Goal: Task Accomplishment & Management: Complete application form

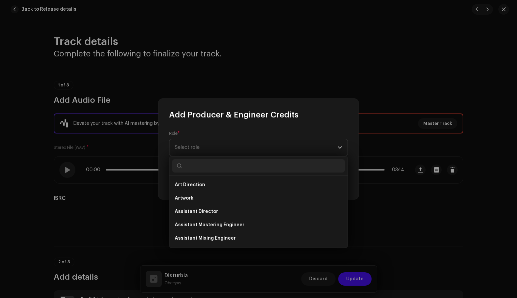
scroll to position [466, 0]
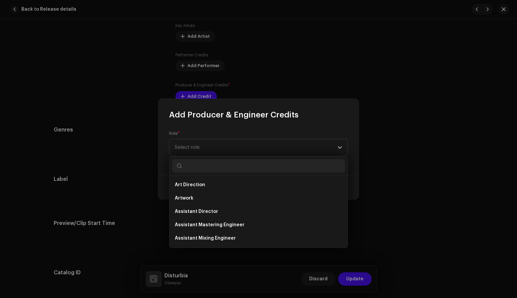
click at [341, 123] on div "Role * Select role" at bounding box center [258, 147] width 200 height 55
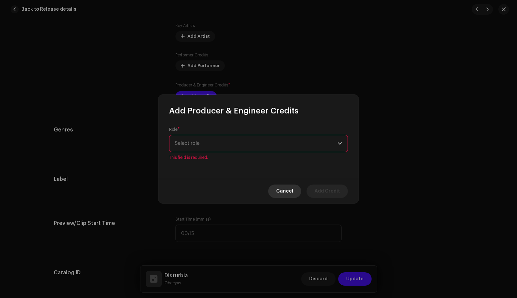
click at [283, 190] on span "Cancel" at bounding box center [284, 190] width 17 height 13
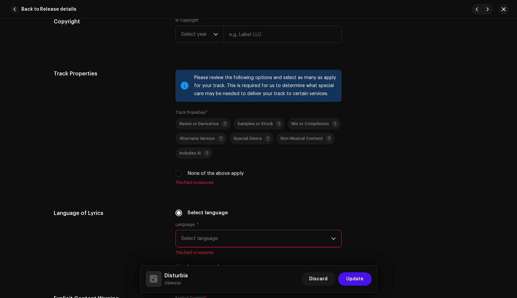
scroll to position [865, 0]
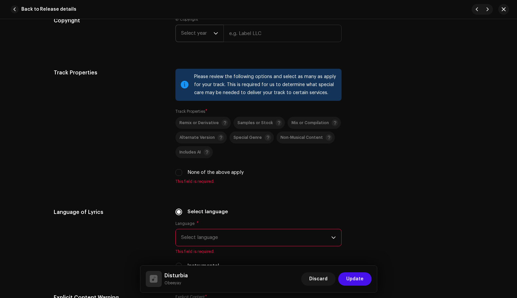
click at [208, 36] on span "Select year" at bounding box center [197, 33] width 32 height 17
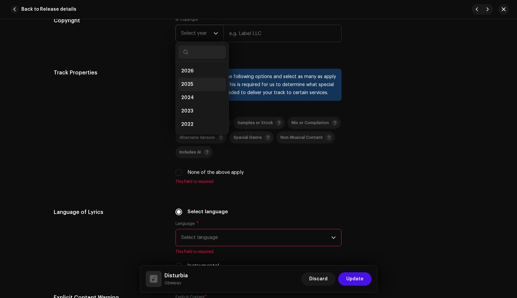
click at [195, 85] on li "2025" at bounding box center [201, 84] width 47 height 13
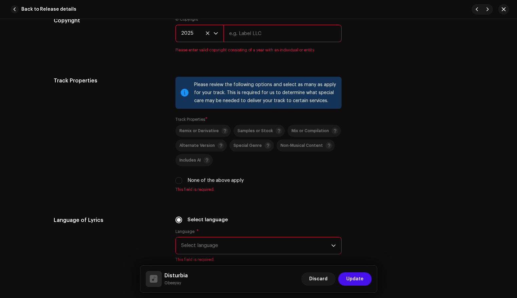
click at [248, 35] on input "text" at bounding box center [282, 33] width 118 height 17
type input "Obeeyay"
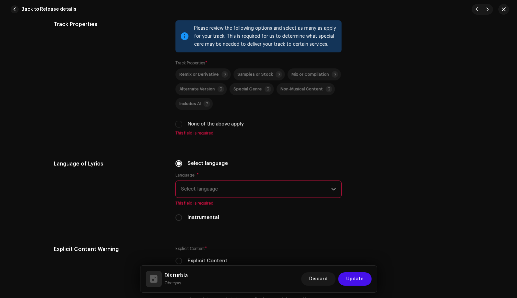
scroll to position [923, 0]
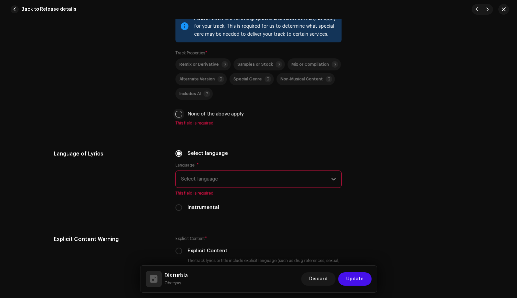
click at [178, 115] on input "None of the above apply" at bounding box center [178, 114] width 7 height 7
checkbox input "true"
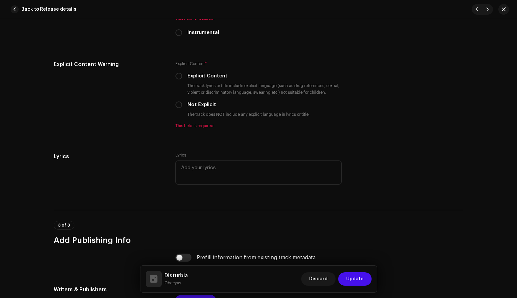
scroll to position [1090, 0]
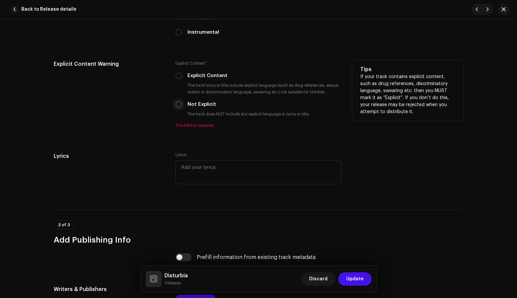
click at [178, 106] on input "Not Explicit" at bounding box center [178, 104] width 7 height 7
radio input "true"
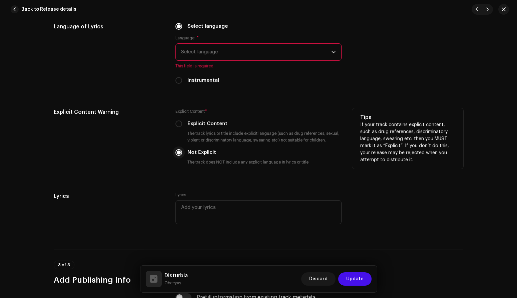
scroll to position [1037, 0]
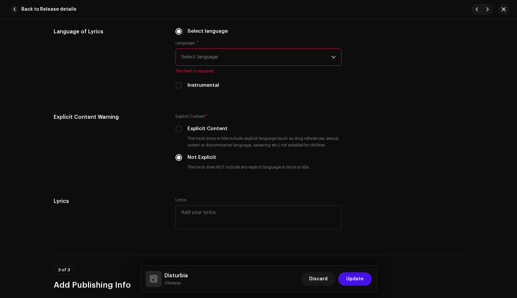
click at [194, 55] on span "Select language" at bounding box center [256, 57] width 150 height 17
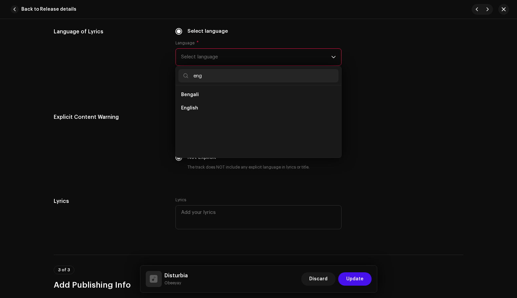
scroll to position [0, 0]
type input "eng"
click at [190, 111] on span "English" at bounding box center [189, 108] width 17 height 7
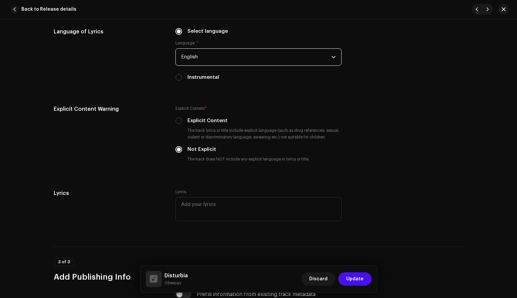
click at [384, 81] on div "Language of Lyrics Select language Language * English Instrumental" at bounding box center [258, 58] width 409 height 61
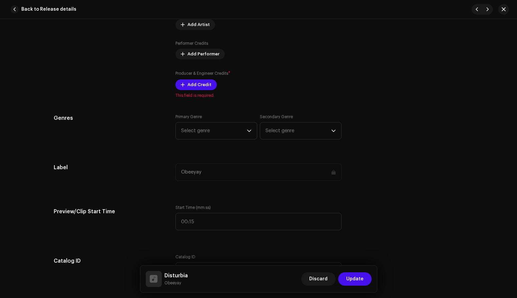
scroll to position [477, 0]
click at [231, 132] on span "Select genre" at bounding box center [214, 131] width 66 height 17
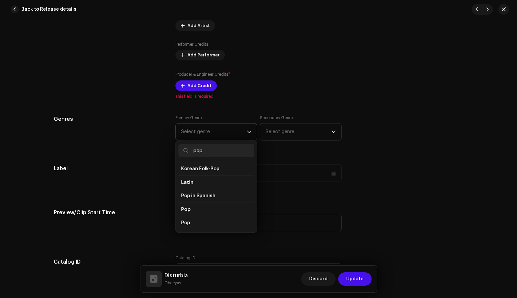
scroll to position [198, 0]
type input "pop"
click at [195, 226] on li "Pop" at bounding box center [216, 232] width 76 height 13
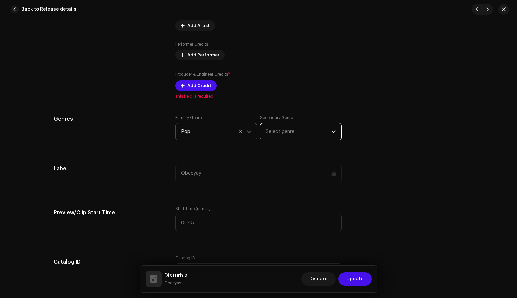
click at [288, 131] on span "Select genre" at bounding box center [298, 131] width 66 height 17
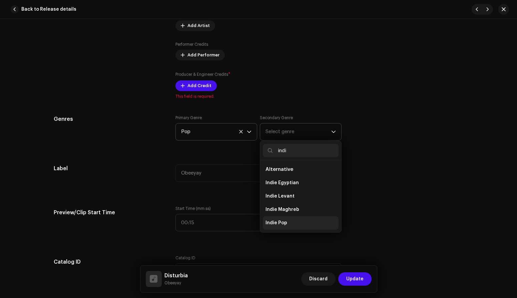
type input "indi"
click at [284, 222] on span "Indie Pop" at bounding box center [276, 222] width 22 height 7
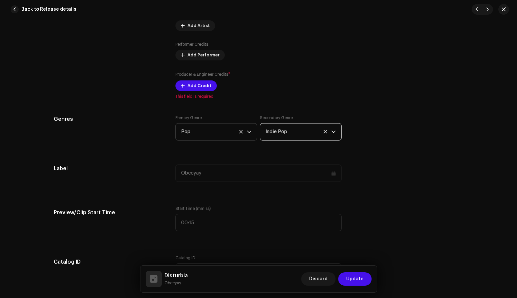
click at [238, 156] on div "Track details Complete the following to finalize your track. 1 of 3 Add Audio F…" at bounding box center [258, 257] width 431 height 1398
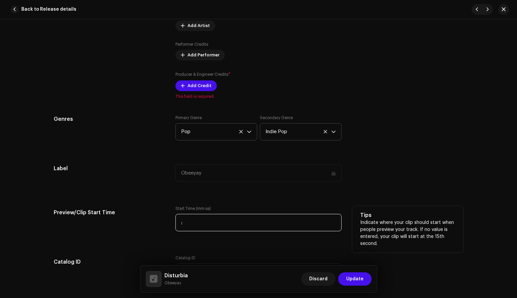
click at [201, 222] on input ":" at bounding box center [258, 222] width 166 height 17
type input "00:50"
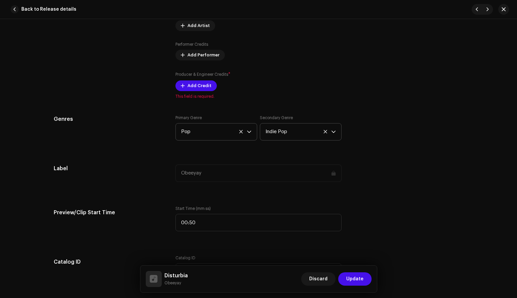
click at [388, 150] on div "Track details Complete the following to finalize your track. 1 of 3 Add Audio F…" at bounding box center [258, 257] width 431 height 1398
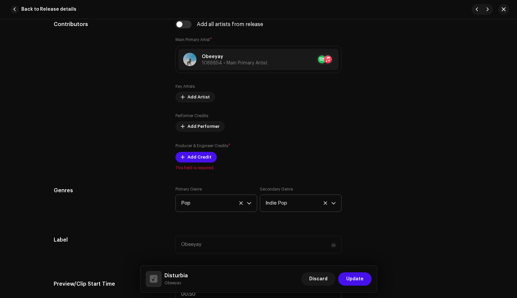
scroll to position [392, 0]
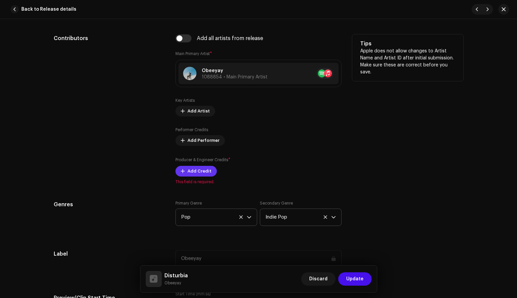
click at [196, 170] on span "Add Credit" at bounding box center [199, 170] width 24 height 13
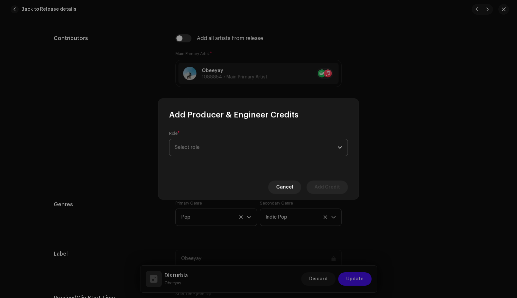
click at [220, 149] on span "Select role" at bounding box center [256, 147] width 163 height 17
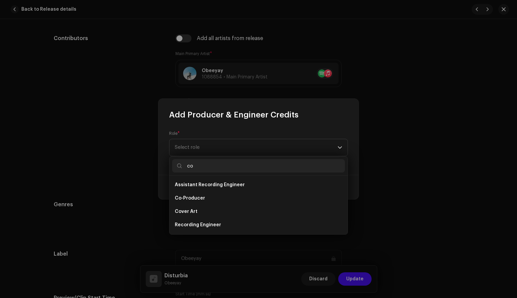
scroll to position [0, 0]
type input "co"
click at [192, 199] on span "Co-Producer" at bounding box center [190, 198] width 30 height 7
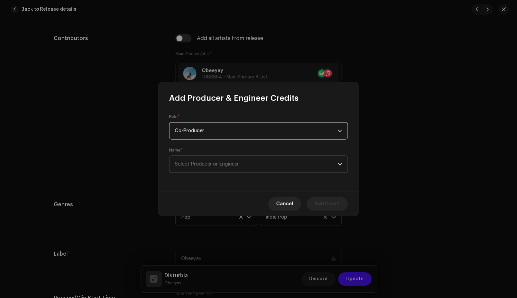
click at [205, 163] on span "Select Producer or Engineer" at bounding box center [207, 163] width 64 height 5
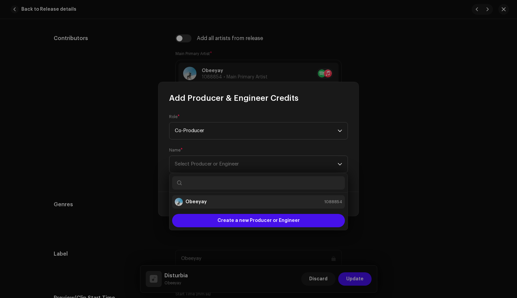
click at [198, 203] on strong "Obeeyay" at bounding box center [195, 201] width 21 height 7
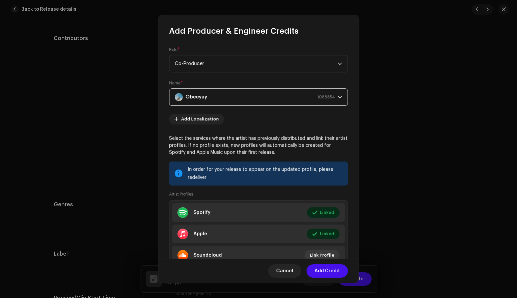
scroll to position [28, 0]
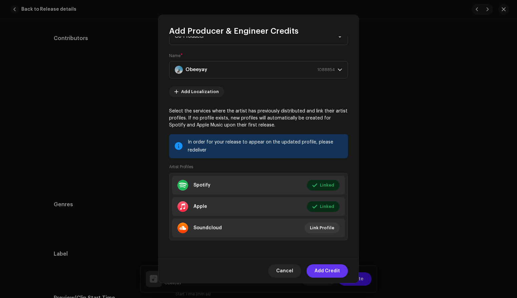
click at [328, 274] on span "Add Credit" at bounding box center [326, 270] width 25 height 13
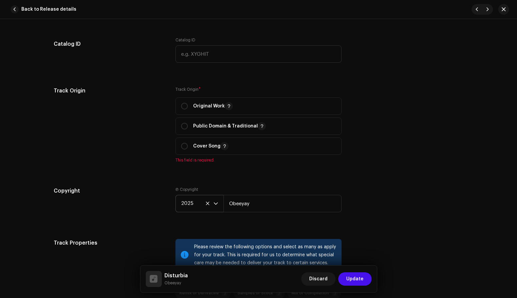
scroll to position [720, 0]
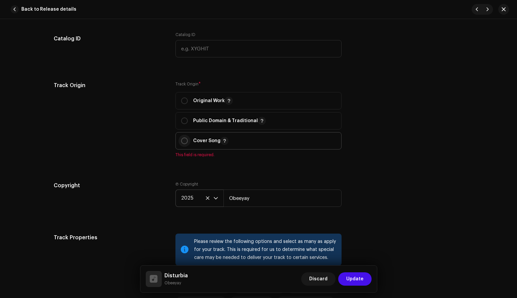
click at [183, 140] on input "radio" at bounding box center [184, 140] width 7 height 7
radio input "true"
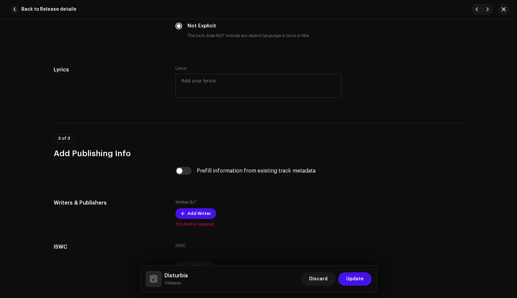
scroll to position [1212, 0]
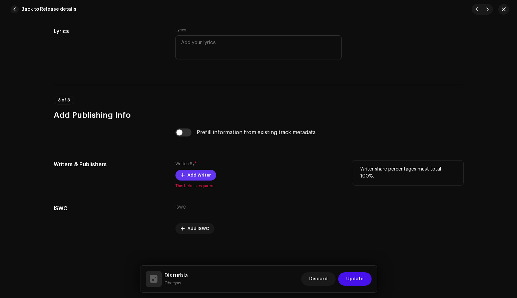
click at [202, 174] on span "Add Writer" at bounding box center [198, 174] width 23 height 13
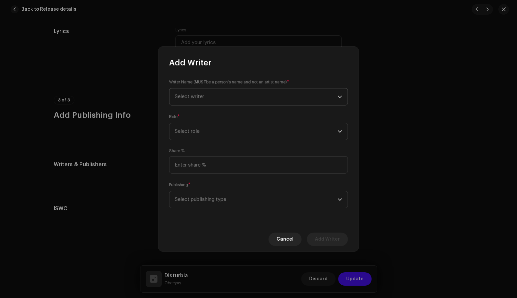
click at [203, 99] on span "Select writer" at bounding box center [256, 96] width 163 height 17
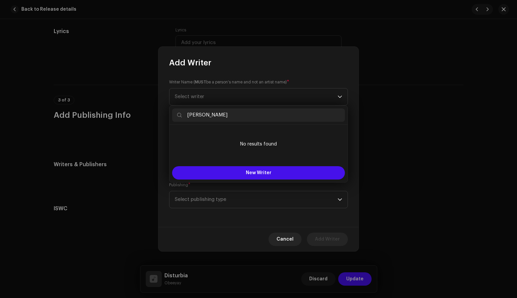
type input "[PERSON_NAME]"
click at [352, 111] on div "Writer Name ( MUST be a person's name and not an artist name) * Select writer R…" at bounding box center [258, 147] width 200 height 159
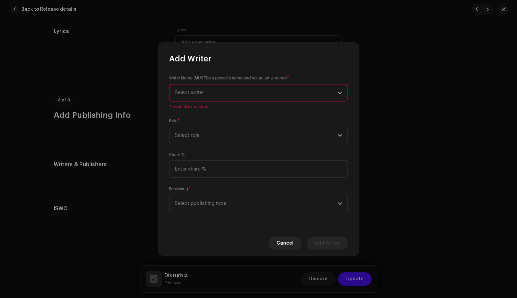
click at [263, 97] on span "Select writer" at bounding box center [256, 92] width 163 height 17
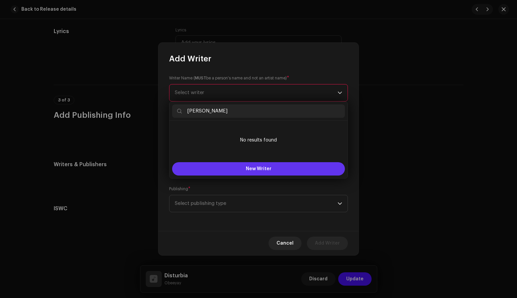
type input "[PERSON_NAME]"
click at [243, 170] on button "New Writer" at bounding box center [258, 168] width 173 height 13
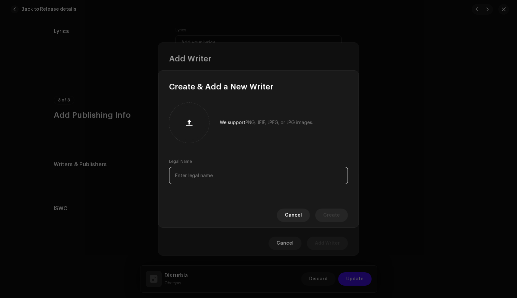
click at [223, 175] on input "text" at bounding box center [258, 175] width 179 height 17
paste input "[PERSON_NAME]"
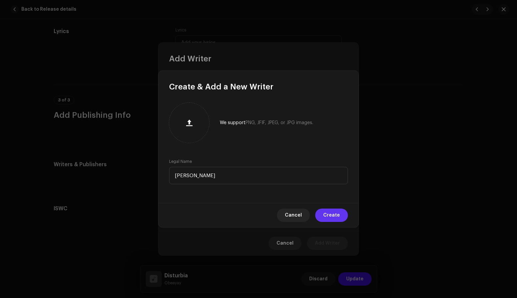
type input "[PERSON_NAME]"
click at [329, 214] on span "Create" at bounding box center [331, 214] width 17 height 13
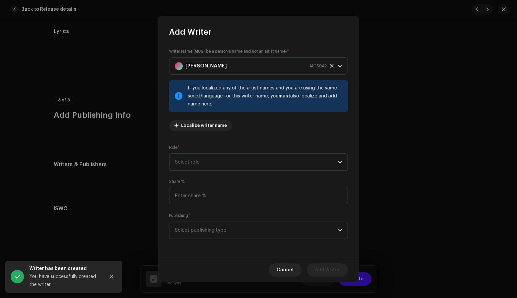
click at [234, 162] on span "Select role" at bounding box center [256, 162] width 163 height 17
click at [228, 162] on span "Select role" at bounding box center [256, 162] width 163 height 17
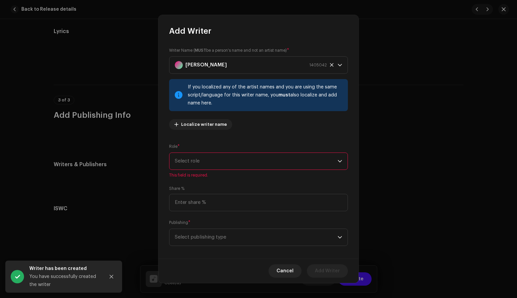
click at [228, 162] on span "Select role" at bounding box center [256, 161] width 163 height 17
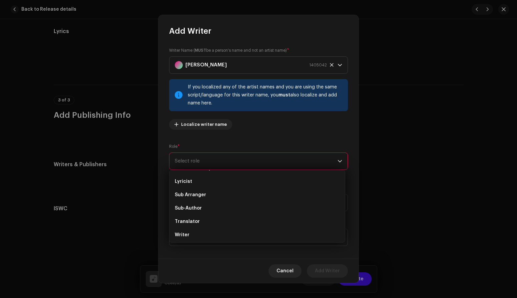
scroll to position [67, 0]
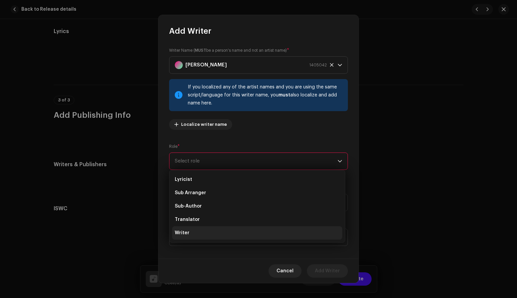
click at [204, 233] on li "Writer" at bounding box center [257, 232] width 170 height 13
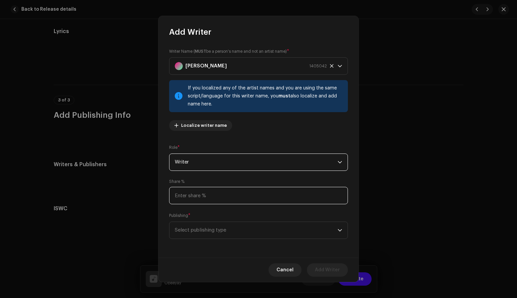
click at [213, 195] on input at bounding box center [258, 195] width 179 height 17
type input "100.00"
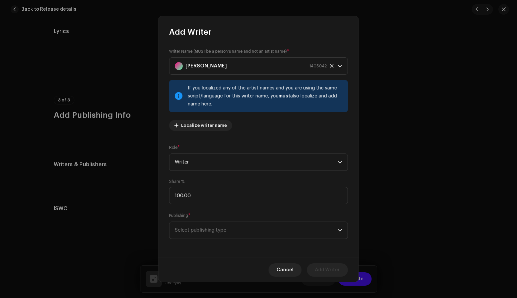
click at [236, 174] on div "Writer Name ( MUST be a person's name and not an artist name) * [PERSON_NAME] 1…" at bounding box center [258, 147] width 200 height 220
click at [194, 232] on span "Select publishing type" at bounding box center [256, 230] width 163 height 17
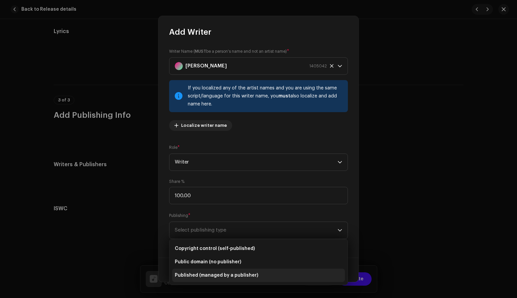
click at [236, 277] on span "Published (managed by a publisher)" at bounding box center [216, 275] width 83 height 7
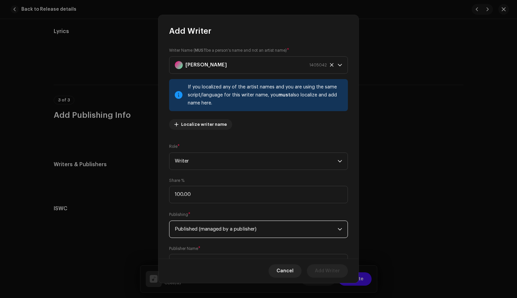
scroll to position [31, 0]
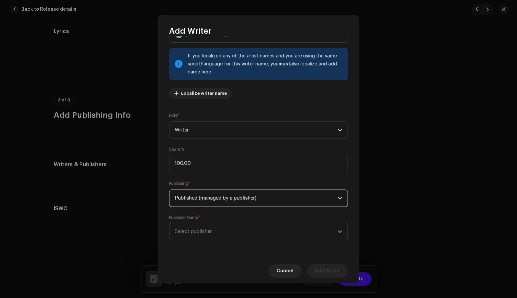
click at [224, 232] on span "Select publisher" at bounding box center [256, 231] width 163 height 17
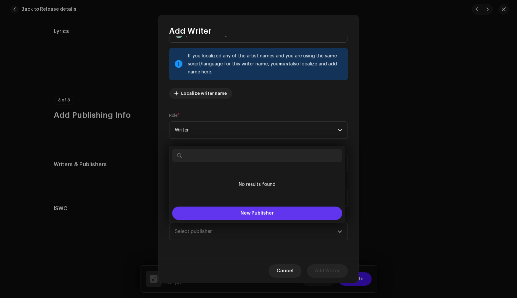
click at [235, 209] on button "New Publisher" at bounding box center [257, 212] width 170 height 13
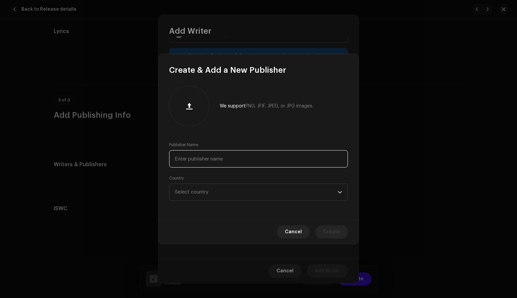
click at [204, 157] on input "text" at bounding box center [258, 158] width 179 height 17
paste input "Sony/ATV Songs LLC"
type input "Sony/ATV Songs LLC"
click at [281, 191] on span "Select country" at bounding box center [256, 192] width 163 height 17
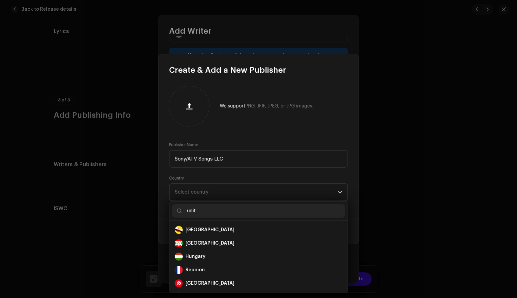
scroll to position [0, 0]
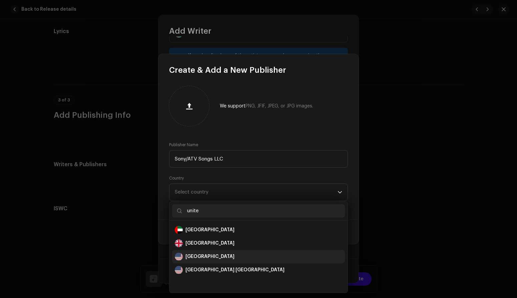
type input "unite"
click at [200, 256] on div "[GEOGRAPHIC_DATA]" at bounding box center [209, 256] width 49 height 7
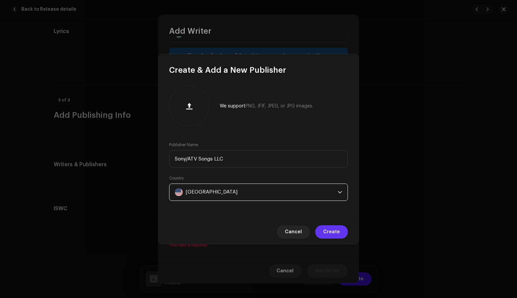
click at [335, 233] on span "Create" at bounding box center [331, 231] width 17 height 13
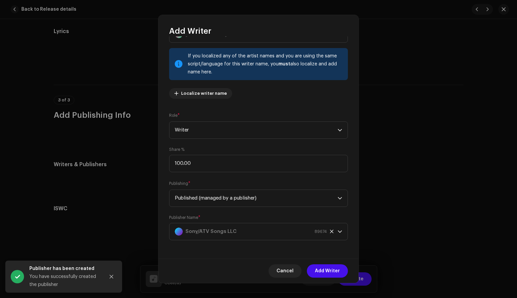
click at [330, 267] on span "Add Writer" at bounding box center [327, 270] width 25 height 13
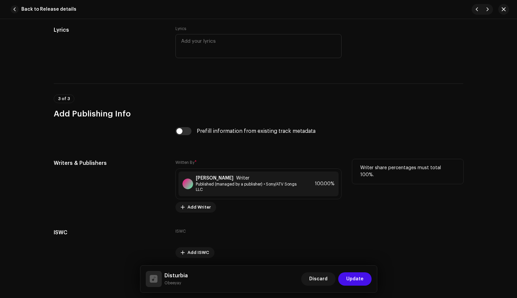
scroll to position [1238, 0]
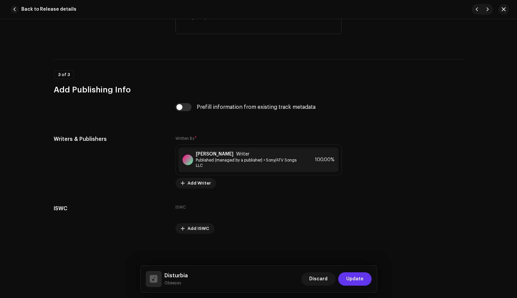
click at [353, 280] on span "Update" at bounding box center [354, 278] width 17 height 13
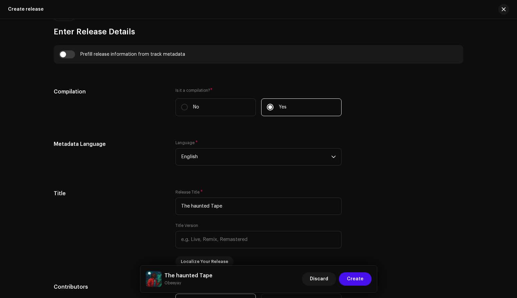
scroll to position [632, 0]
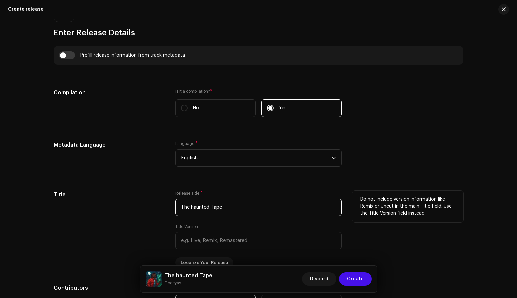
click at [192, 207] on input "The haunted Tape" at bounding box center [258, 206] width 166 height 17
type input "The Haunted Tape"
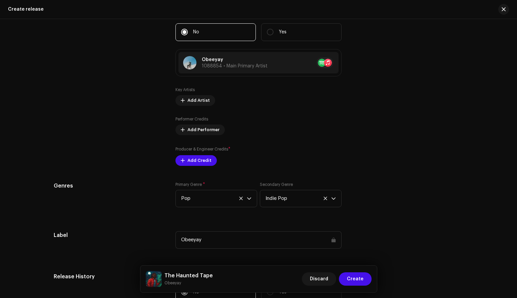
scroll to position [902, 0]
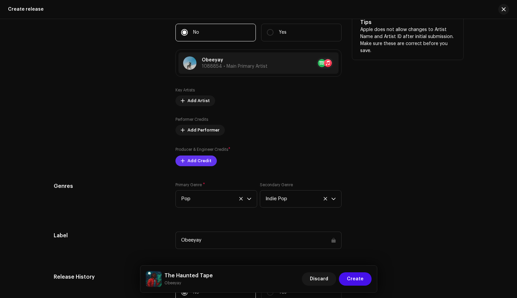
click at [199, 160] on span "Add Credit" at bounding box center [199, 160] width 24 height 13
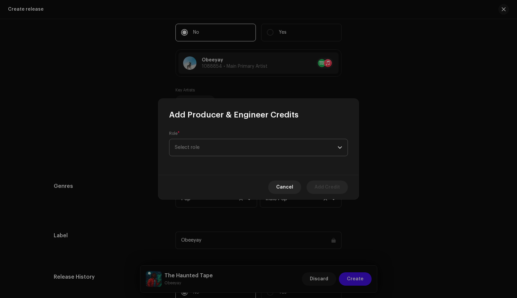
click at [223, 152] on span "Select role" at bounding box center [256, 147] width 163 height 17
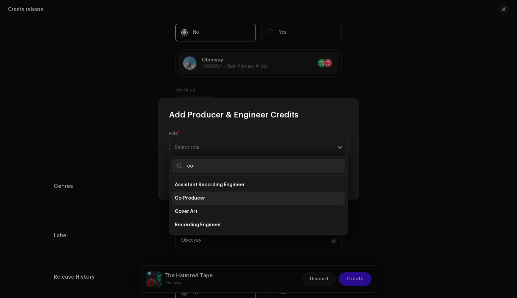
type input "co"
click at [205, 197] on li "Co-Producer" at bounding box center [258, 197] width 173 height 13
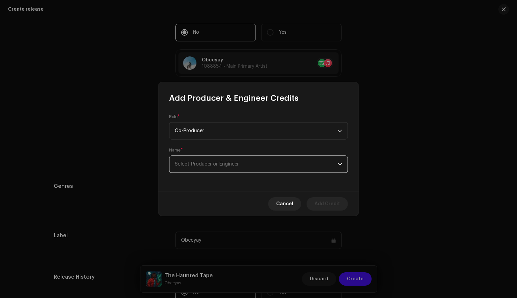
click at [203, 165] on span "Select Producer or Engineer" at bounding box center [207, 163] width 64 height 5
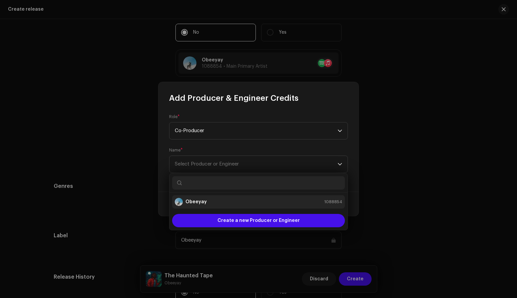
click at [200, 200] on strong "Obeeyay" at bounding box center [195, 201] width 21 height 7
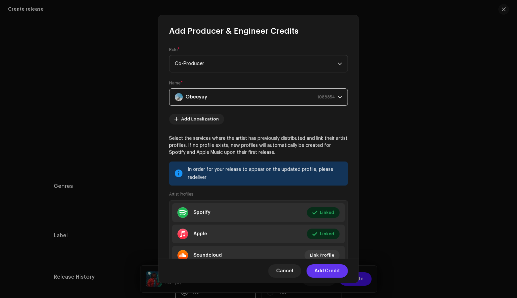
click at [336, 269] on span "Add Credit" at bounding box center [326, 270] width 25 height 13
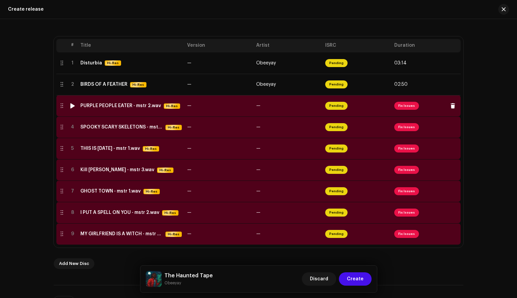
scroll to position [132, 0]
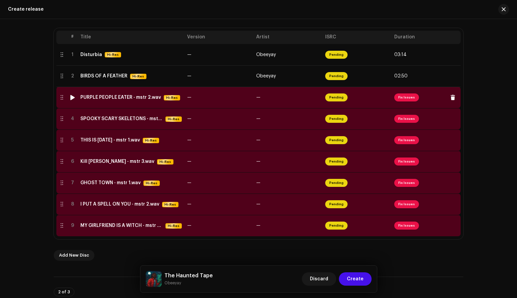
click at [112, 99] on div "PURPLE PEOPLE EATER - mstr 2.wav" at bounding box center [120, 97] width 81 height 5
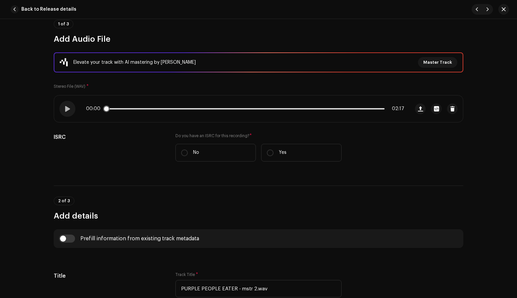
scroll to position [69, 0]
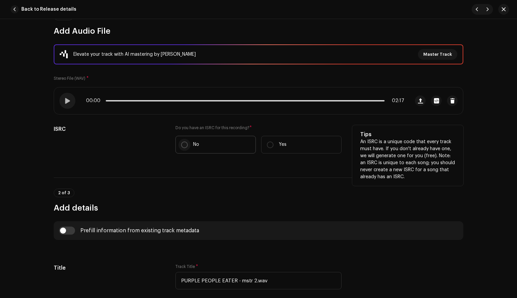
click at [182, 144] on input "No" at bounding box center [184, 144] width 7 height 7
radio input "true"
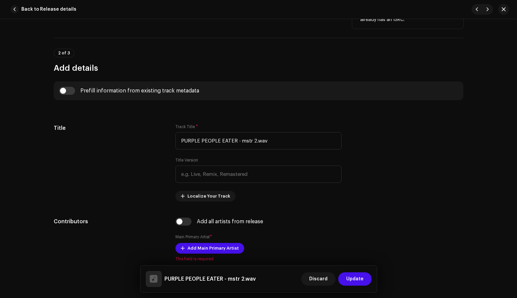
scroll to position [228, 0]
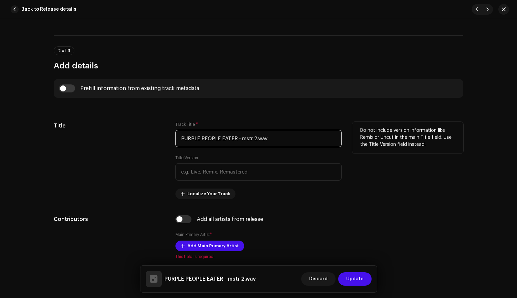
click at [273, 137] on input "PURPLE PEOPLE EATER - mstr 2.wav" at bounding box center [258, 138] width 166 height 17
drag, startPoint x: 269, startPoint y: 139, endPoint x: 158, endPoint y: 136, distance: 111.7
click at [158, 136] on div "Title Track Title * PURPLE PEOPLE EATER - mstr 2.wav Title Version Localize You…" at bounding box center [258, 160] width 409 height 77
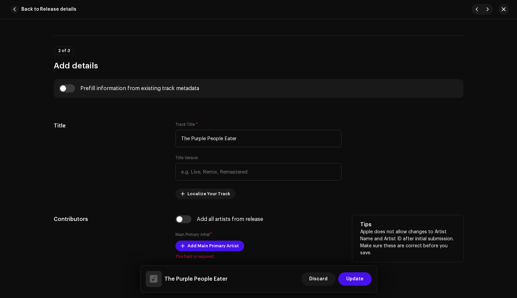
type input "The Purple People Eater"
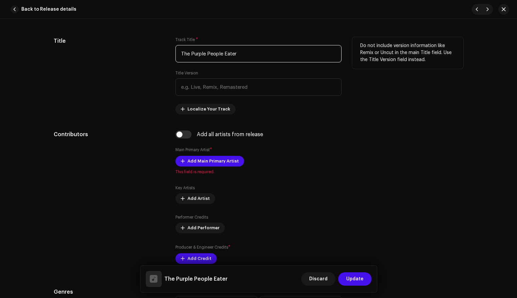
scroll to position [313, 0]
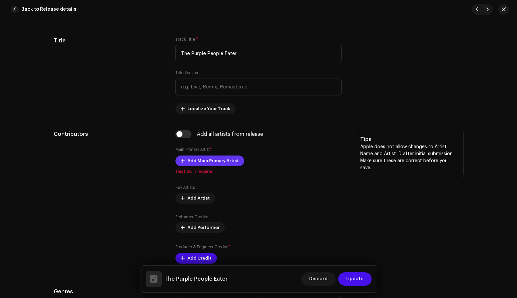
click at [219, 160] on span "Add Main Primary Artist" at bounding box center [212, 160] width 51 height 13
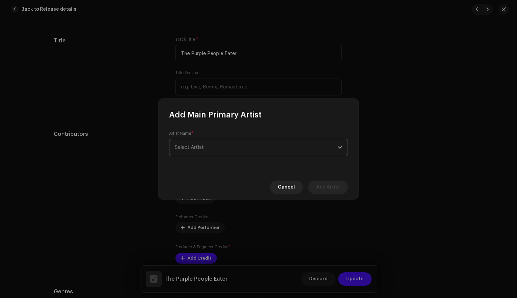
click at [235, 152] on span "Select Artist" at bounding box center [256, 147] width 163 height 17
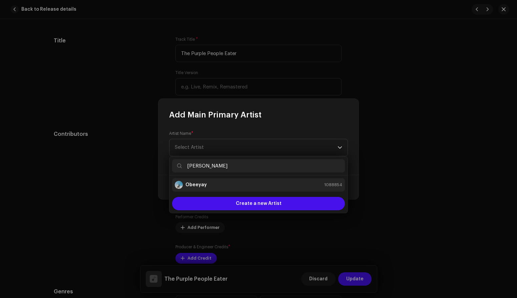
type input "[PERSON_NAME]"
click at [206, 186] on div "Obeeyay 1088854" at bounding box center [258, 185] width 167 height 8
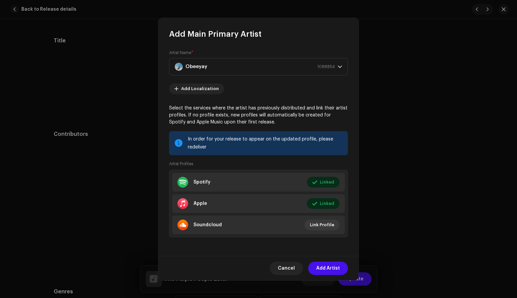
click at [330, 269] on span "Add Artist" at bounding box center [328, 267] width 24 height 13
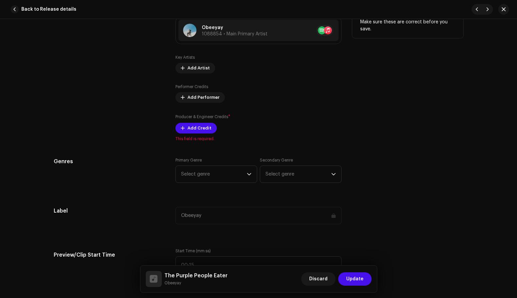
scroll to position [453, 0]
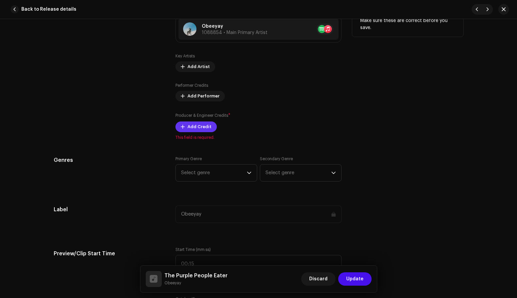
click at [194, 127] on span "Add Credit" at bounding box center [199, 126] width 24 height 13
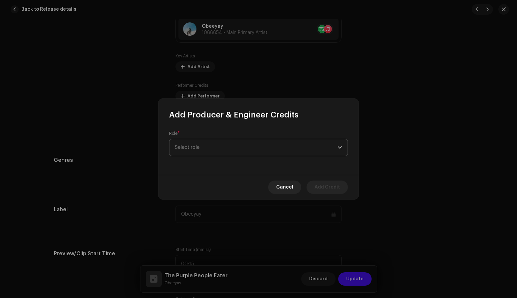
click at [233, 151] on span "Select role" at bounding box center [256, 147] width 163 height 17
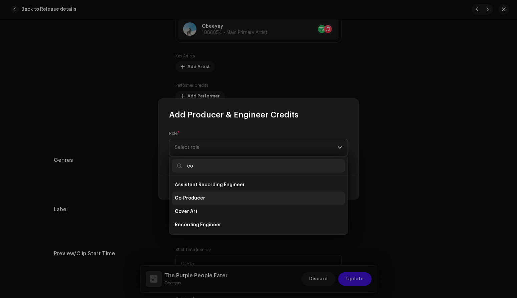
type input "co"
click at [212, 200] on li "Co-Producer" at bounding box center [258, 197] width 173 height 13
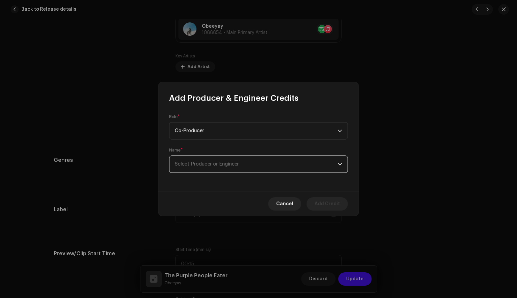
click at [200, 162] on span "Select Producer or Engineer" at bounding box center [207, 163] width 64 height 5
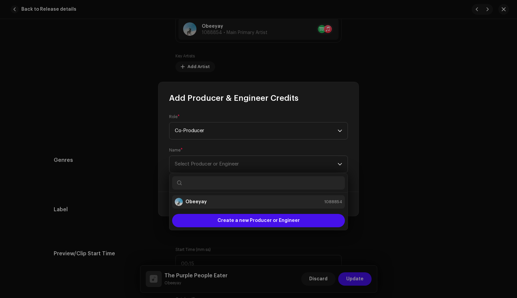
click at [198, 202] on strong "Obeeyay" at bounding box center [195, 201] width 21 height 7
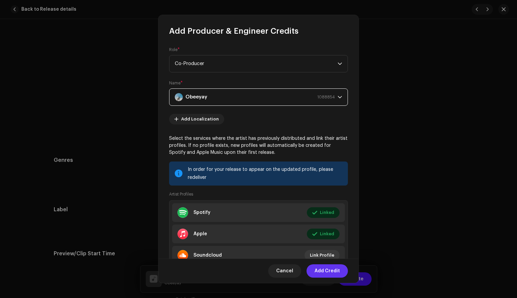
click at [334, 273] on span "Add Credit" at bounding box center [326, 270] width 25 height 13
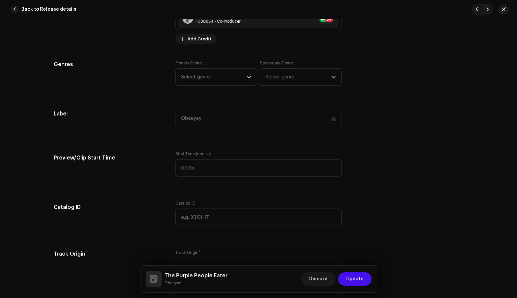
scroll to position [572, 0]
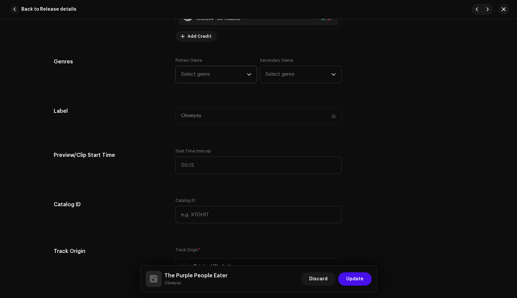
click at [233, 72] on span "Select genre" at bounding box center [214, 74] width 66 height 17
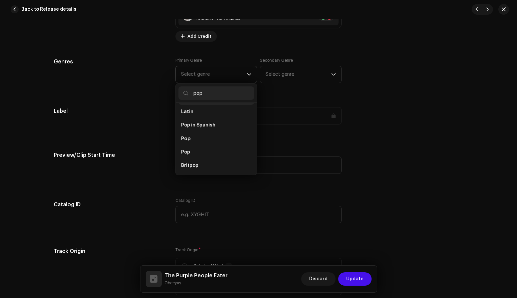
scroll to position [221, 0]
type input "pop"
click at [193, 146] on li "Pop" at bounding box center [216, 152] width 76 height 13
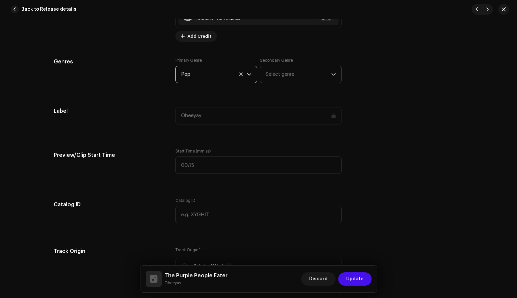
click at [293, 72] on span "Select genre" at bounding box center [298, 74] width 66 height 17
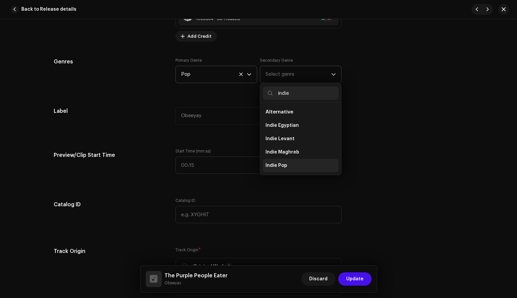
type input "indie"
click at [273, 165] on span "Indie Pop" at bounding box center [276, 165] width 22 height 7
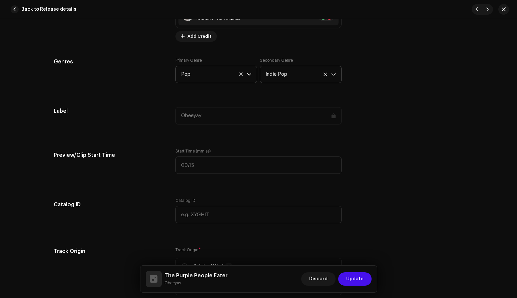
click at [387, 83] on div "Genres Primary Genre Pop Secondary Genre Indie Pop" at bounding box center [258, 74] width 409 height 33
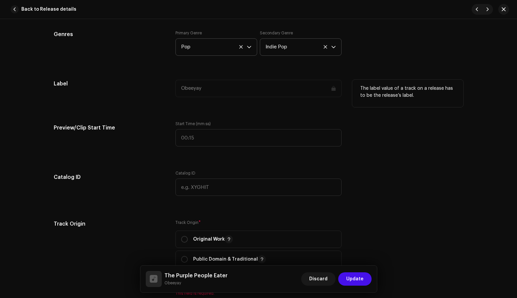
scroll to position [613, 0]
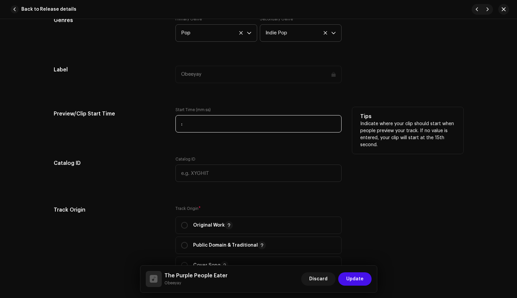
click at [213, 123] on input ":" at bounding box center [258, 123] width 166 height 17
type input "00:11"
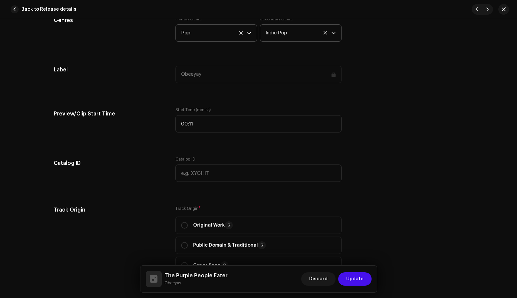
click at [147, 145] on div "Track details Complete the following to finalize your track. 1 of 3 Add Audio F…" at bounding box center [258, 151] width 431 height 1459
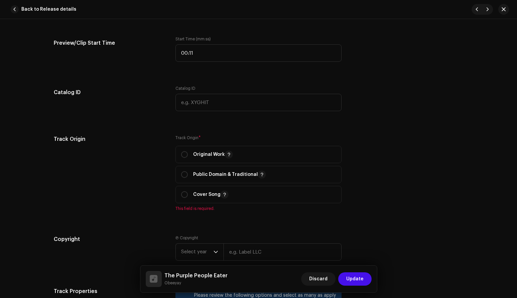
scroll to position [684, 0]
click at [184, 192] on input "radio" at bounding box center [184, 194] width 7 height 7
radio input "true"
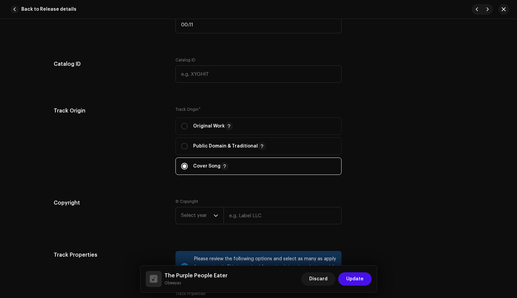
scroll to position [776, 0]
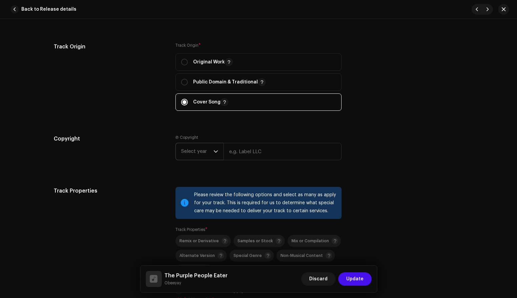
click at [211, 150] on span "Select year" at bounding box center [197, 151] width 32 height 17
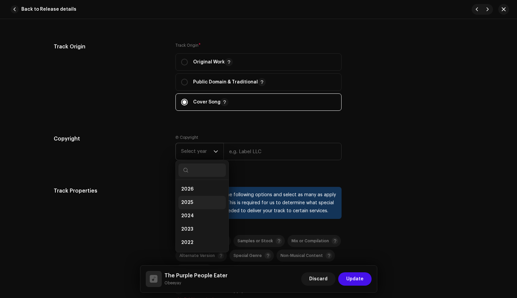
click at [193, 205] on li "2025" at bounding box center [201, 202] width 47 height 13
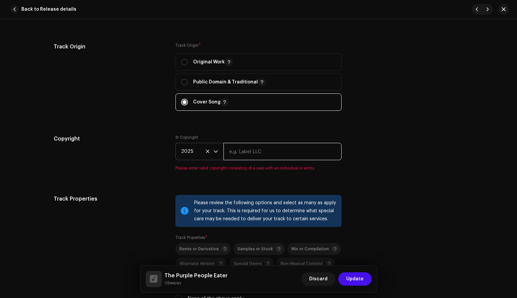
click at [261, 158] on input "text" at bounding box center [282, 151] width 118 height 17
type input "Obeeyay"
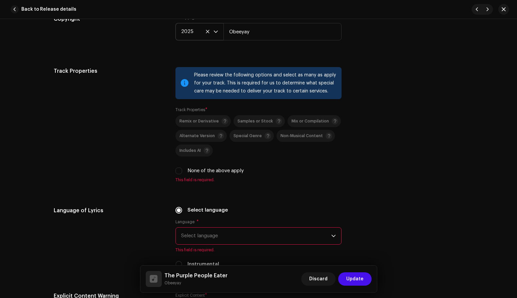
scroll to position [893, 0]
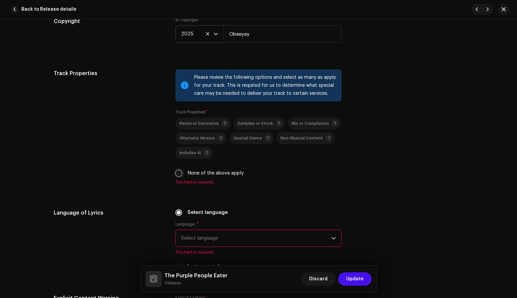
click at [177, 174] on input "None of the above apply" at bounding box center [178, 173] width 7 height 7
checkbox input "true"
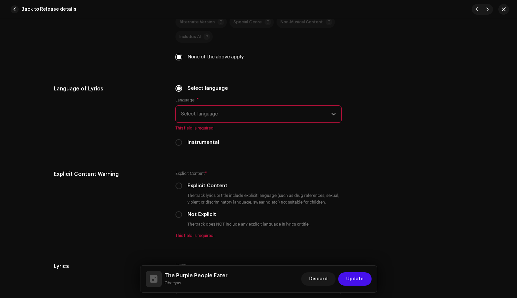
scroll to position [1009, 0]
click at [326, 111] on span "Select language" at bounding box center [256, 114] width 150 height 17
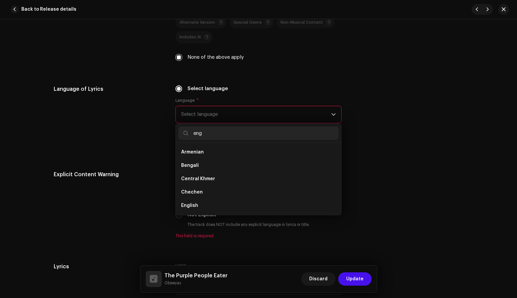
scroll to position [0, 0]
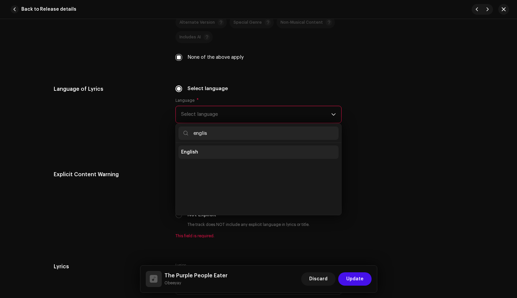
type input "englis"
click at [198, 155] on li "English" at bounding box center [258, 151] width 160 height 13
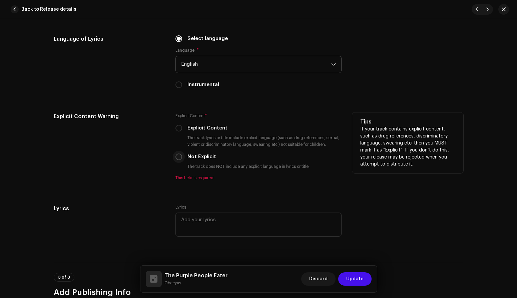
click at [176, 158] on input "Not Explicit" at bounding box center [178, 156] width 7 height 7
radio input "true"
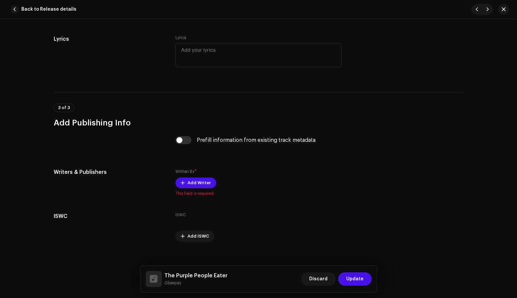
scroll to position [1230, 0]
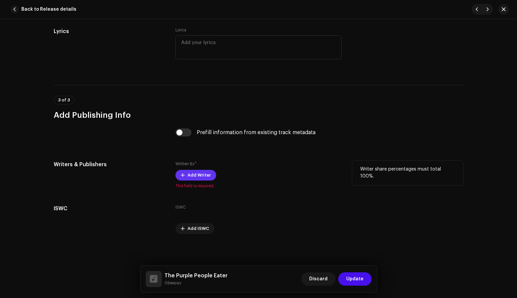
click at [194, 175] on span "Add Writer" at bounding box center [198, 174] width 23 height 13
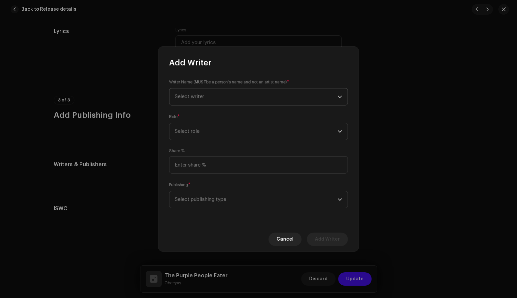
click at [239, 96] on span "Select writer" at bounding box center [256, 96] width 163 height 17
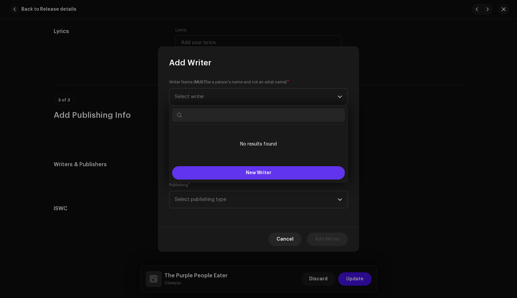
click at [245, 172] on button "New Writer" at bounding box center [258, 172] width 173 height 13
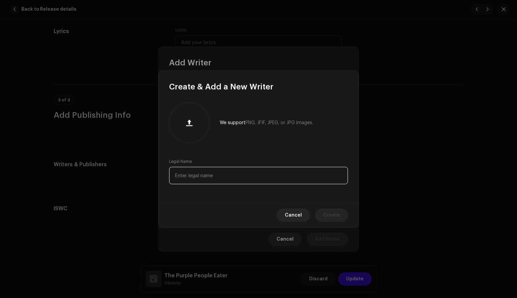
click at [232, 177] on input "text" at bounding box center [258, 175] width 179 height 17
type input "[PERSON_NAME]"
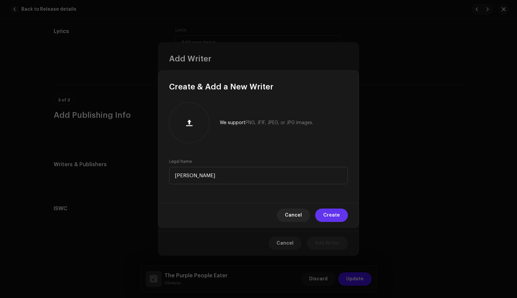
click at [335, 216] on span "Create" at bounding box center [331, 214] width 17 height 13
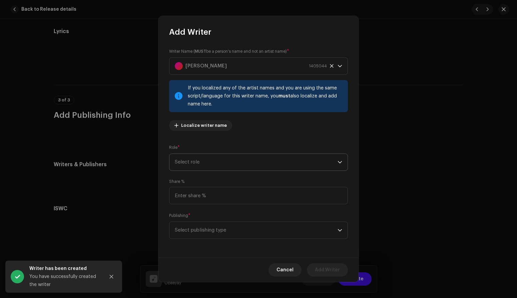
click at [235, 159] on span "Select role" at bounding box center [256, 162] width 163 height 17
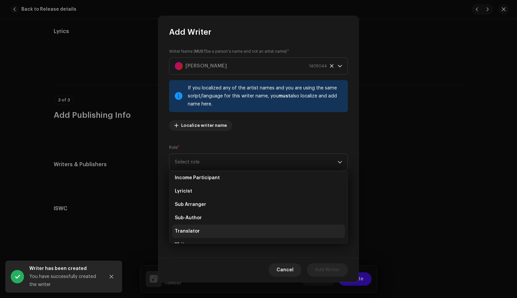
scroll to position [67, 0]
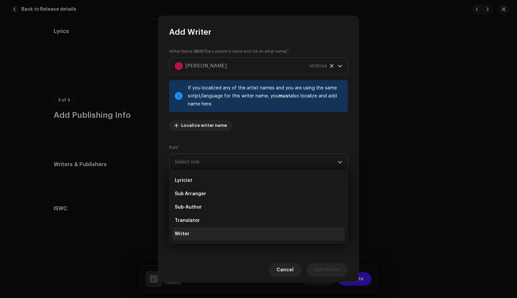
click at [184, 234] on span "Writer" at bounding box center [182, 233] width 15 height 7
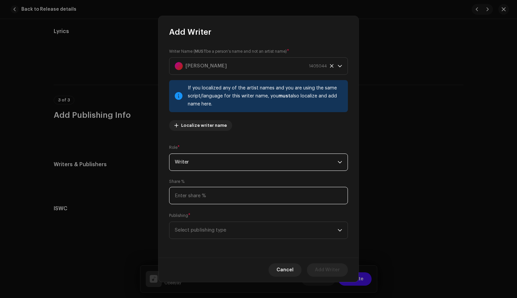
click at [206, 194] on input at bounding box center [258, 195] width 179 height 17
type input "100.00"
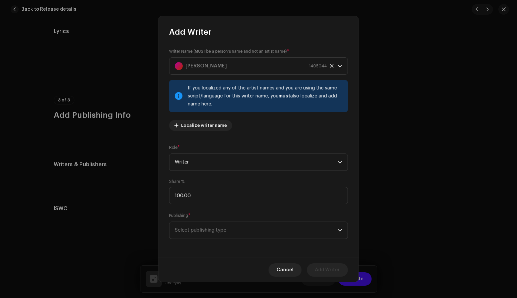
click at [209, 177] on div "Writer Name ( MUST be a person's name and not an artist name) * [PERSON_NAME] 1…" at bounding box center [258, 147] width 200 height 220
click at [234, 229] on span "Select publishing type" at bounding box center [256, 230] width 163 height 17
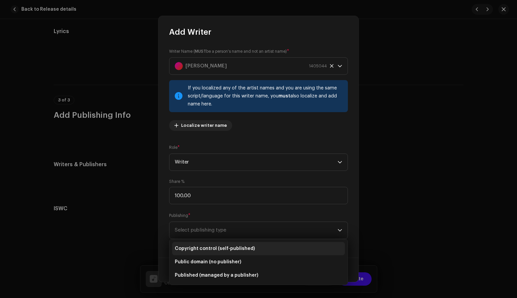
click at [226, 249] on span "Copyright control (self-published)" at bounding box center [215, 248] width 80 height 7
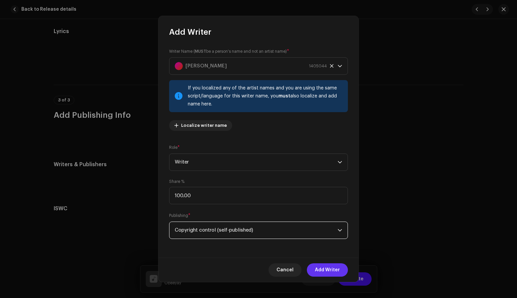
click at [324, 269] on span "Add Writer" at bounding box center [327, 269] width 25 height 13
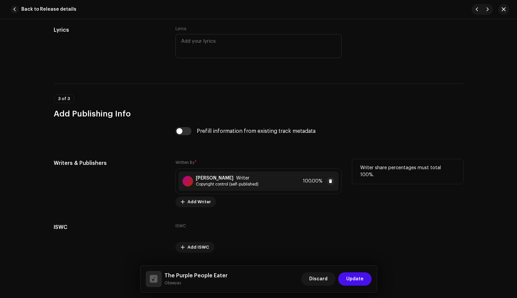
click at [289, 183] on div "[PERSON_NAME] Writer Copyright control (self-published) 100.00%" at bounding box center [258, 180] width 160 height 19
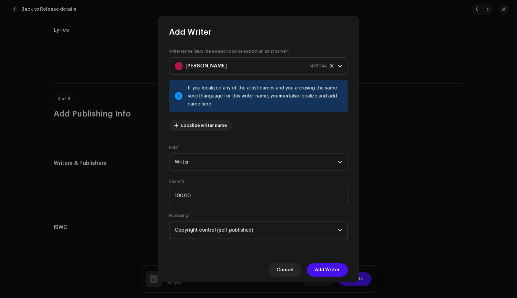
click at [268, 231] on span "Copyright control (self-published)" at bounding box center [256, 230] width 163 height 17
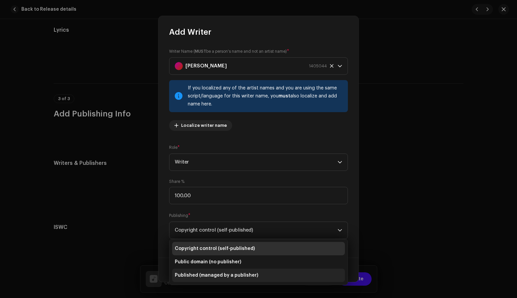
click at [250, 275] on span "Published (managed by a publisher)" at bounding box center [216, 275] width 83 height 7
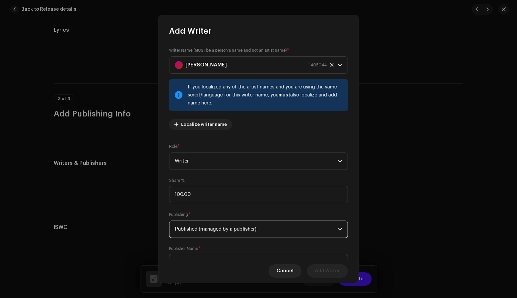
scroll to position [31, 0]
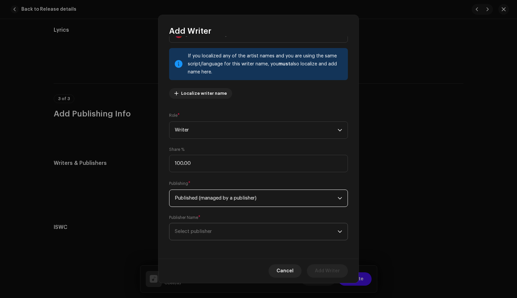
click at [217, 230] on span "Select publisher" at bounding box center [256, 231] width 163 height 17
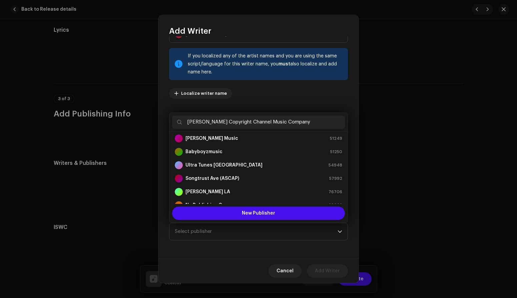
scroll to position [0, 0]
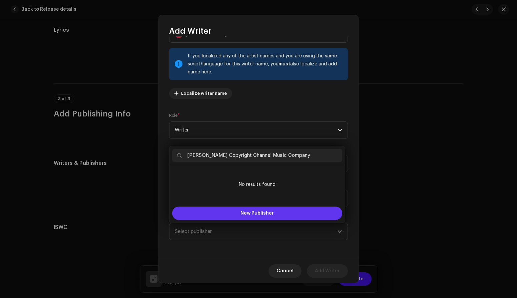
type input "[PERSON_NAME] Copyright Channel Music Company"
click at [255, 212] on span "New Publisher" at bounding box center [256, 213] width 33 height 5
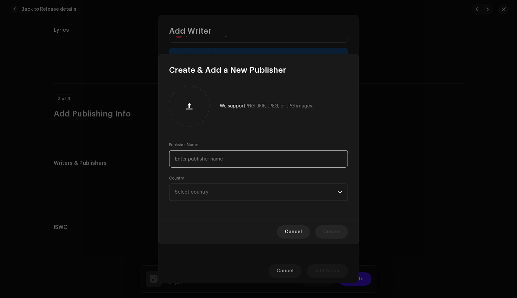
click at [226, 157] on input "text" at bounding box center [258, 158] width 179 height 17
paste input "[PERSON_NAME] Copyright Channel Music Company"
type input "[PERSON_NAME] Copyright Channel Music Company"
click at [260, 191] on span "Select country" at bounding box center [256, 192] width 163 height 17
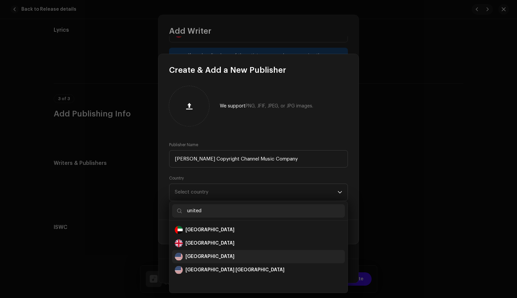
type input "united"
click at [195, 254] on div "[GEOGRAPHIC_DATA]" at bounding box center [209, 256] width 49 height 7
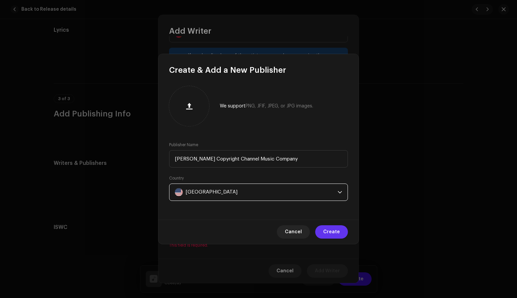
click at [326, 230] on span "Create" at bounding box center [331, 231] width 17 height 13
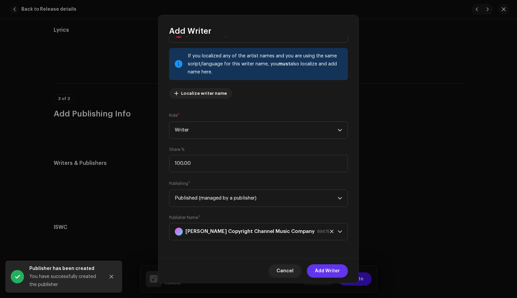
click at [323, 268] on span "Add Writer" at bounding box center [327, 270] width 25 height 13
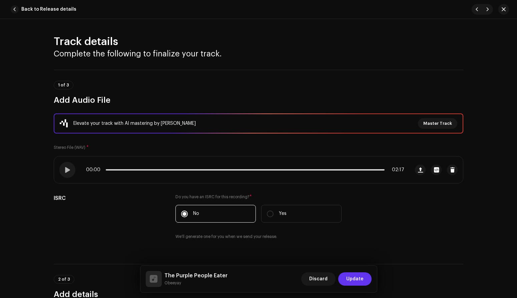
click at [352, 278] on span "Update" at bounding box center [354, 278] width 17 height 13
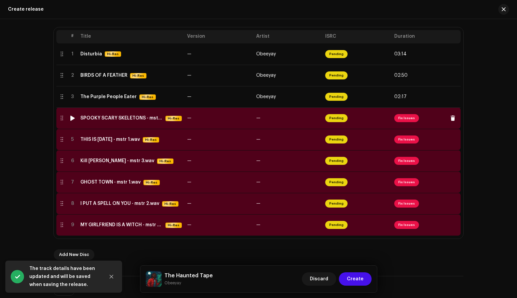
scroll to position [127, 0]
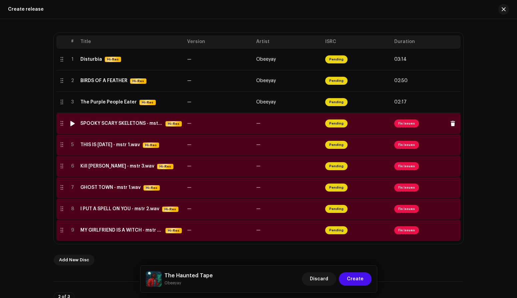
click at [122, 126] on div "SPOOKY SCARY SKELETONS - mstr 1.wav Hi-Res" at bounding box center [130, 124] width 101 height 6
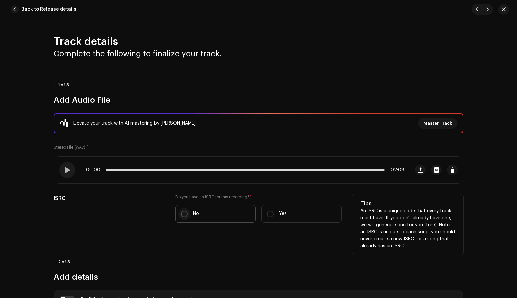
click at [181, 214] on input "No" at bounding box center [184, 213] width 7 height 7
radio input "true"
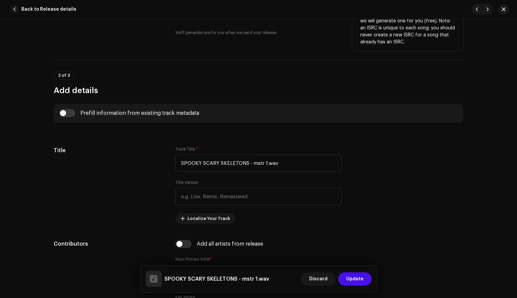
scroll to position [207, 0]
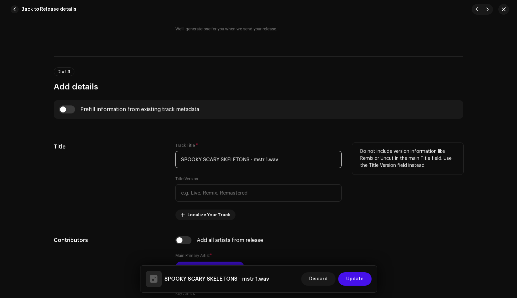
click at [279, 160] on input "SPOOKY SCARY SKELETONS - mstr 1.wav" at bounding box center [258, 159] width 166 height 17
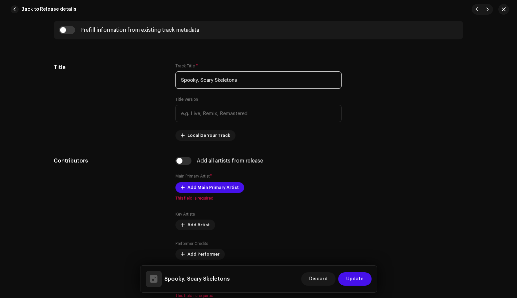
scroll to position [288, 0]
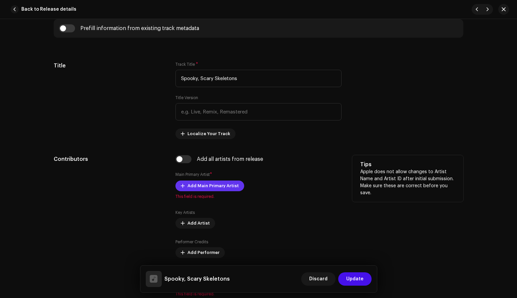
type input "Spooky, Scary Skeletons"
click at [212, 184] on span "Add Main Primary Artist" at bounding box center [212, 185] width 51 height 13
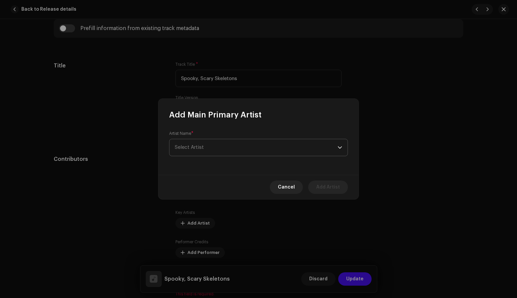
click at [216, 152] on span "Select Artist" at bounding box center [256, 147] width 163 height 17
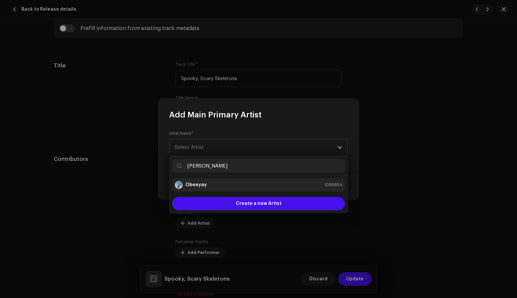
type input "[PERSON_NAME]"
click at [217, 185] on div "Obeeyay 1088854" at bounding box center [258, 185] width 167 height 8
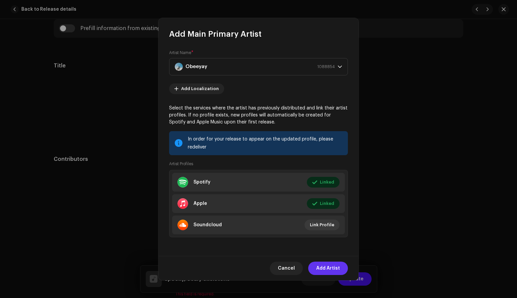
click at [329, 269] on span "Add Artist" at bounding box center [328, 267] width 24 height 13
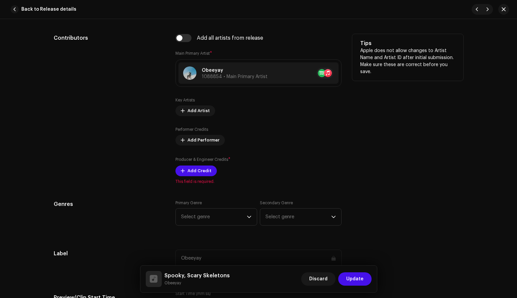
scroll to position [420, 0]
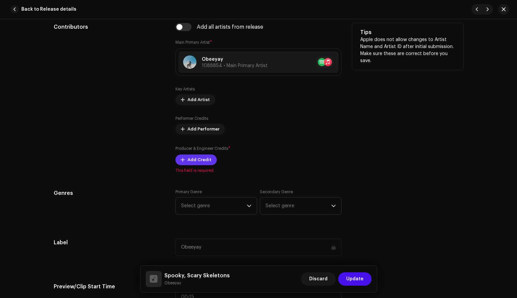
click at [199, 164] on span "Add Credit" at bounding box center [199, 159] width 24 height 13
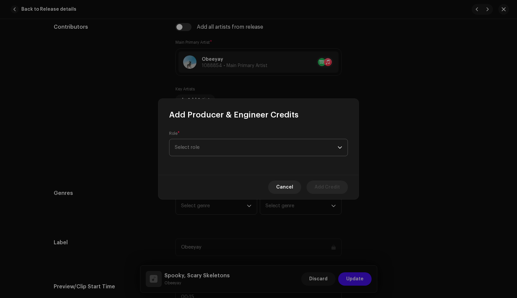
click at [221, 144] on span "Select role" at bounding box center [256, 147] width 163 height 17
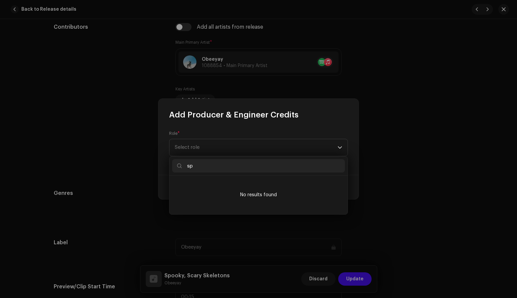
type input "s"
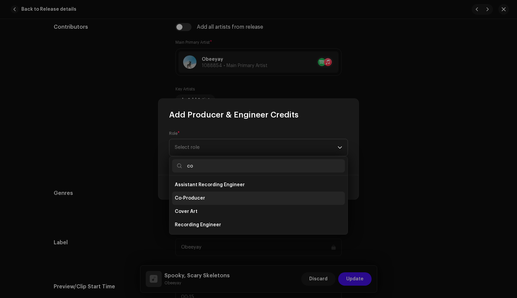
type input "co"
click at [193, 194] on li "Co-Producer" at bounding box center [258, 197] width 173 height 13
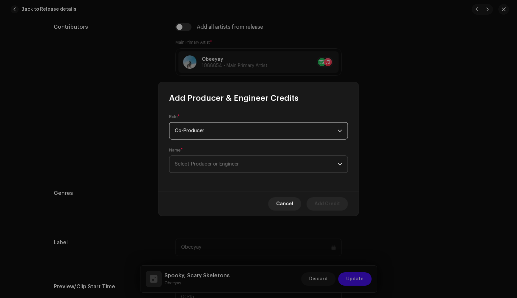
click at [243, 164] on span "Select Producer or Engineer" at bounding box center [256, 164] width 163 height 17
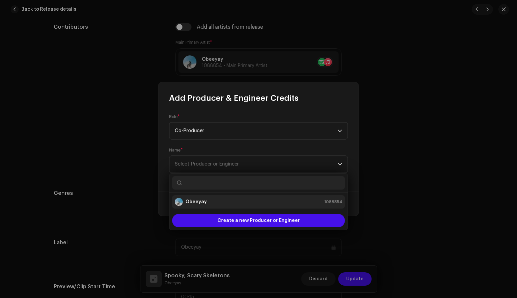
click at [206, 202] on div "Obeeyay 1088854" at bounding box center [258, 202] width 167 height 8
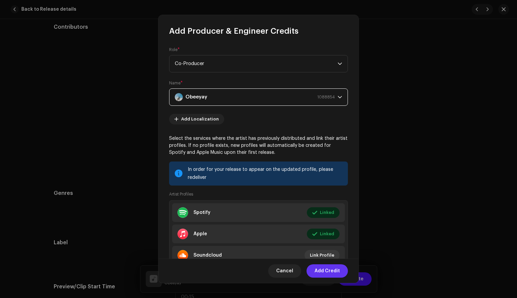
click at [331, 271] on span "Add Credit" at bounding box center [326, 270] width 25 height 13
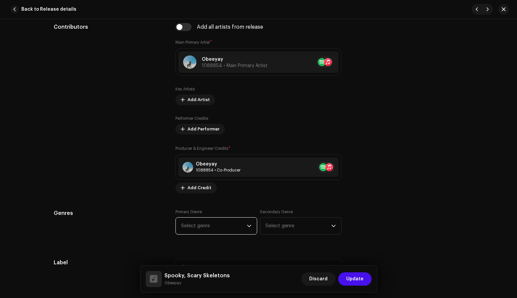
click at [242, 227] on span "Select genre" at bounding box center [214, 225] width 66 height 17
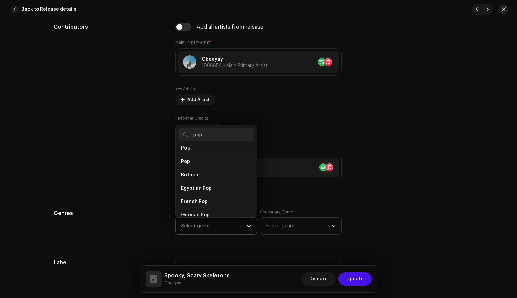
scroll to position [235, 0]
type input "pop"
click at [197, 174] on li "Pop" at bounding box center [216, 179] width 76 height 13
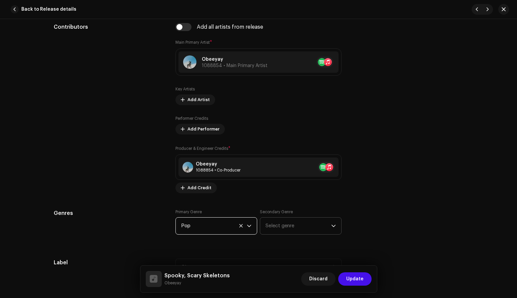
click at [285, 230] on span "Select genre" at bounding box center [298, 225] width 66 height 17
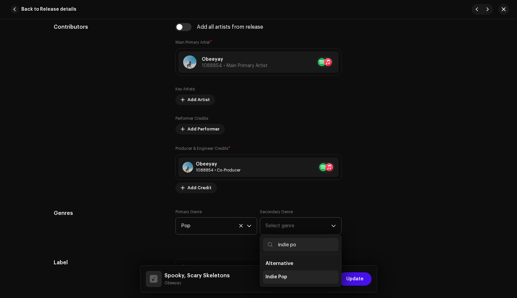
type input "indie po"
click at [279, 277] on span "Indie Pop" at bounding box center [276, 276] width 22 height 7
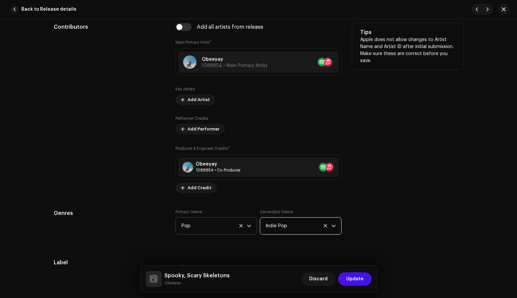
click at [378, 182] on div "Tips Apple does not allow changes to Artist Name and Artist ID after initial su…" at bounding box center [407, 108] width 111 height 170
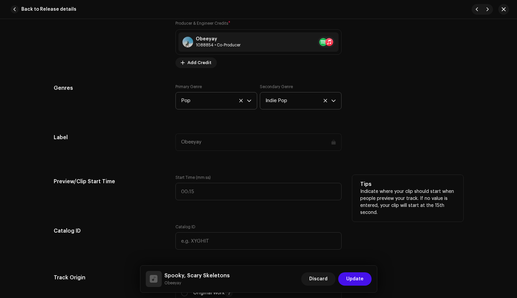
scroll to position [617, 0]
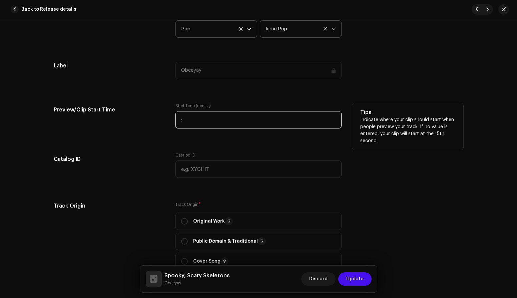
click at [186, 120] on input ":" at bounding box center [258, 119] width 166 height 17
type input "00:07"
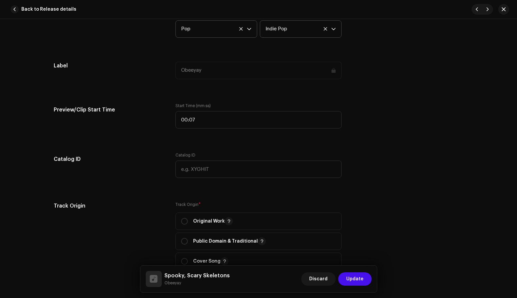
click at [154, 143] on div "Track details Complete the following to finalize your track. 1 of 3 Add Audio F…" at bounding box center [258, 147] width 431 height 1459
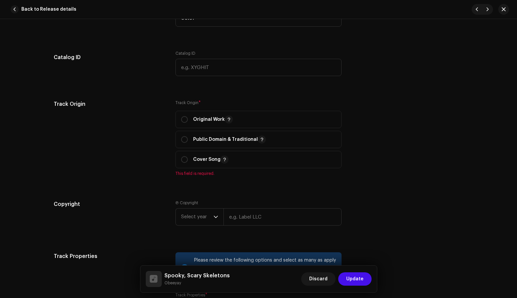
scroll to position [718, 0]
click at [183, 156] on span "Cover Song" at bounding box center [258, 159] width 155 height 17
radio input "true"
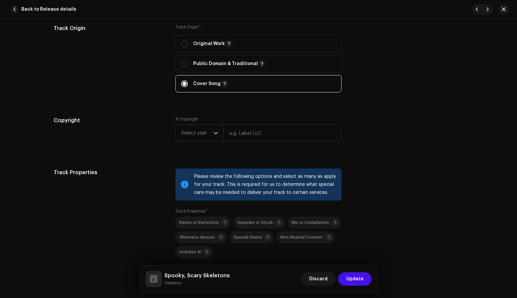
scroll to position [801, 0]
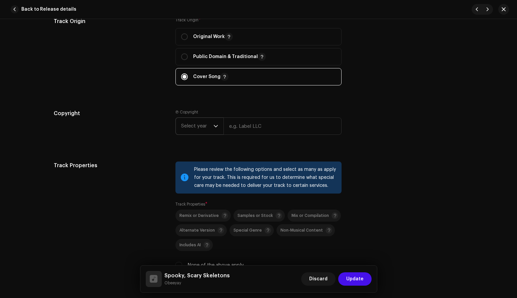
click at [209, 127] on span "Select year" at bounding box center [197, 126] width 32 height 17
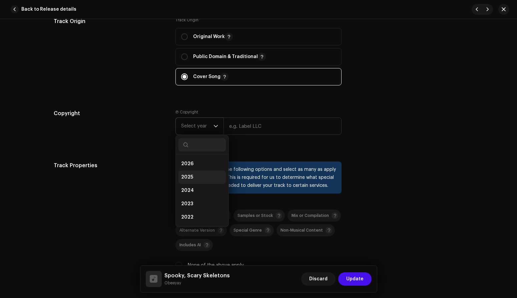
click at [191, 177] on li "2025" at bounding box center [201, 176] width 47 height 13
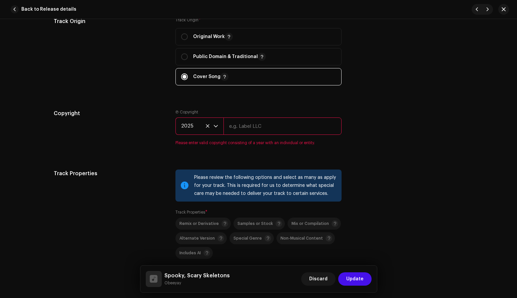
click at [281, 131] on input "text" at bounding box center [282, 125] width 118 height 17
type input "Obeeyay"
click at [394, 110] on div "Copyright Ⓟ Copyright 2025 Obeeyay Please enter valid copyright consisting of a…" at bounding box center [258, 131] width 409 height 44
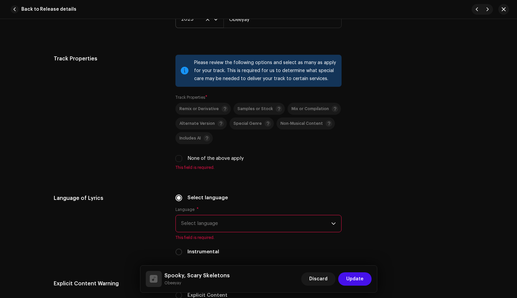
scroll to position [906, 0]
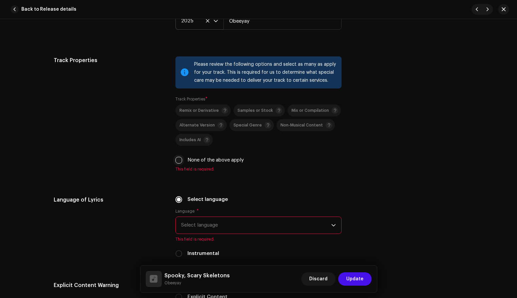
click at [178, 161] on input "None of the above apply" at bounding box center [178, 160] width 7 height 7
checkbox input "true"
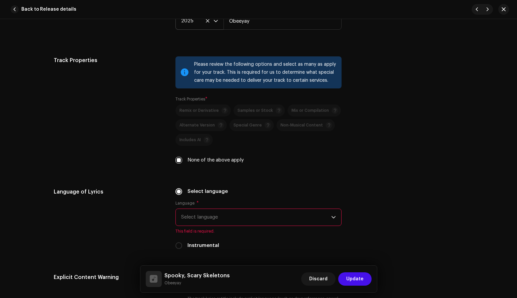
click at [249, 216] on span "Select language" at bounding box center [256, 217] width 150 height 17
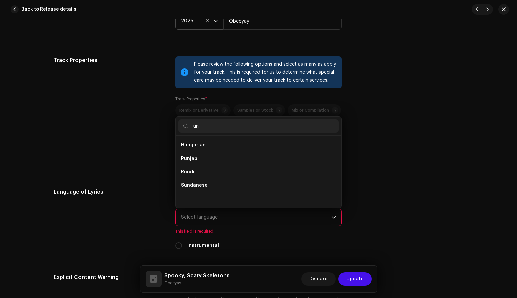
scroll to position [0, 0]
type input "u"
type input "eng"
click at [188, 161] on span "English" at bounding box center [189, 158] width 17 height 7
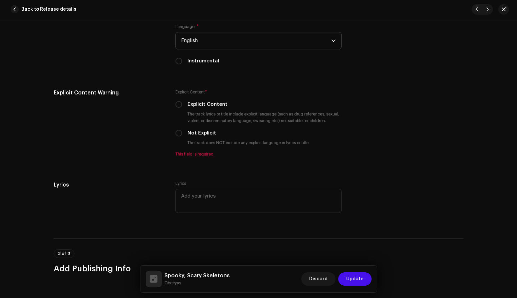
scroll to position [1083, 0]
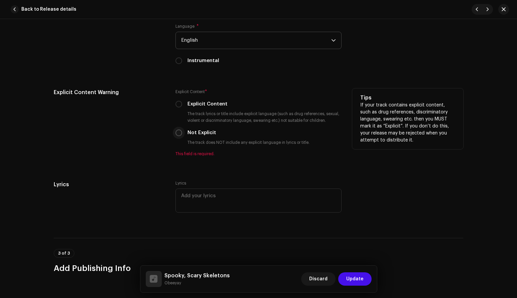
click at [179, 134] on input "Not Explicit" at bounding box center [178, 132] width 7 height 7
radio input "true"
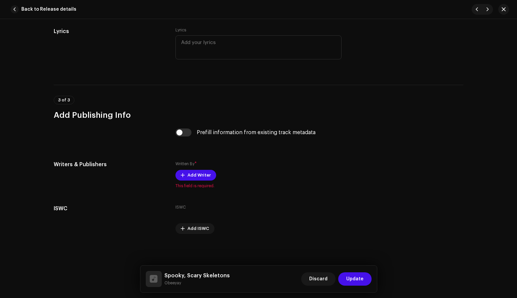
scroll to position [1229, 0]
click at [187, 173] on span "Add Writer" at bounding box center [198, 174] width 23 height 13
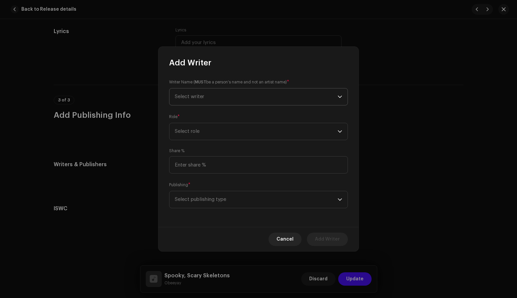
click at [208, 92] on span "Select writer" at bounding box center [256, 96] width 163 height 17
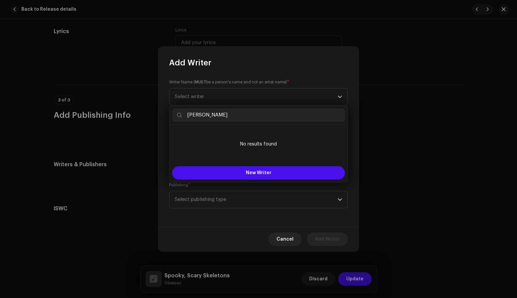
type input "[PERSON_NAME]"
click at [277, 61] on div "Add Writer" at bounding box center [258, 57] width 200 height 21
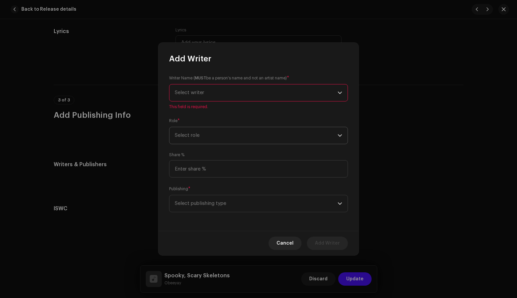
click at [215, 135] on span "Select role" at bounding box center [256, 135] width 163 height 17
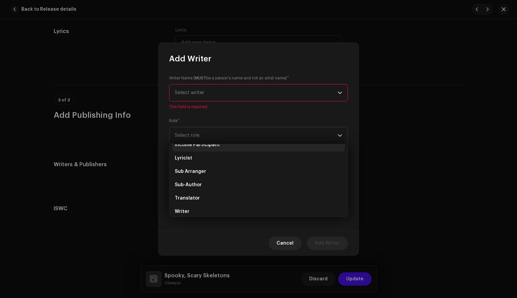
scroll to position [67, 0]
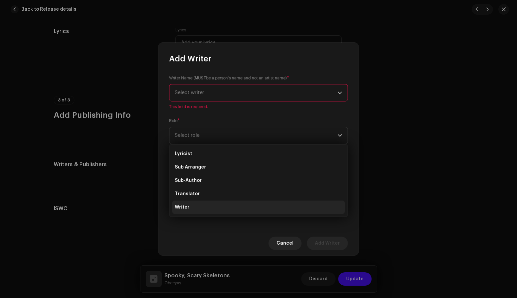
click at [211, 206] on li "Writer" at bounding box center [258, 206] width 173 height 13
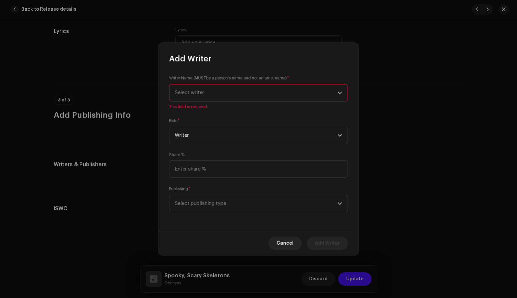
click at [216, 90] on span "Select writer" at bounding box center [256, 92] width 163 height 17
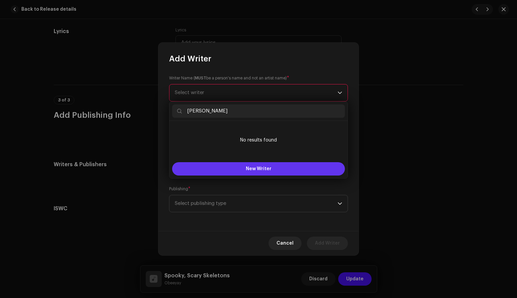
type input "[PERSON_NAME]"
click at [235, 174] on button "New Writer" at bounding box center [258, 168] width 173 height 13
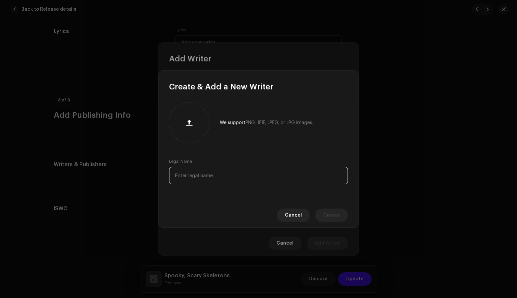
click at [254, 176] on input "text" at bounding box center [258, 175] width 179 height 17
type input "[PERSON_NAME]"
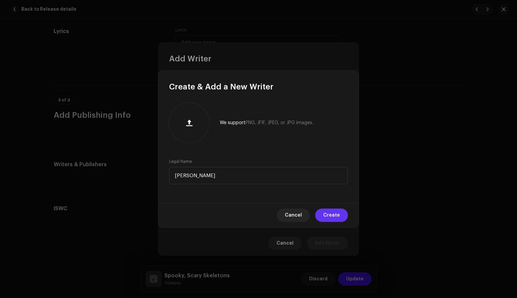
click at [331, 217] on span "Create" at bounding box center [331, 214] width 17 height 13
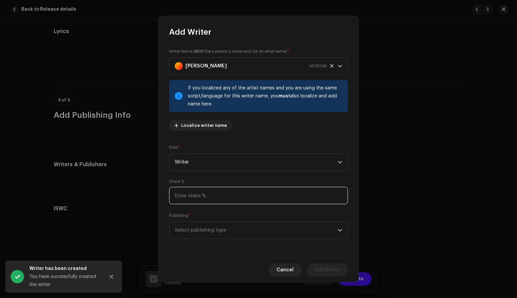
click at [245, 193] on input at bounding box center [258, 195] width 179 height 17
type input "100.00"
click at [233, 229] on span "Select publishing type" at bounding box center [256, 230] width 163 height 17
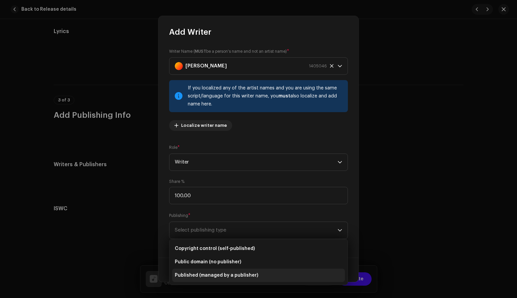
click at [230, 277] on span "Published (managed by a publisher)" at bounding box center [216, 275] width 83 height 7
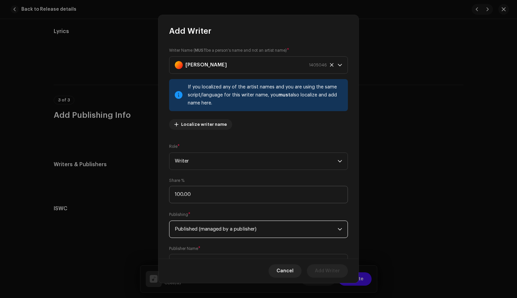
scroll to position [31, 0]
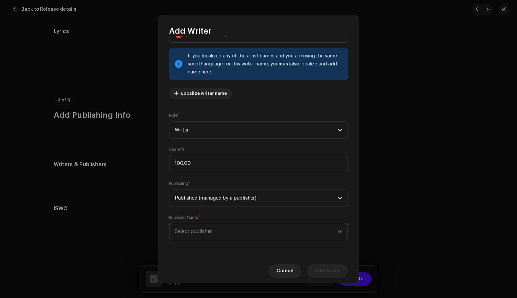
click at [204, 230] on span "Select publisher" at bounding box center [193, 231] width 37 height 5
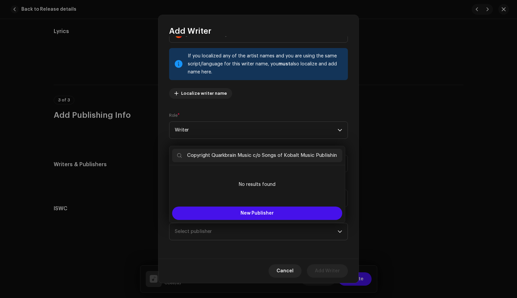
scroll to position [0, 4]
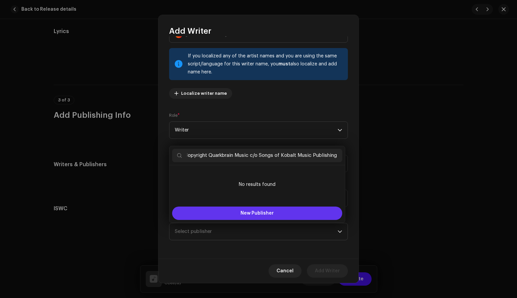
type input "Copyright Quarkbrain Music c/o Songs of Kobalt Music Publishing"
click at [239, 213] on button "New Publisher" at bounding box center [257, 212] width 170 height 13
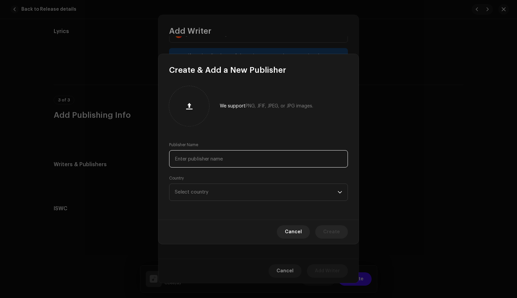
click at [219, 161] on input "text" at bounding box center [258, 158] width 179 height 17
paste input "Copyright Quarkbrain Music c/o Songs of Kobalt Music Publishing"
type input "Copyright Quarkbrain Music c/o Songs of Kobalt Music Publishing"
click at [217, 193] on span "Select country" at bounding box center [256, 192] width 163 height 17
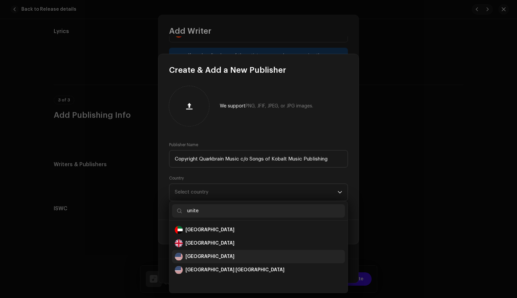
type input "unite"
click at [204, 254] on div "[GEOGRAPHIC_DATA]" at bounding box center [209, 256] width 49 height 7
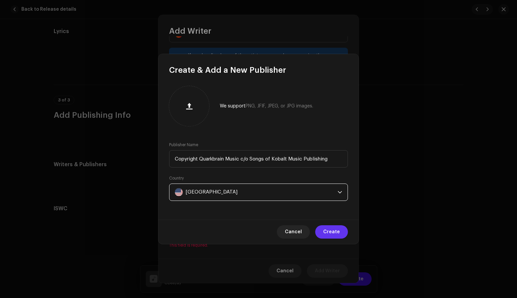
click at [332, 232] on span "Create" at bounding box center [331, 231] width 17 height 13
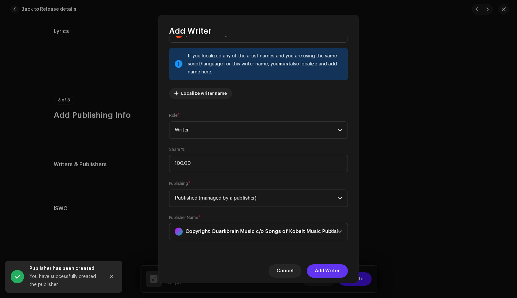
click at [326, 267] on span "Add Writer" at bounding box center [327, 270] width 25 height 13
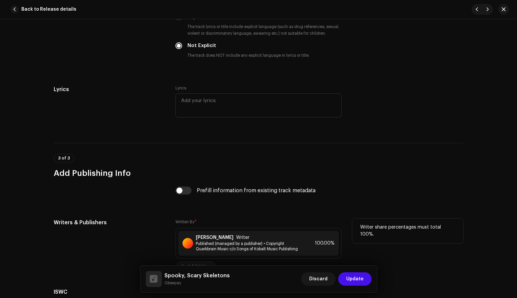
scroll to position [1151, 0]
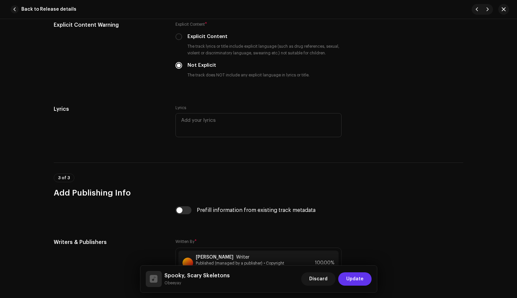
click at [350, 281] on span "Update" at bounding box center [354, 278] width 17 height 13
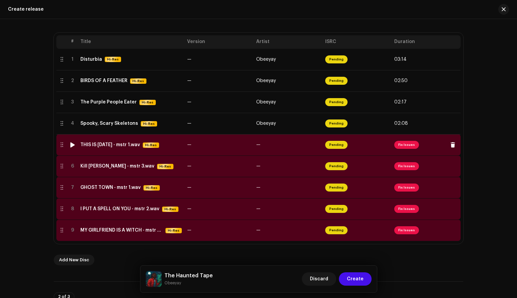
click at [116, 146] on div "THIS IS [DATE] - mstr 1.wav" at bounding box center [110, 144] width 60 height 5
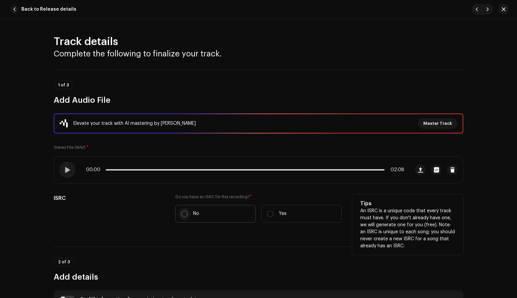
click at [186, 215] on p-radiobutton at bounding box center [184, 213] width 7 height 7
click at [186, 215] on input "No" at bounding box center [184, 213] width 7 height 7
radio input "true"
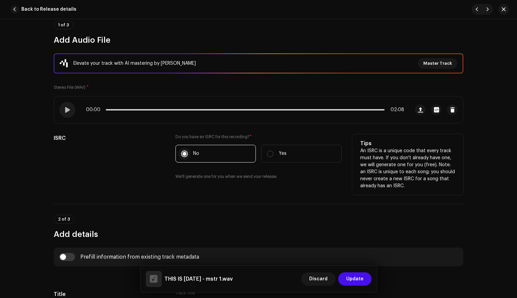
scroll to position [60, 0]
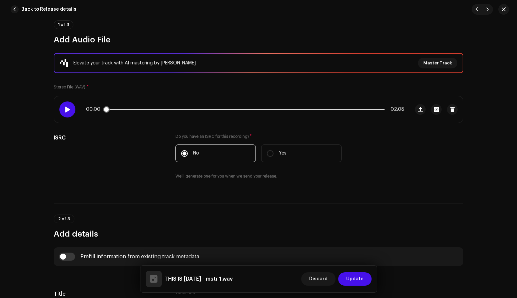
click at [62, 110] on div at bounding box center [67, 109] width 16 height 16
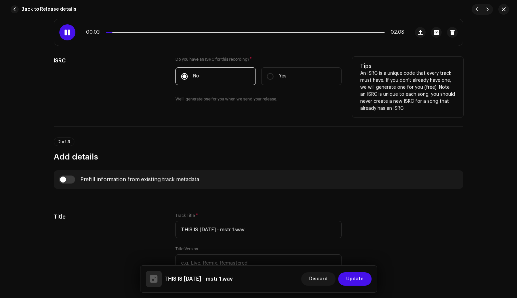
scroll to position [138, 0]
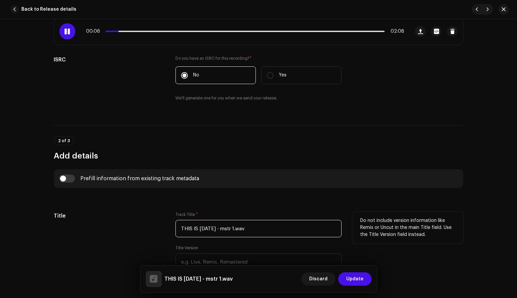
click at [262, 228] on input "THIS IS [DATE] - mstr 1.wav" at bounding box center [258, 228] width 166 height 17
drag, startPoint x: 273, startPoint y: 228, endPoint x: 166, endPoint y: 227, distance: 107.0
click at [166, 227] on div "Title Track Title * THIS IS [DATE] - mstr 1.wav Title Version Localize Your Tra…" at bounding box center [258, 250] width 409 height 77
click at [261, 227] on input "THIS IS [DATE] - mstr 1.wav" at bounding box center [258, 228] width 166 height 17
drag, startPoint x: 267, startPoint y: 227, endPoint x: 156, endPoint y: 224, distance: 111.4
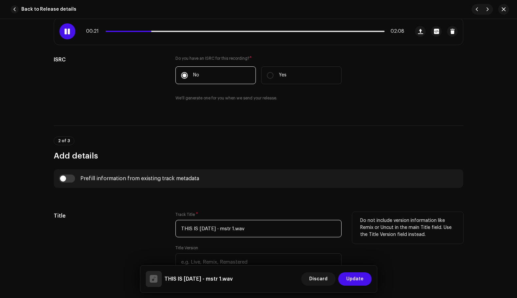
click at [156, 224] on div "Title Track Title * THIS IS [DATE] - mstr 1.wav Title Version Localize Your Tra…" at bounding box center [258, 250] width 409 height 77
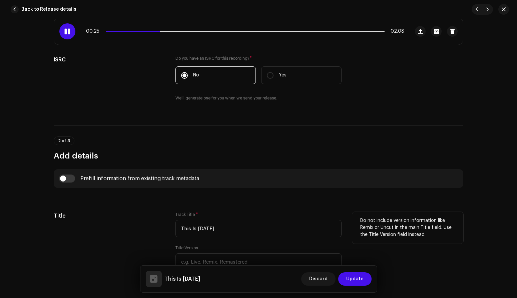
type input "This Is [DATE]"
click at [219, 212] on div "Track Title * This Is [DATE]" at bounding box center [258, 224] width 166 height 25
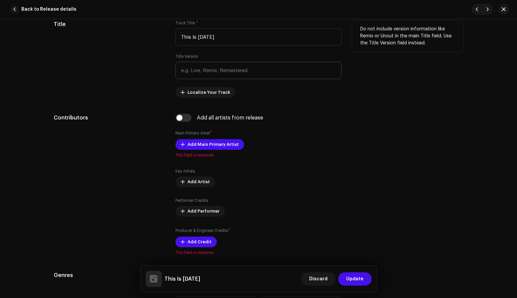
scroll to position [335, 0]
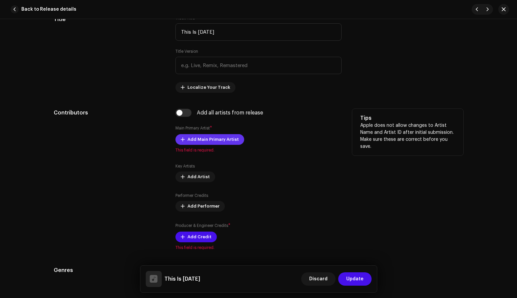
click at [211, 140] on span "Add Main Primary Artist" at bounding box center [212, 139] width 51 height 13
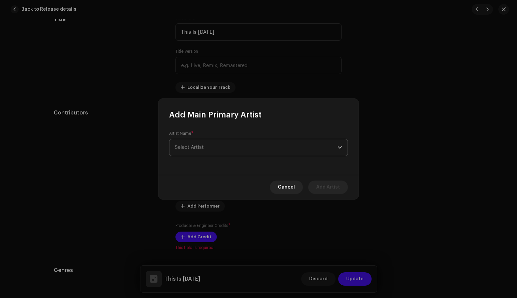
click at [224, 148] on span "Select Artist" at bounding box center [256, 147] width 163 height 17
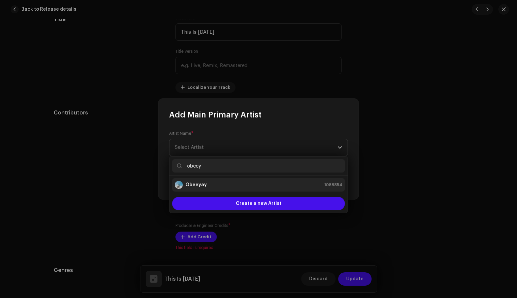
type input "obeey"
click at [197, 187] on strong "Obeeyay" at bounding box center [195, 184] width 21 height 7
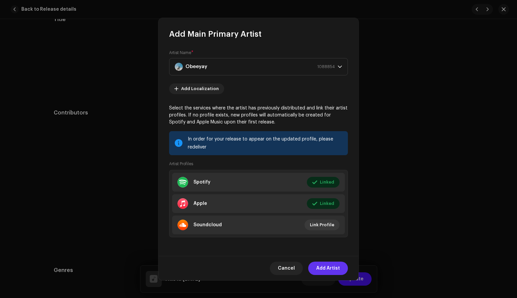
click at [337, 268] on span "Add Artist" at bounding box center [328, 267] width 24 height 13
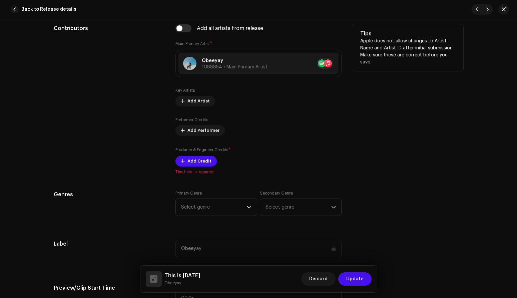
scroll to position [420, 0]
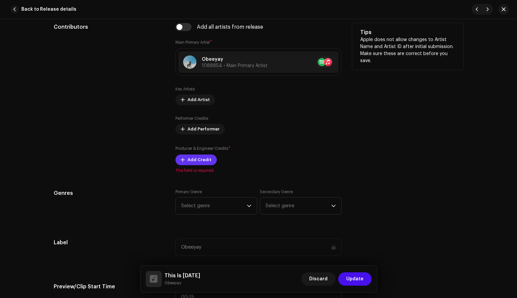
click at [201, 161] on span "Add Credit" at bounding box center [199, 159] width 24 height 13
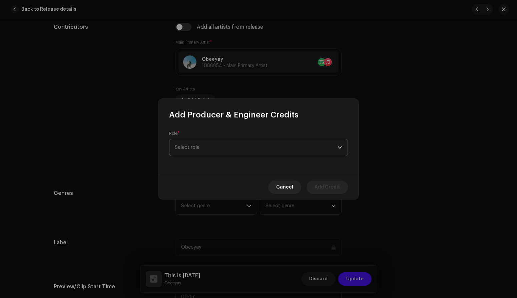
click at [227, 146] on span "Select role" at bounding box center [256, 147] width 163 height 17
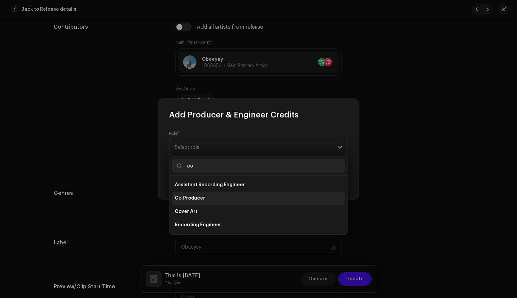
type input "co"
click at [190, 198] on span "Co-Producer" at bounding box center [190, 198] width 30 height 7
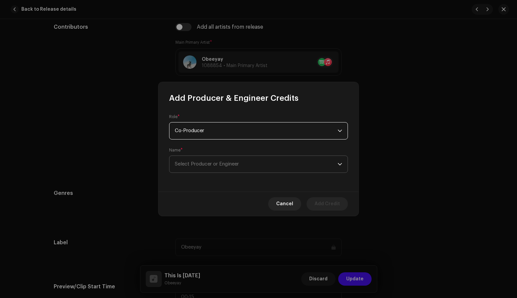
click at [248, 166] on span "Select Producer or Engineer" at bounding box center [256, 164] width 163 height 17
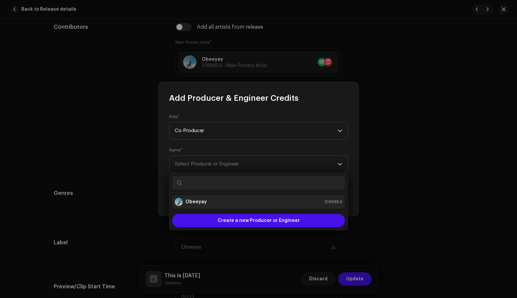
click at [216, 202] on div "Obeeyay 1088854" at bounding box center [258, 202] width 167 height 8
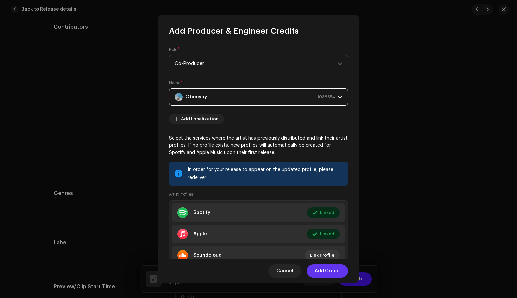
click at [330, 272] on span "Add Credit" at bounding box center [326, 270] width 25 height 13
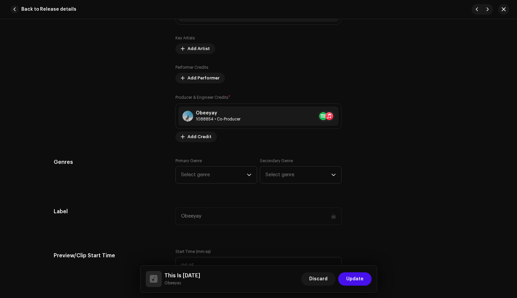
scroll to position [473, 0]
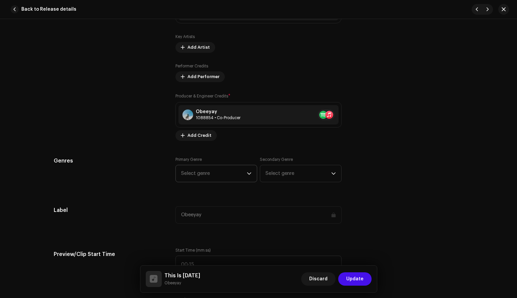
click at [244, 169] on span "Select genre" at bounding box center [214, 173] width 66 height 17
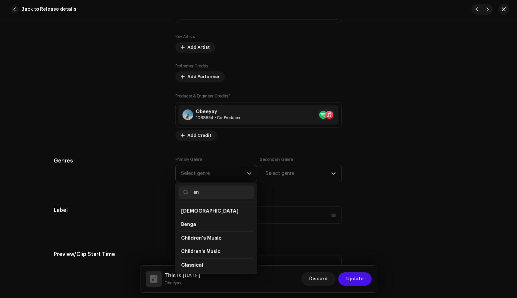
type input "e"
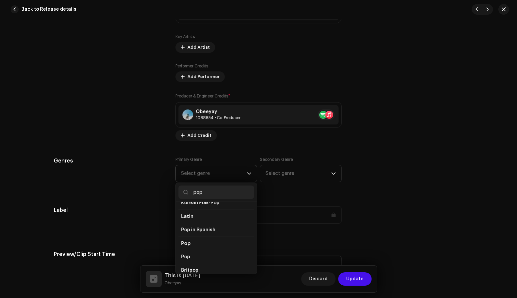
scroll to position [220, 0]
type input "pop"
click at [192, 247] on li "Pop" at bounding box center [216, 252] width 76 height 13
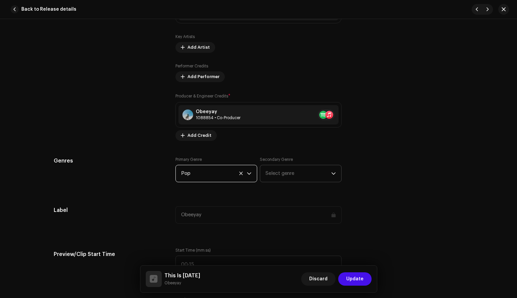
click at [290, 178] on span "Select genre" at bounding box center [298, 173] width 66 height 17
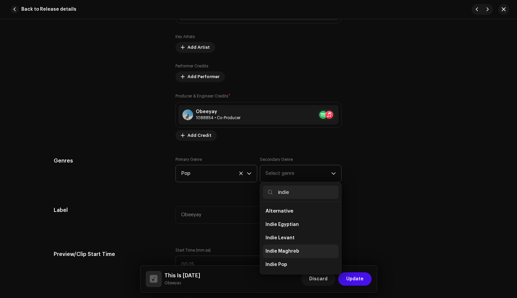
scroll to position [18, 0]
type input "indie"
click at [285, 248] on li "Indie Pop" at bounding box center [301, 246] width 76 height 13
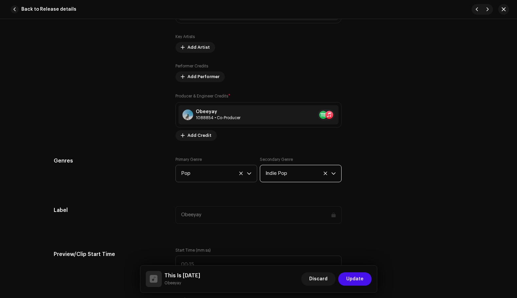
click at [363, 195] on div "Track details Complete the following to finalize your track. 1 of 3 Add Audio F…" at bounding box center [258, 291] width 431 height 1459
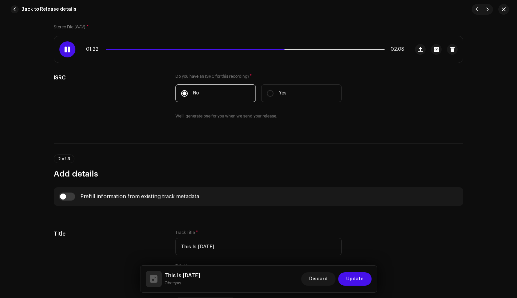
scroll to position [0, 0]
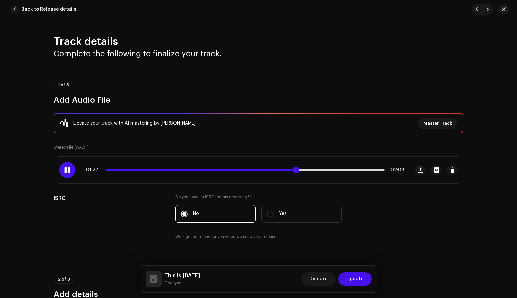
click at [163, 170] on span at bounding box center [200, 169] width 189 height 1
click at [139, 170] on span at bounding box center [137, 169] width 63 height 1
click at [123, 169] on span at bounding box center [123, 169] width 35 height 1
click at [115, 169] on span at bounding box center [116, 169] width 20 height 1
click at [111, 171] on div "00:06 02:08" at bounding box center [245, 169] width 318 height 5
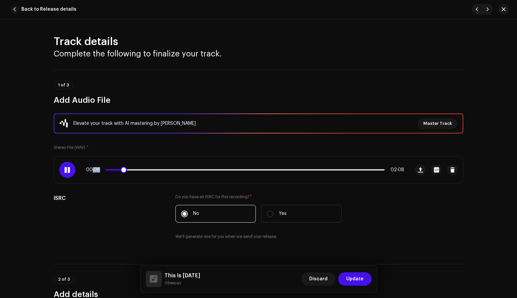
drag, startPoint x: 117, startPoint y: 168, endPoint x: 91, endPoint y: 169, distance: 25.3
click at [91, 169] on div "00:08 02:08" at bounding box center [245, 169] width 318 height 5
drag, startPoint x: 126, startPoint y: 169, endPoint x: 98, endPoint y: 171, distance: 28.4
click at [98, 171] on div "00:00 02:08" at bounding box center [245, 169] width 318 height 5
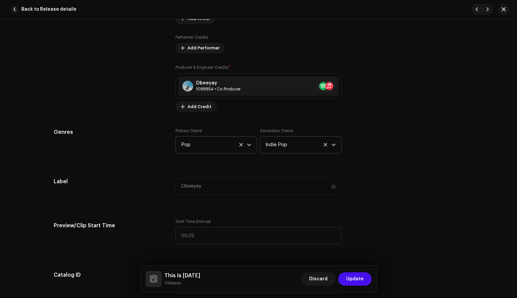
scroll to position [578, 0]
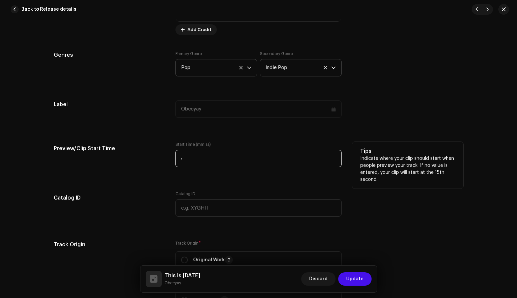
click at [199, 157] on input ":" at bounding box center [258, 158] width 166 height 17
type input "00:00"
click at [163, 173] on div "Preview/Clip Start Time Start Time (mm:ss) 00:00 Tips Indicate where your clip …" at bounding box center [258, 158] width 409 height 33
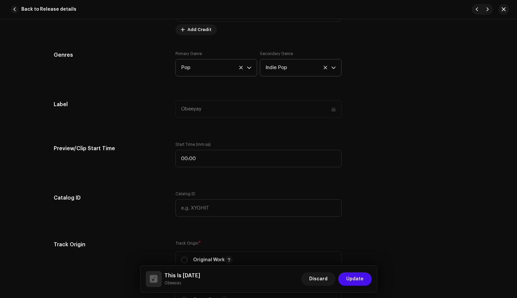
scroll to position [655, 0]
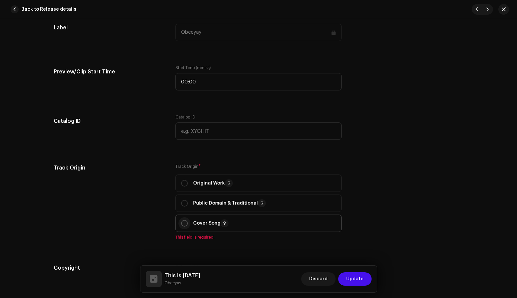
click at [182, 223] on input "radio" at bounding box center [184, 223] width 7 height 7
radio input "true"
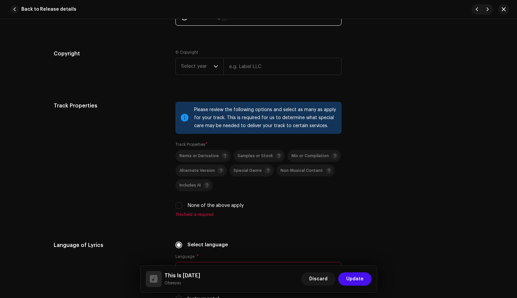
scroll to position [861, 0]
click at [178, 206] on input "None of the above apply" at bounding box center [178, 205] width 7 height 7
checkbox input "true"
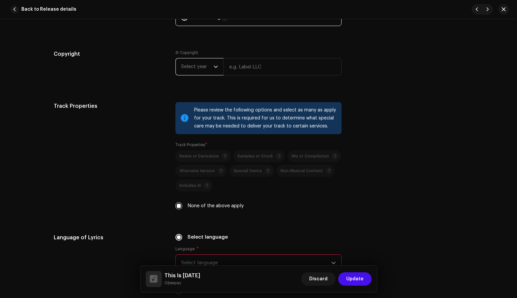
click at [208, 68] on span "Select year" at bounding box center [197, 66] width 32 height 17
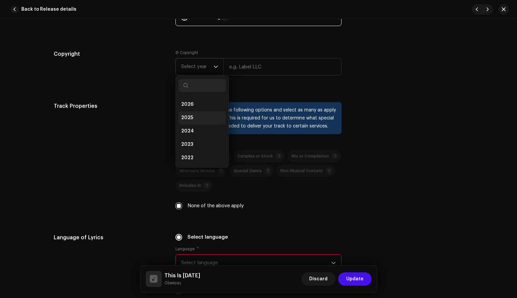
click at [192, 118] on li "2025" at bounding box center [201, 117] width 47 height 13
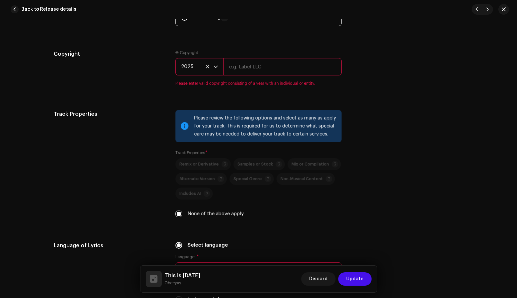
click at [262, 71] on input "text" at bounding box center [282, 66] width 118 height 17
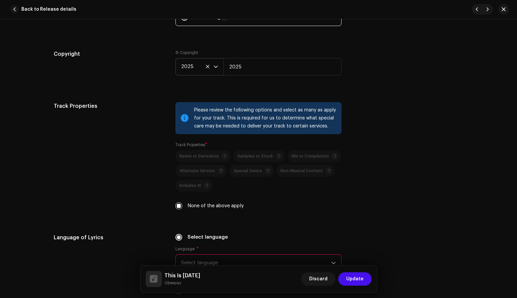
click at [377, 78] on div "Copyright Ⓟ Copyright 2025 2025" at bounding box center [258, 68] width 409 height 36
click at [243, 67] on input "2025" at bounding box center [282, 66] width 118 height 17
type input "2"
type input "Obeeyay"
click at [387, 70] on div "Copyright Ⓟ Copyright 2025 Obeeyay" at bounding box center [258, 68] width 409 height 36
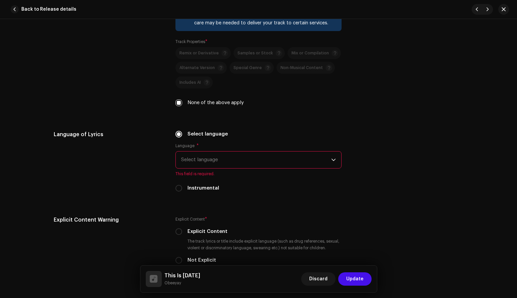
scroll to position [963, 0]
click at [309, 160] on span "Select language" at bounding box center [256, 160] width 150 height 17
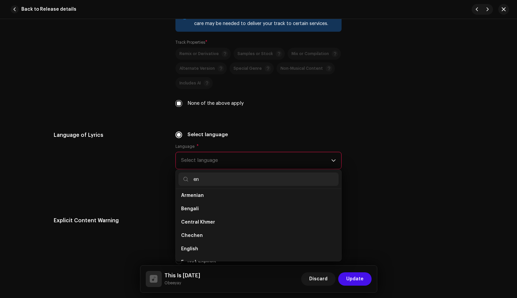
scroll to position [0, 0]
type input "engli"
click at [205, 201] on li "English" at bounding box center [258, 197] width 160 height 13
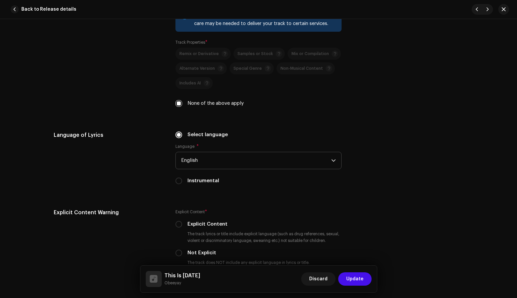
click at [406, 153] on div "Language of Lyrics Select language Language * English Instrumental" at bounding box center [258, 161] width 409 height 61
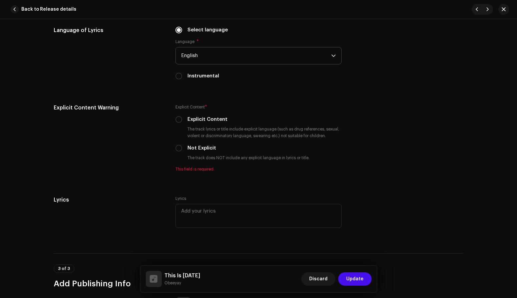
scroll to position [1069, 0]
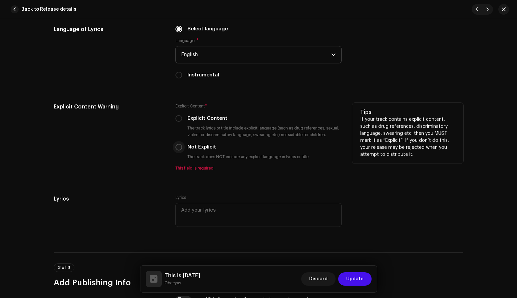
click at [176, 147] on input "Not Explicit" at bounding box center [178, 147] width 7 height 7
radio input "true"
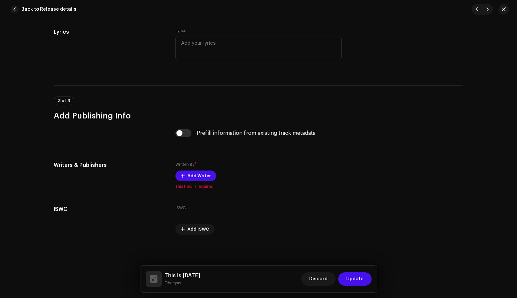
scroll to position [1226, 0]
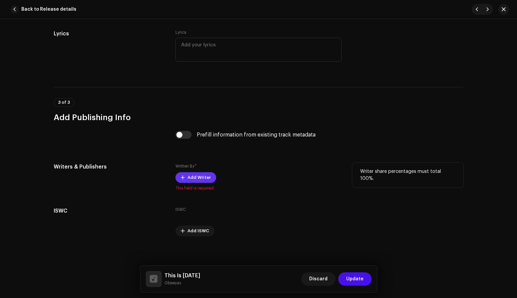
click at [194, 178] on span "Add Writer" at bounding box center [198, 177] width 23 height 13
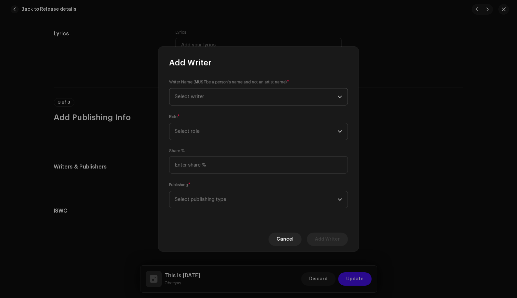
click at [221, 98] on span "Select writer" at bounding box center [256, 96] width 163 height 17
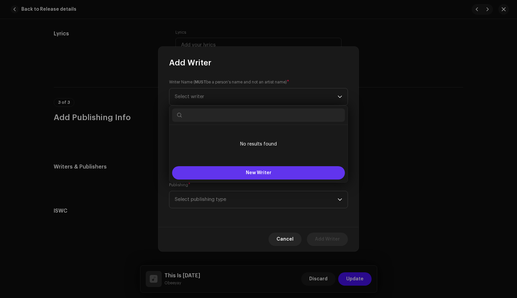
click at [231, 173] on button "New Writer" at bounding box center [258, 172] width 173 height 13
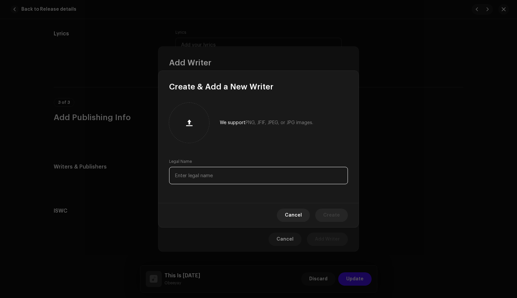
click at [224, 175] on input "text" at bounding box center [258, 175] width 179 height 17
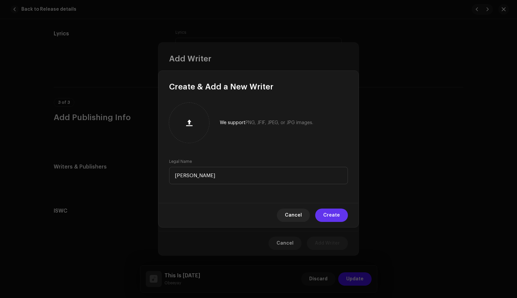
type input "[PERSON_NAME]"
click at [333, 213] on span "Create" at bounding box center [331, 214] width 17 height 13
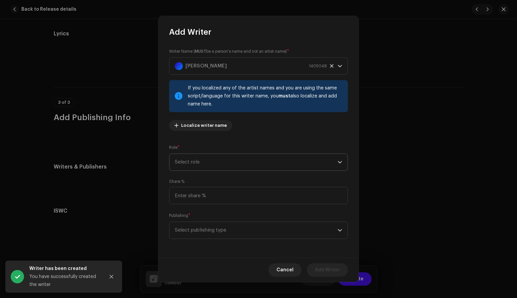
click at [228, 162] on span "Select role" at bounding box center [256, 162] width 163 height 17
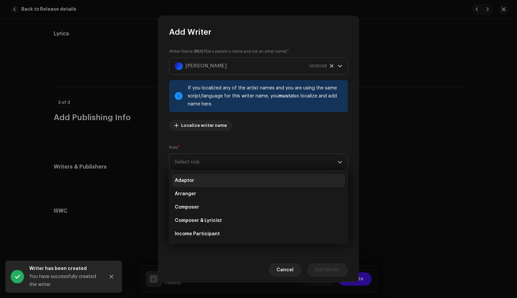
scroll to position [67, 0]
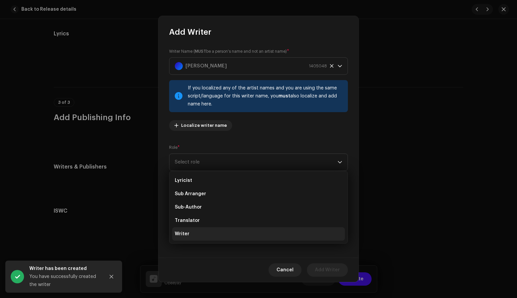
click at [195, 232] on li "Writer" at bounding box center [258, 233] width 173 height 13
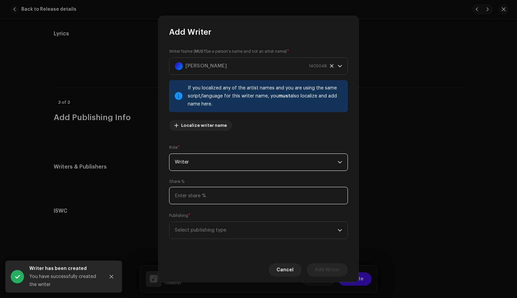
click at [211, 195] on input at bounding box center [258, 195] width 179 height 17
type input "100.00"
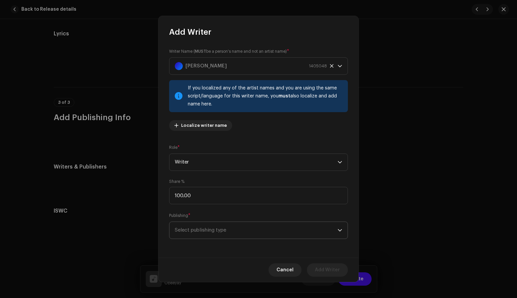
click at [213, 228] on span "Select publishing type" at bounding box center [256, 230] width 163 height 17
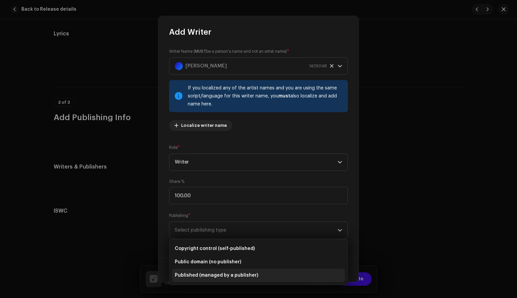
click at [205, 273] on span "Published (managed by a publisher)" at bounding box center [216, 275] width 83 height 7
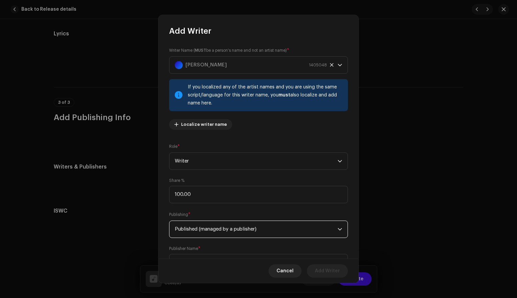
scroll to position [31, 0]
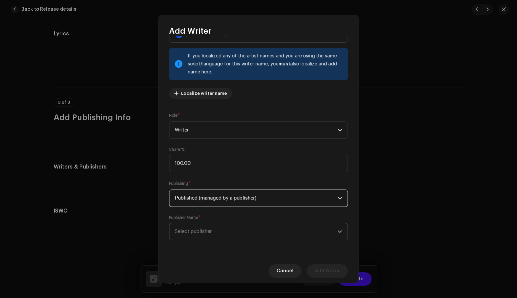
click at [206, 233] on span "Select publisher" at bounding box center [193, 231] width 37 height 5
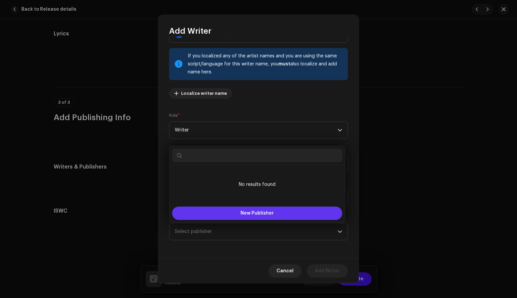
click at [270, 211] on span "New Publisher" at bounding box center [256, 213] width 33 height 5
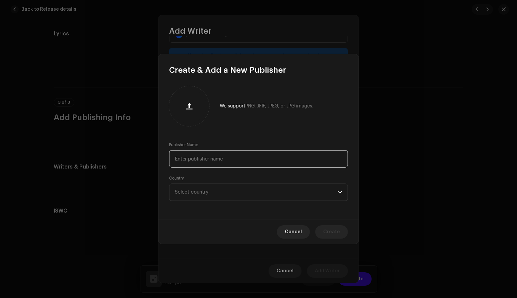
click at [213, 162] on input "text" at bounding box center [258, 158] width 179 height 17
paste input "Copyright Quarkbrain Music c/o Songs of Kobalt Music Publishing"
type input "Copyright Quarkbrain Music c/o Songs of Kobalt Music Publishing"
click at [286, 192] on span "Select country" at bounding box center [256, 192] width 163 height 17
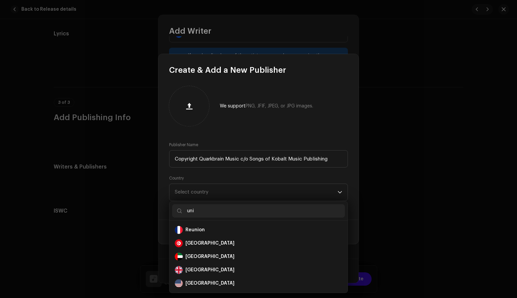
scroll to position [0, 0]
type input "uni"
click at [191, 285] on div "[GEOGRAPHIC_DATA]" at bounding box center [209, 283] width 49 height 7
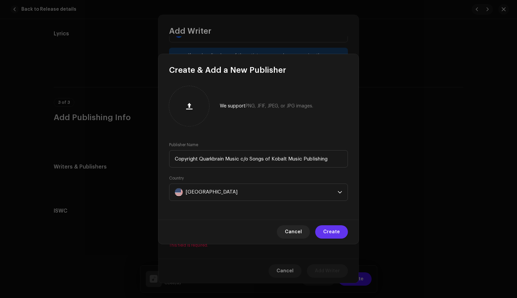
click at [328, 232] on span "Create" at bounding box center [331, 231] width 17 height 13
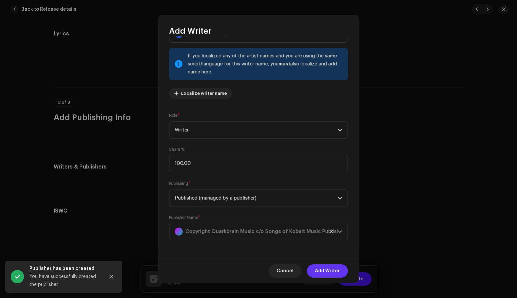
click at [332, 268] on span "Add Writer" at bounding box center [327, 270] width 25 height 13
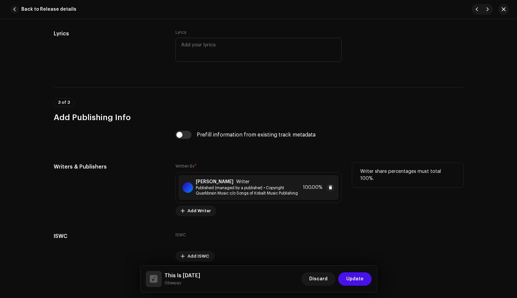
click at [301, 188] on div "[PERSON_NAME] Writer Published (managed by a publisher) • Copyright Quarkbrain …" at bounding box center [258, 187] width 160 height 25
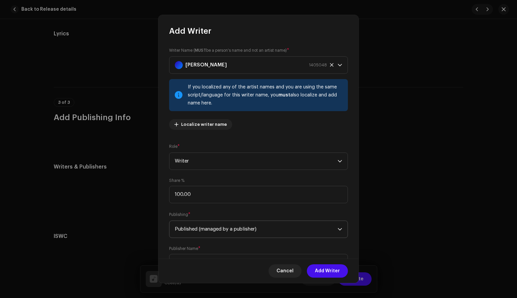
scroll to position [31, 0]
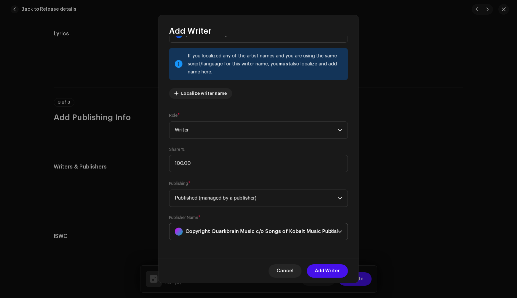
click at [240, 231] on strong "Copyright Quarkbrain Music c/o Songs of Kobalt Music Publishing" at bounding box center [266, 231] width 162 height 17
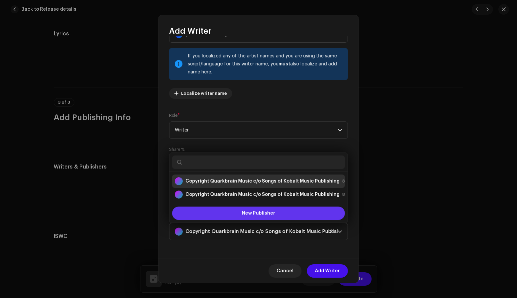
click at [244, 212] on span "New Publisher" at bounding box center [258, 213] width 33 height 5
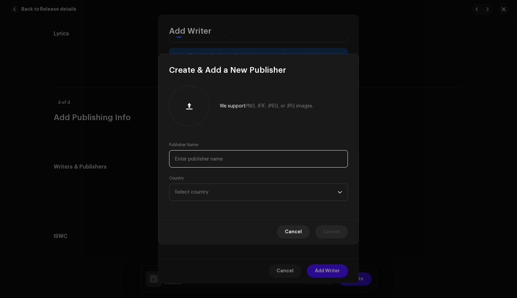
click at [198, 157] on input "text" at bounding box center [258, 158] width 179 height 17
paste input "Copyright Buena Vista Music Co"
type input "Copyright Buena Vista Music Co"
click at [223, 189] on span "Select country" at bounding box center [256, 192] width 163 height 17
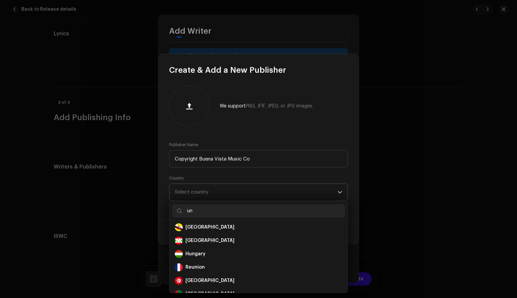
scroll to position [0, 0]
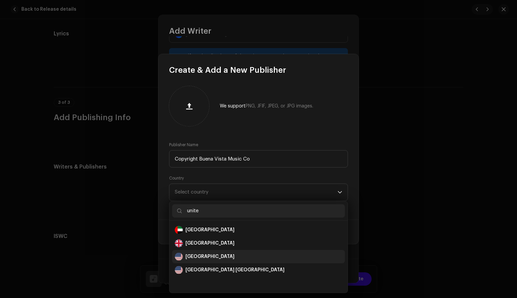
type input "unite"
click at [197, 253] on div "[GEOGRAPHIC_DATA]" at bounding box center [209, 256] width 49 height 7
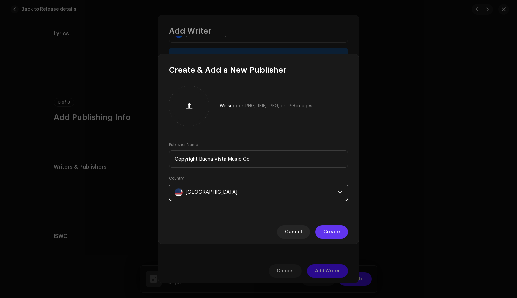
click at [337, 230] on span "Create" at bounding box center [331, 231] width 17 height 13
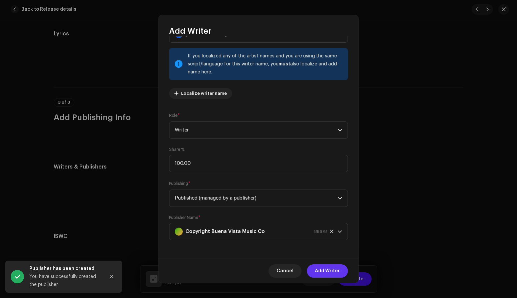
click at [321, 270] on span "Add Writer" at bounding box center [327, 270] width 25 height 13
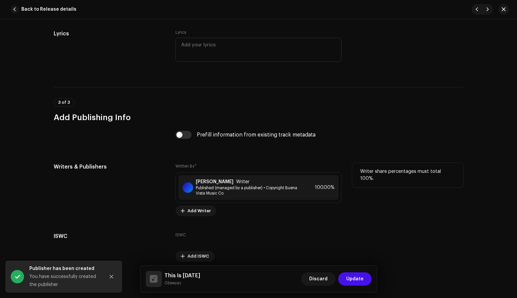
scroll to position [1255, 0]
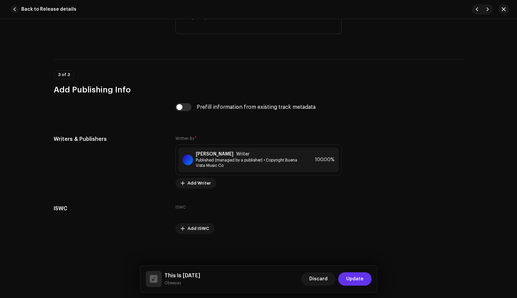
click at [357, 278] on span "Update" at bounding box center [354, 278] width 17 height 13
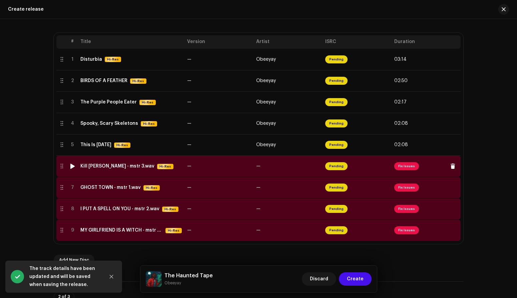
click at [95, 167] on div "Kill [PERSON_NAME] - mstr 3.wav" at bounding box center [117, 165] width 74 height 5
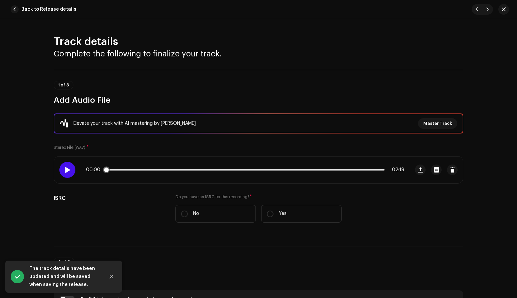
click at [66, 169] on span at bounding box center [67, 169] width 6 height 5
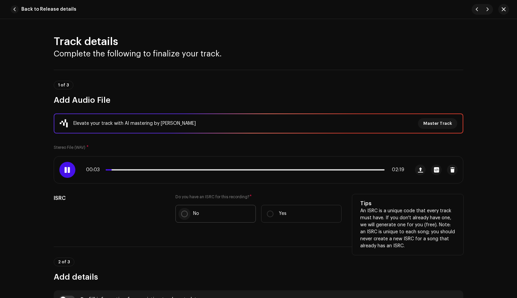
click at [183, 213] on input "No" at bounding box center [184, 213] width 7 height 7
radio input "true"
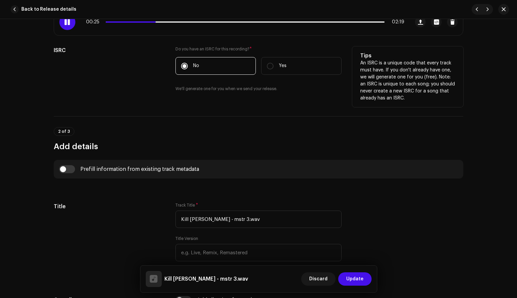
scroll to position [160, 0]
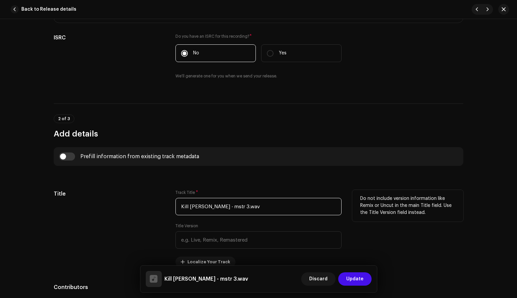
drag, startPoint x: 232, startPoint y: 204, endPoint x: 198, endPoint y: 203, distance: 33.7
click at [198, 204] on input "Kill [PERSON_NAME] - mstr 3.wav" at bounding box center [258, 206] width 166 height 17
click at [227, 206] on input "Kill [PERSON_NAME] - mstr 3.wav" at bounding box center [258, 206] width 166 height 17
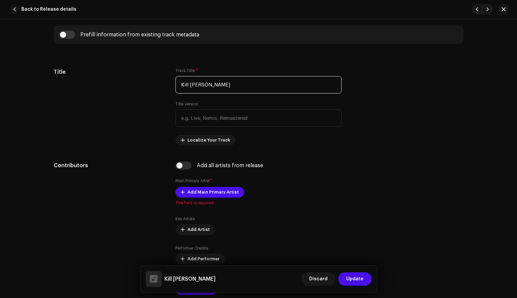
scroll to position [283, 0]
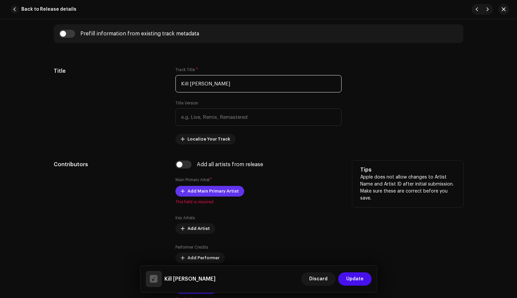
type input "Kill [PERSON_NAME]"
click at [216, 193] on span "Add Main Primary Artist" at bounding box center [212, 190] width 51 height 13
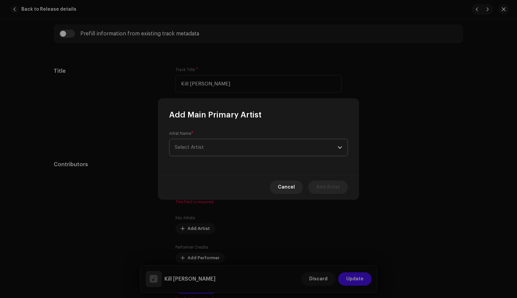
click at [238, 148] on span "Select Artist" at bounding box center [256, 147] width 163 height 17
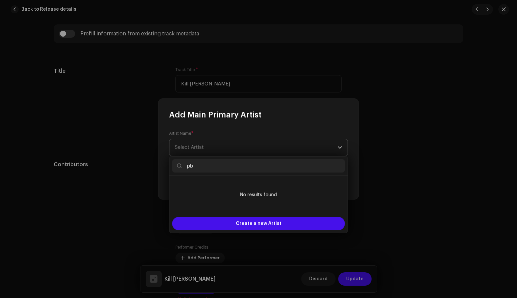
type input "p"
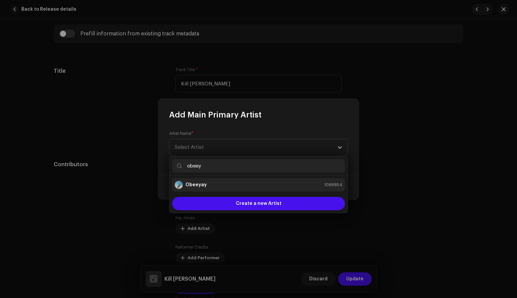
type input "obeey"
click at [218, 183] on div "Obeeyay 1088854" at bounding box center [258, 185] width 167 height 8
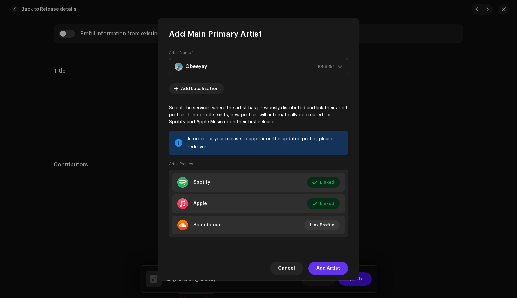
click at [327, 268] on span "Add Artist" at bounding box center [328, 267] width 24 height 13
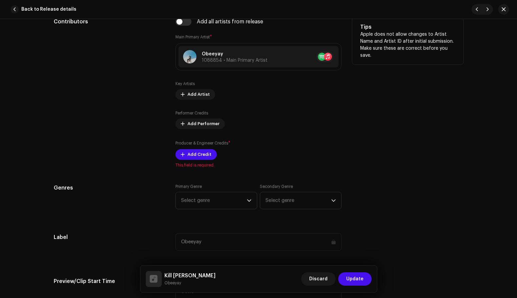
scroll to position [428, 0]
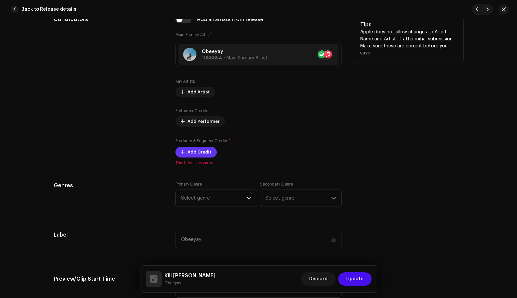
click at [203, 151] on span "Add Credit" at bounding box center [199, 151] width 24 height 13
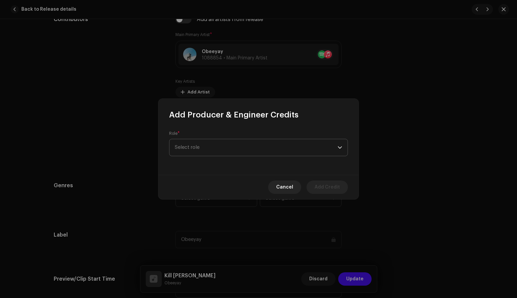
click at [215, 148] on span "Select role" at bounding box center [256, 147] width 163 height 17
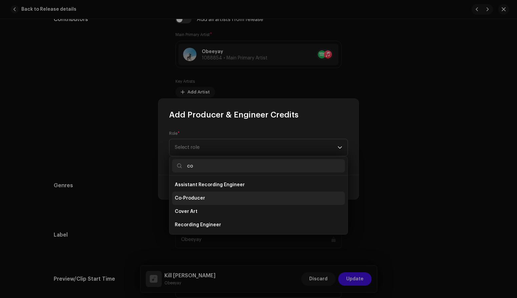
type input "co"
click at [195, 202] on li "Co-Producer" at bounding box center [258, 197] width 173 height 13
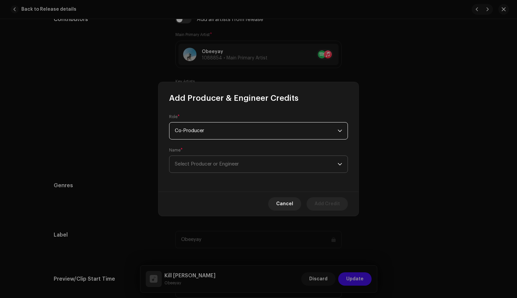
click at [241, 161] on span "Select Producer or Engineer" at bounding box center [256, 164] width 163 height 17
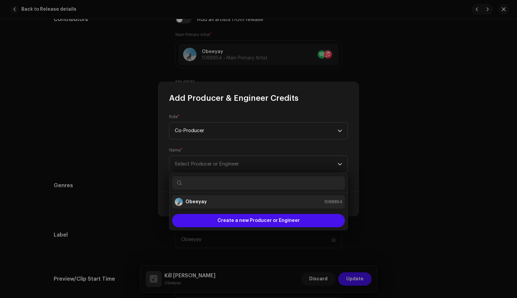
click at [211, 199] on div "Obeeyay 1088854" at bounding box center [258, 202] width 167 height 8
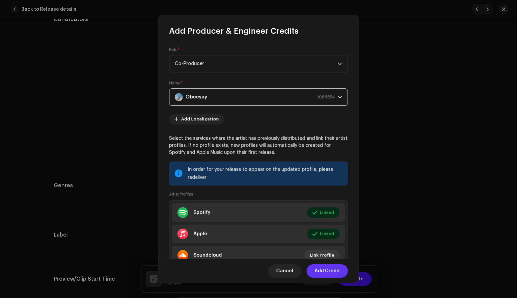
click at [326, 272] on span "Add Credit" at bounding box center [326, 270] width 25 height 13
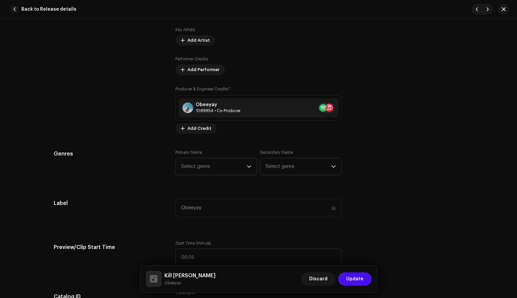
scroll to position [483, 0]
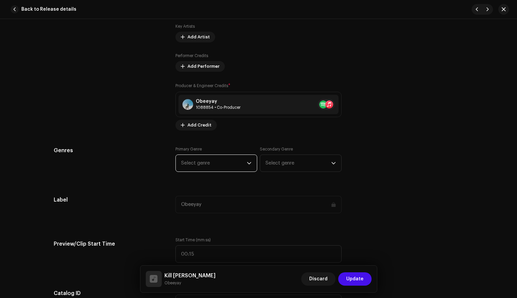
click at [218, 161] on span "Select genre" at bounding box center [214, 163] width 66 height 17
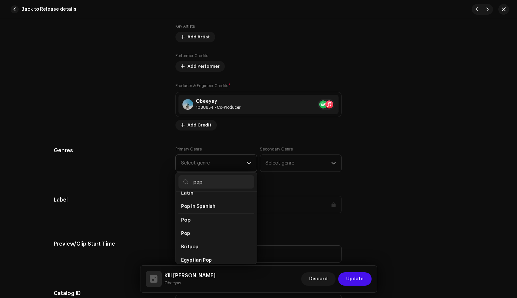
scroll to position [225, 0]
type input "pop"
click at [196, 231] on li "Pop" at bounding box center [216, 237] width 76 height 13
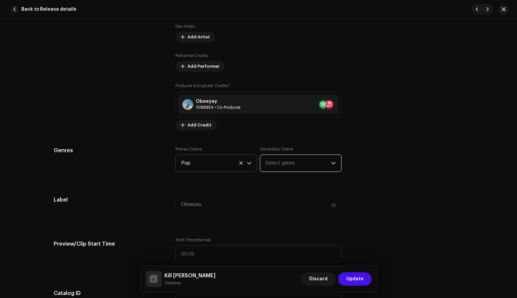
click at [287, 165] on span "Select genre" at bounding box center [298, 163] width 66 height 17
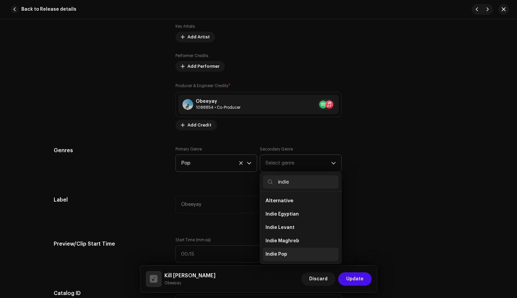
type input "indie"
click at [283, 253] on span "Indie Pop" at bounding box center [276, 254] width 22 height 7
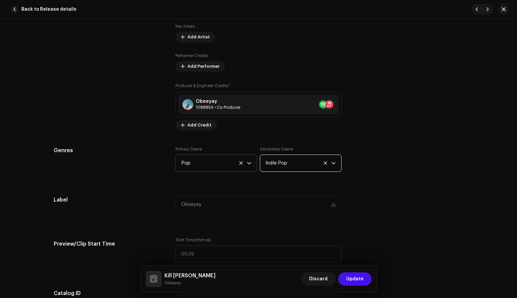
click at [408, 175] on div "Genres Primary Genre Pop Secondary Genre Indie Pop" at bounding box center [258, 162] width 409 height 33
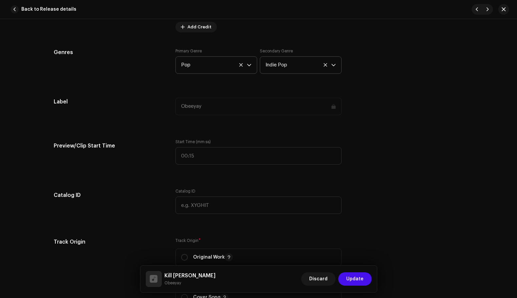
scroll to position [0, 0]
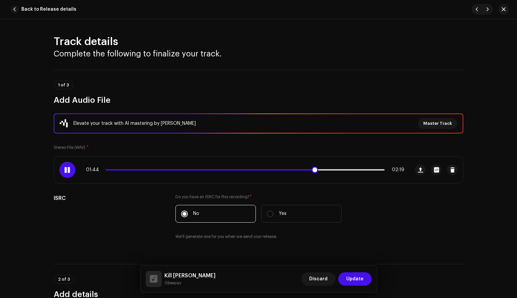
click at [298, 170] on span at bounding box center [210, 169] width 208 height 1
click at [299, 170] on div "01:51 02:19" at bounding box center [245, 169] width 318 height 5
click at [298, 169] on span at bounding box center [218, 169] width 225 height 1
click at [209, 168] on div "01:38 02:19" at bounding box center [245, 169] width 318 height 5
click at [201, 171] on div "01:39 02:19" at bounding box center [245, 169] width 318 height 5
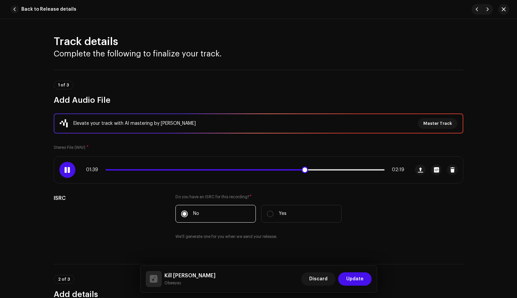
click at [180, 170] on span at bounding box center [205, 169] width 198 height 1
click at [172, 169] on span at bounding box center [147, 169] width 82 height 1
click at [165, 169] on span at bounding box center [141, 169] width 70 height 1
click at [215, 170] on div "00:31 02:19" at bounding box center [245, 169] width 318 height 5
click at [218, 169] on div "00:31 02:19" at bounding box center [245, 169] width 318 height 5
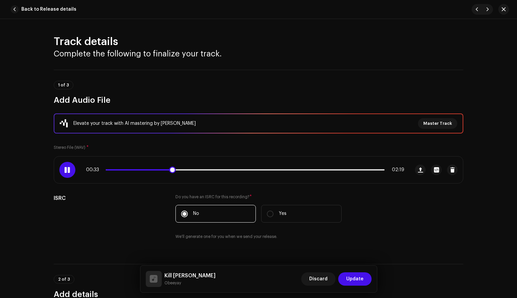
click at [217, 169] on p-slider at bounding box center [245, 169] width 279 height 1
click at [211, 169] on span at bounding box center [163, 169] width 114 height 1
click at [203, 169] on span at bounding box center [160, 169] width 108 height 1
click at [201, 170] on span at bounding box center [157, 169] width 102 height 1
click at [199, 171] on div "00:50 02:19" at bounding box center [245, 169] width 318 height 5
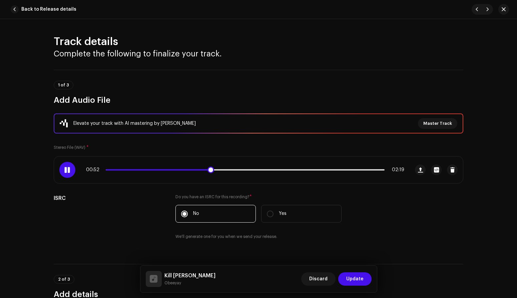
click at [199, 169] on span at bounding box center [158, 169] width 104 height 1
click at [69, 166] on div at bounding box center [67, 170] width 16 height 16
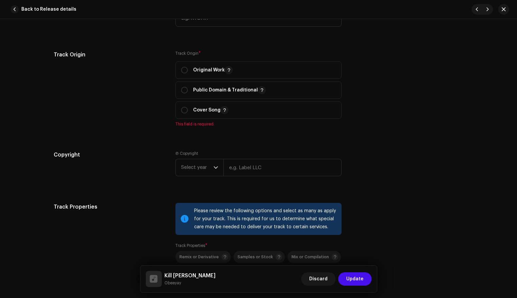
scroll to position [768, 0]
click at [183, 110] on input "radio" at bounding box center [184, 110] width 7 height 7
radio input "true"
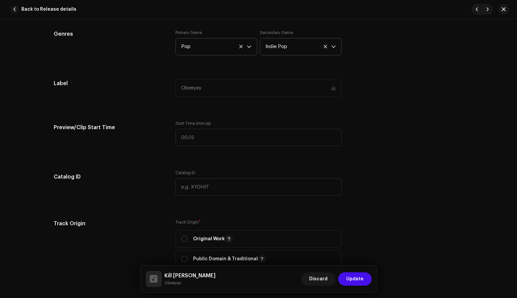
scroll to position [596, 0]
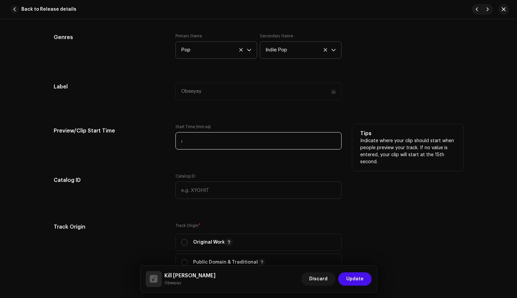
click at [183, 144] on input ":" at bounding box center [258, 140] width 166 height 17
type input "00:49"
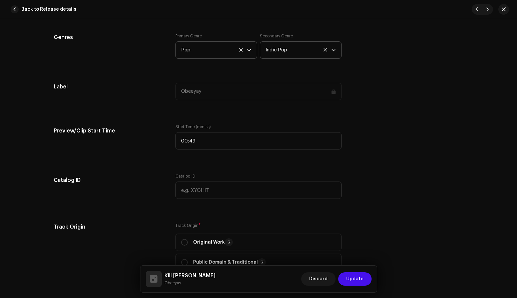
click at [156, 158] on div "Track details Complete the following to finalize your track. 1 of 3 Add Audio F…" at bounding box center [258, 164] width 431 height 1451
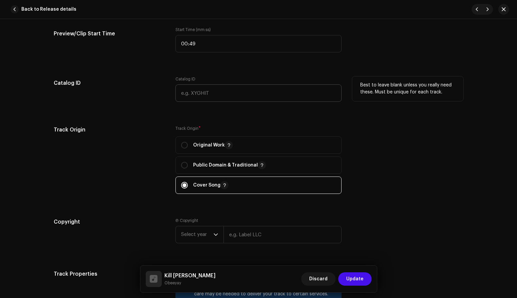
scroll to position [769, 0]
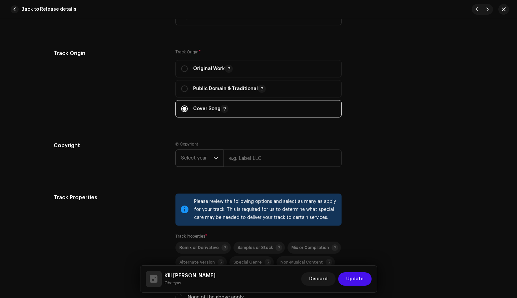
click at [210, 160] on span "Select year" at bounding box center [197, 158] width 32 height 17
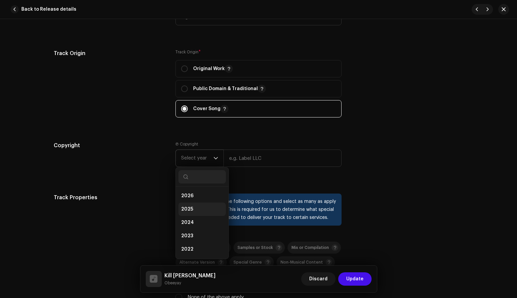
click at [193, 208] on li "2025" at bounding box center [201, 208] width 47 height 13
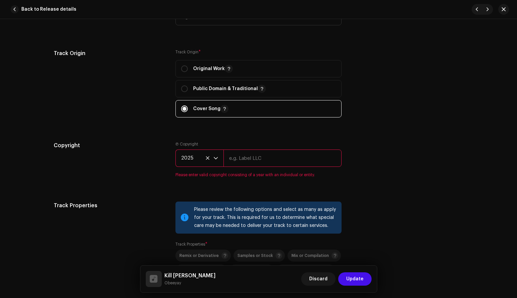
click at [262, 161] on input "text" at bounding box center [282, 157] width 118 height 17
type input "Obeeyay"
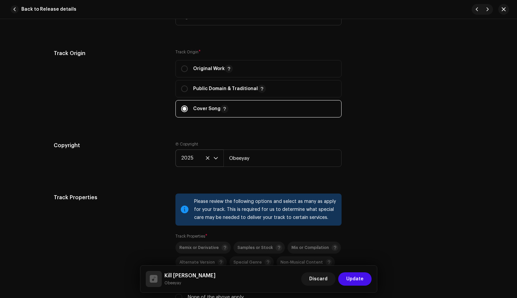
click at [382, 173] on div "Copyright Ⓟ Copyright 2025 Obeeyay" at bounding box center [258, 159] width 409 height 36
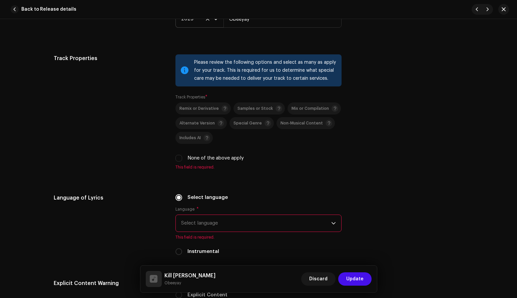
scroll to position [906, 0]
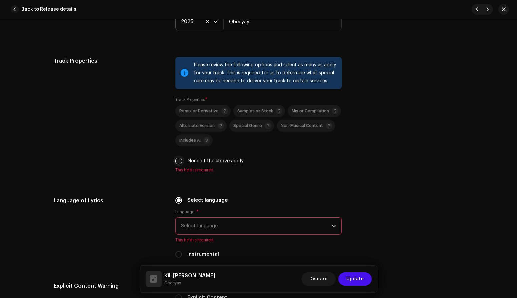
click at [179, 161] on input "None of the above apply" at bounding box center [178, 160] width 7 height 7
checkbox input "true"
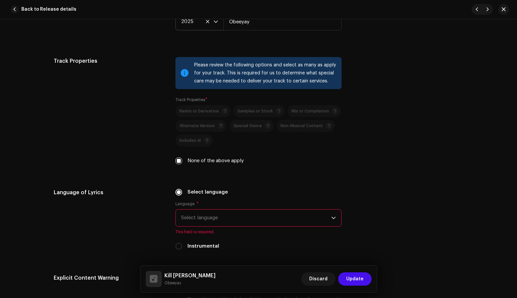
click at [229, 222] on span "Select language" at bounding box center [256, 217] width 150 height 17
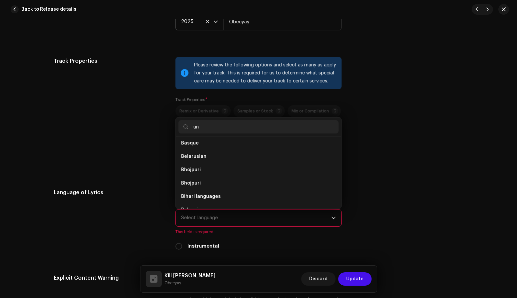
scroll to position [0, 0]
type input "u"
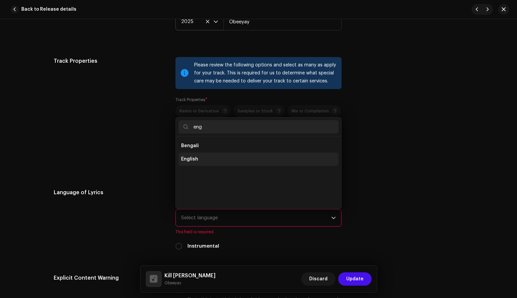
type input "eng"
click at [203, 158] on li "English" at bounding box center [258, 158] width 160 height 13
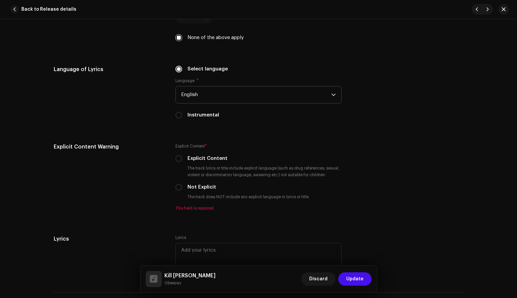
scroll to position [1079, 0]
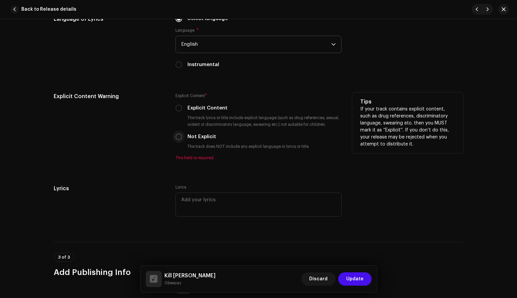
click at [178, 137] on input "Not Explicit" at bounding box center [178, 136] width 7 height 7
radio input "true"
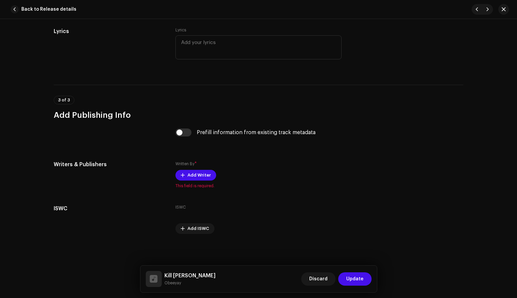
scroll to position [1230, 0]
click at [194, 177] on span "Add Writer" at bounding box center [198, 174] width 23 height 13
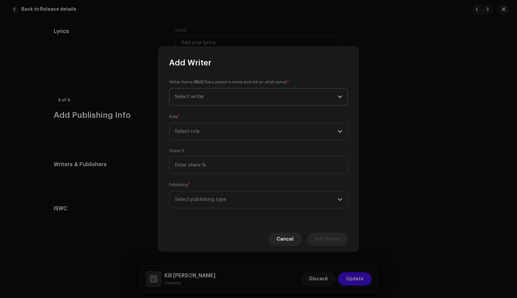
click at [253, 98] on span "Select writer" at bounding box center [256, 96] width 163 height 17
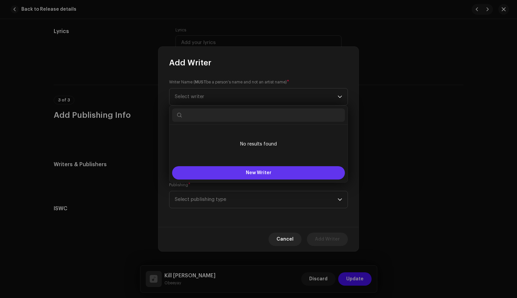
click at [248, 174] on span "New Writer" at bounding box center [259, 172] width 26 height 5
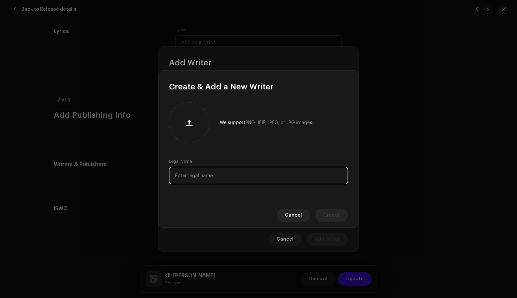
click at [211, 177] on input "text" at bounding box center [258, 175] width 179 height 17
paste input "[PERSON_NAME]"
type input "[PERSON_NAME]"
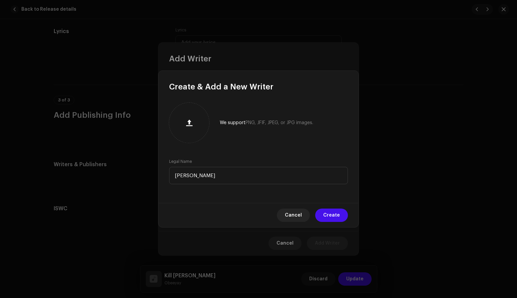
click at [332, 216] on span "Create" at bounding box center [331, 214] width 17 height 13
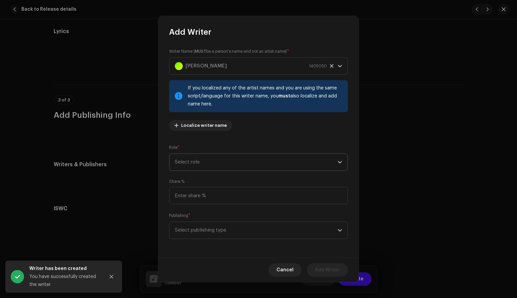
click at [241, 160] on span "Select role" at bounding box center [256, 162] width 163 height 17
click at [216, 164] on span "Select role" at bounding box center [256, 162] width 163 height 17
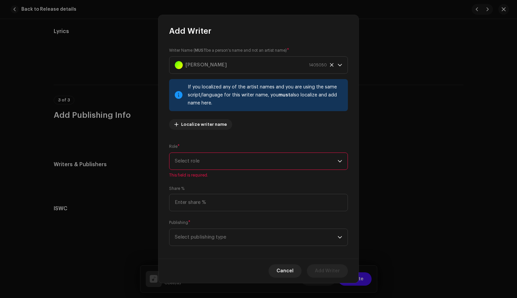
click at [228, 164] on span "Select role" at bounding box center [256, 161] width 163 height 17
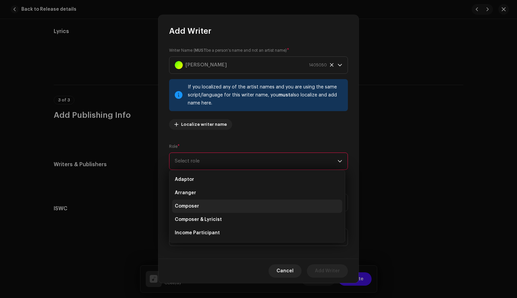
scroll to position [67, 0]
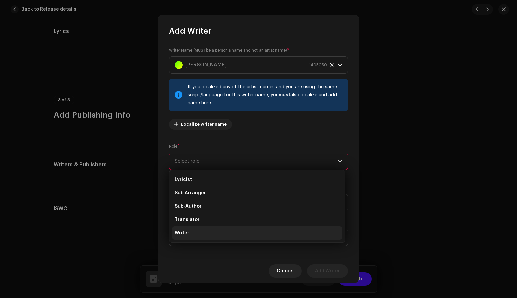
click at [200, 232] on li "Writer" at bounding box center [257, 232] width 170 height 13
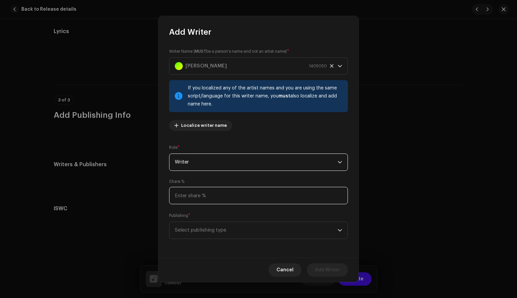
click at [217, 197] on input at bounding box center [258, 195] width 179 height 17
type input "100.00"
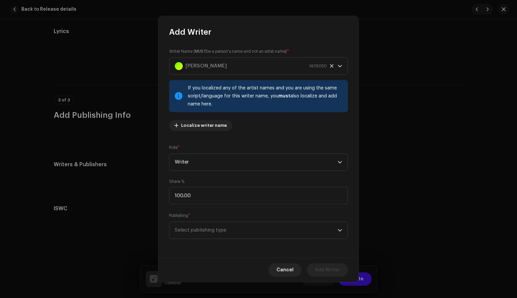
click at [234, 178] on div "Writer Name ( MUST be a person's name and not an artist name) * [PERSON_NAME] 1…" at bounding box center [258, 147] width 200 height 220
click at [220, 229] on span "Select publishing type" at bounding box center [256, 230] width 163 height 17
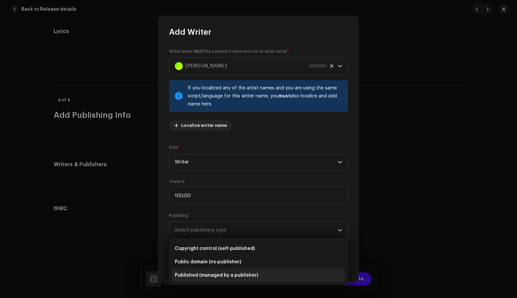
click at [225, 274] on span "Published (managed by a publisher)" at bounding box center [216, 275] width 83 height 7
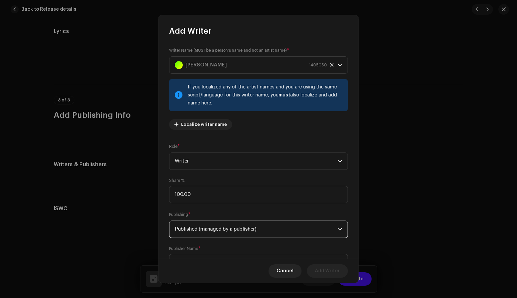
scroll to position [31, 0]
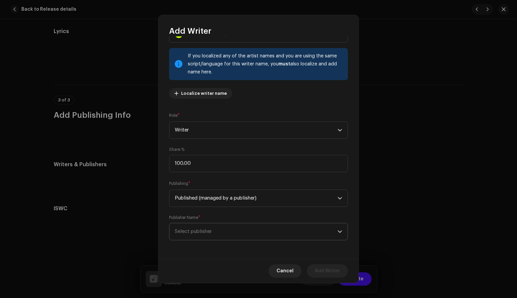
click at [209, 229] on span "Select publisher" at bounding box center [193, 231] width 37 height 5
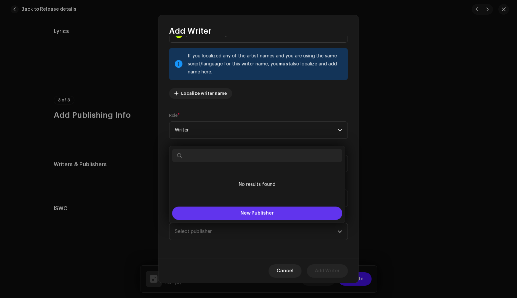
click at [251, 210] on button "New Publisher" at bounding box center [257, 212] width 170 height 13
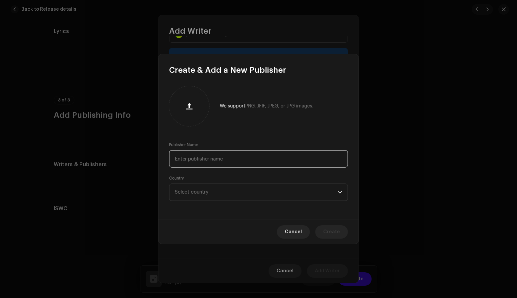
click at [223, 161] on input "text" at bounding box center [258, 158] width 179 height 17
paste input "Universal Music Publishing International Ltd."
click at [233, 194] on span "Select country" at bounding box center [256, 192] width 163 height 17
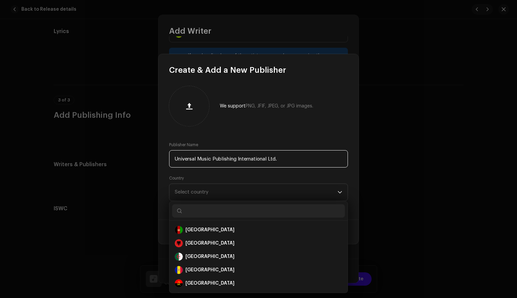
click at [238, 158] on input "Universal Music Publishing International Ltd." at bounding box center [258, 158] width 179 height 17
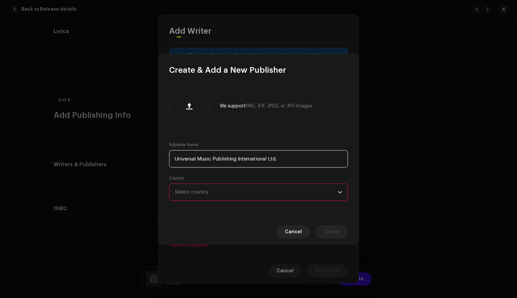
paste input "Copyright Songs of Universal Inc, Universal Music Publishing International Ltd.…"
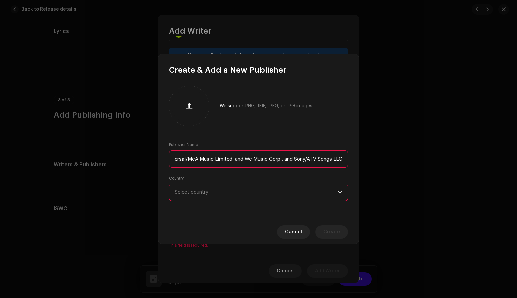
type input "Copyright Songs of Universal Inc, Universal Music Publishing International Ltd.…"
click at [218, 190] on span "Select country" at bounding box center [256, 192] width 163 height 17
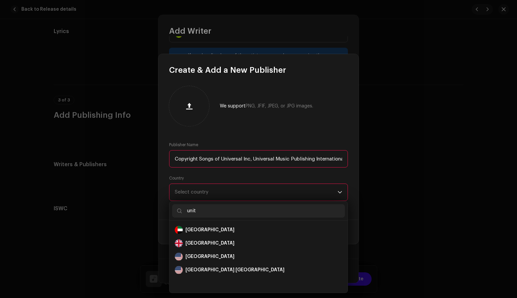
scroll to position [0, 0]
type input "unit"
click at [197, 255] on div "[GEOGRAPHIC_DATA]" at bounding box center [209, 256] width 49 height 7
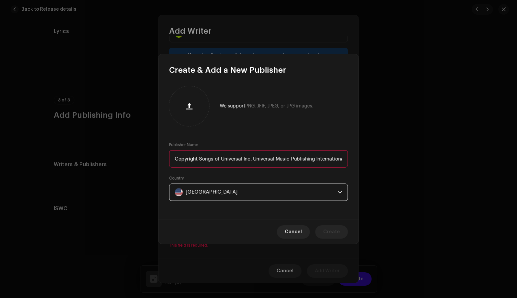
click at [237, 172] on form "Publisher Name Copyright Songs of Universal Inc, Universal Music Publishing Int…" at bounding box center [258, 171] width 179 height 59
click at [271, 159] on input "Copyright Songs of Universal Inc, Universal Music Publishing International Ltd.…" at bounding box center [258, 158] width 179 height 17
click at [316, 159] on input "Copyright Songs of Universal Inc, Universal Music Publishing International Ltd.…" at bounding box center [258, 158] width 179 height 17
drag, startPoint x: 199, startPoint y: 158, endPoint x: 166, endPoint y: 160, distance: 32.4
click at [166, 159] on div "We support PNG, JFIF, JPEG, or JPG images. Publisher Name Copyright Songs of Un…" at bounding box center [258, 147] width 200 height 144
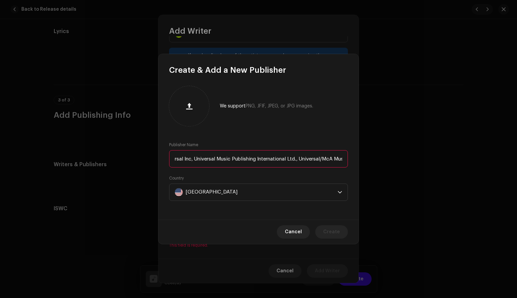
scroll to position [0, 99]
drag, startPoint x: 229, startPoint y: 157, endPoint x: 344, endPoint y: 162, distance: 115.4
click at [344, 162] on input "Songs of Universal Inc, Universal Music Publishing International Ltd., Universa…" at bounding box center [258, 158] width 179 height 17
click at [284, 157] on input "Songs of Universal Inc, Universal Music Publishing International Ltd., Universa…" at bounding box center [258, 158] width 179 height 17
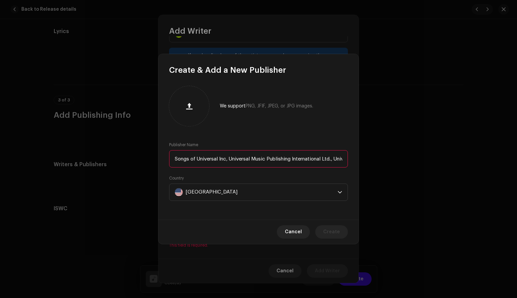
drag, startPoint x: 229, startPoint y: 158, endPoint x: 146, endPoint y: 157, distance: 82.7
click at [146, 157] on div "Create & Add a New Publisher We support PNG, JFIF, JPEG, or JPG images. Publish…" at bounding box center [258, 149] width 517 height 298
drag, startPoint x: 279, startPoint y: 158, endPoint x: 357, endPoint y: 165, distance: 78.6
click at [357, 165] on div "We support PNG, JFIF, JPEG, or JPG images. Publisher Name Universal Music Publi…" at bounding box center [258, 147] width 200 height 144
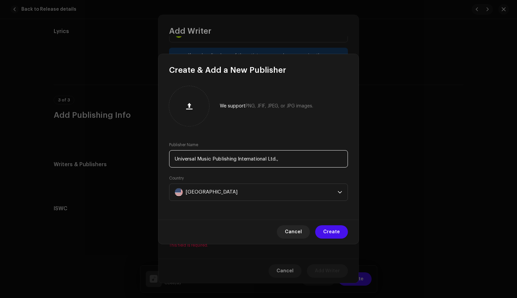
scroll to position [0, 0]
type input "Universal Music Publishing International Ltd."
click at [330, 230] on span "Create" at bounding box center [331, 231] width 17 height 13
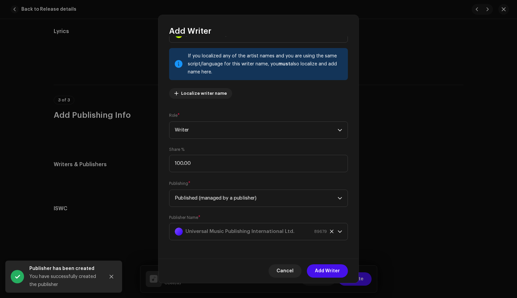
click at [323, 270] on span "Add Writer" at bounding box center [327, 270] width 25 height 13
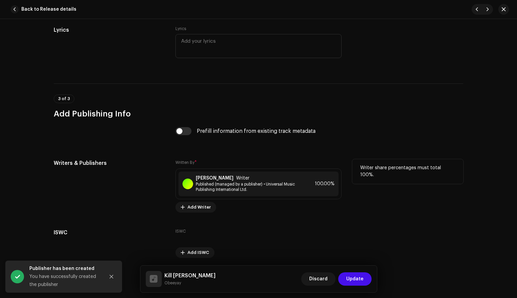
scroll to position [1255, 0]
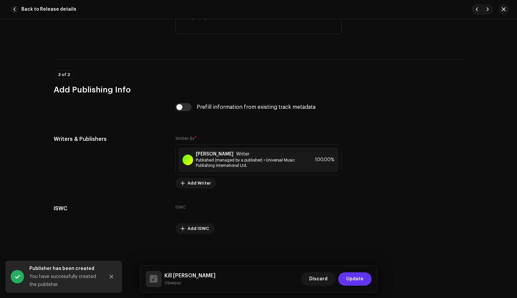
click at [356, 280] on span "Update" at bounding box center [354, 278] width 17 height 13
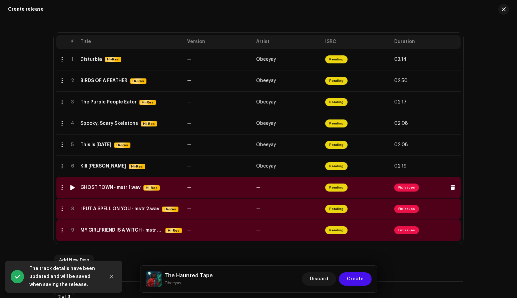
click at [98, 190] on div "GHOST TOWN - mstr 1.wav" at bounding box center [110, 187] width 60 height 5
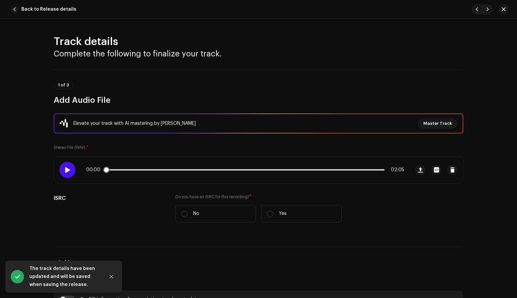
click at [64, 166] on div at bounding box center [67, 170] width 16 height 16
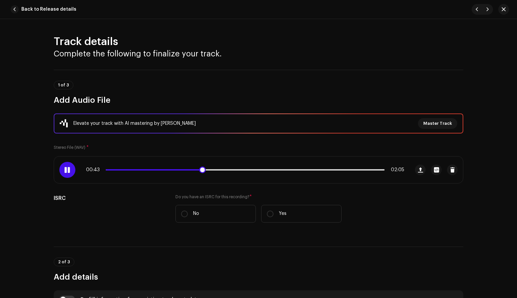
click at [69, 170] on span at bounding box center [68, 169] width 6 height 5
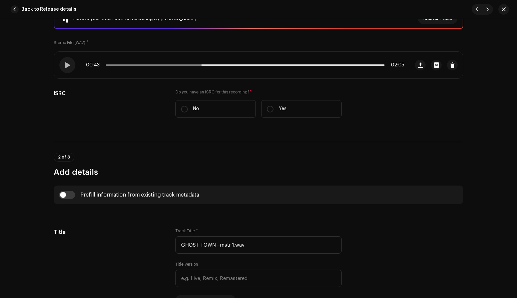
scroll to position [104, 0]
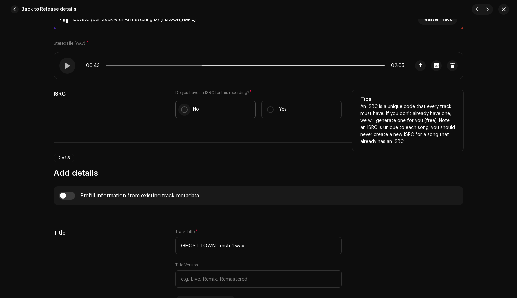
click at [181, 109] on input "No" at bounding box center [184, 109] width 7 height 7
radio input "true"
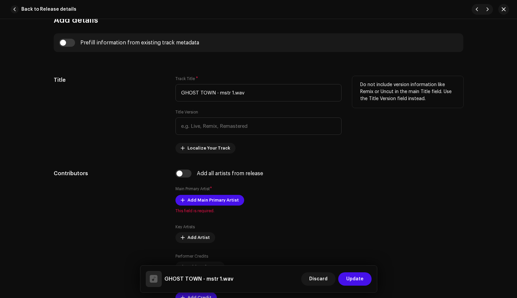
scroll to position [275, 0]
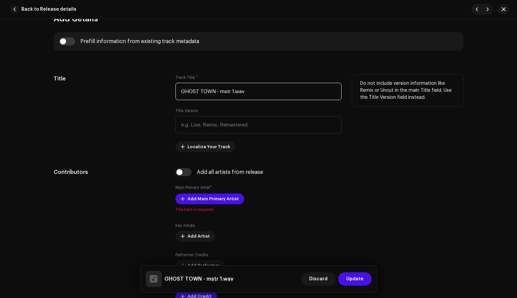
drag, startPoint x: 251, startPoint y: 90, endPoint x: 160, endPoint y: 86, distance: 90.4
click at [160, 86] on div "Title Track Title * GHOST TOWN - mstr 1.wav Title Version Localize Your Track D…" at bounding box center [258, 113] width 409 height 77
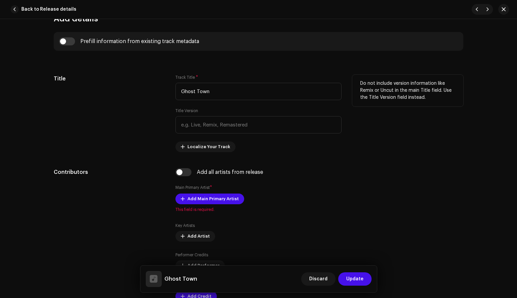
type input "Ghost Town"
click at [129, 127] on div "Title" at bounding box center [109, 113] width 111 height 77
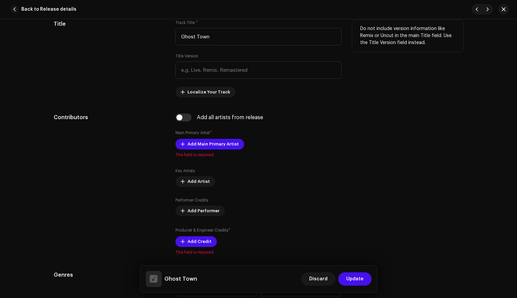
scroll to position [333, 0]
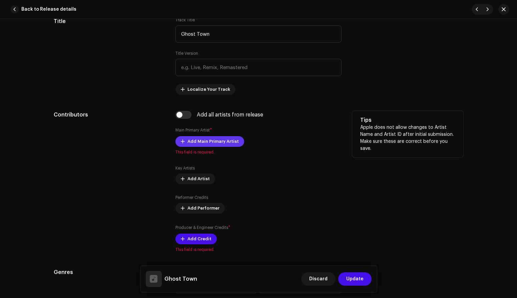
click at [224, 144] on span "Add Main Primary Artist" at bounding box center [212, 141] width 51 height 13
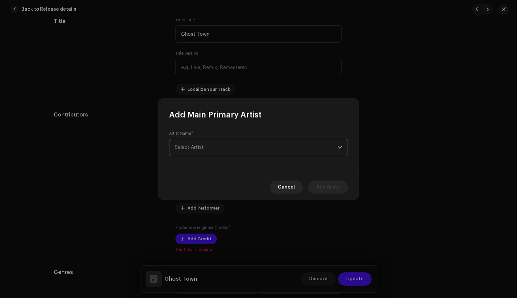
click at [218, 148] on span "Select Artist" at bounding box center [256, 147] width 163 height 17
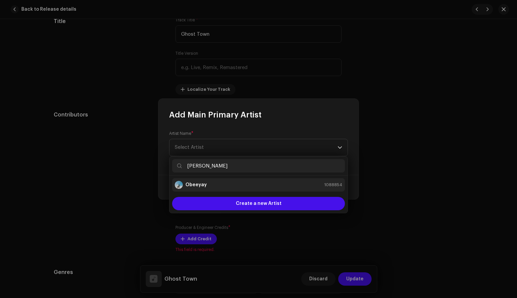
type input "[PERSON_NAME]"
click at [205, 184] on strong "Obeeyay" at bounding box center [195, 184] width 21 height 7
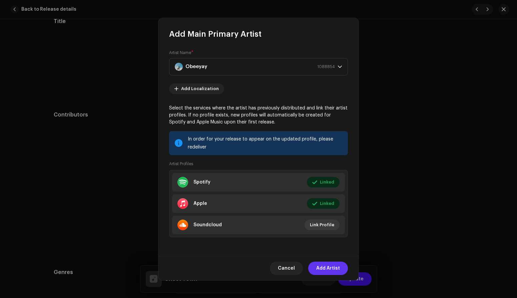
click at [330, 266] on span "Add Artist" at bounding box center [328, 267] width 24 height 13
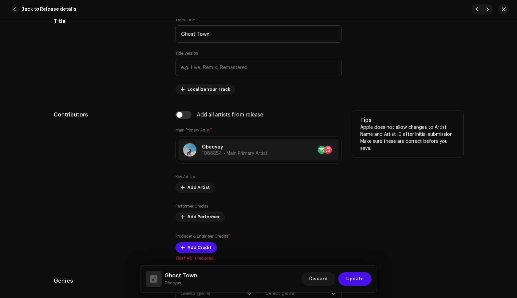
scroll to position [406, 0]
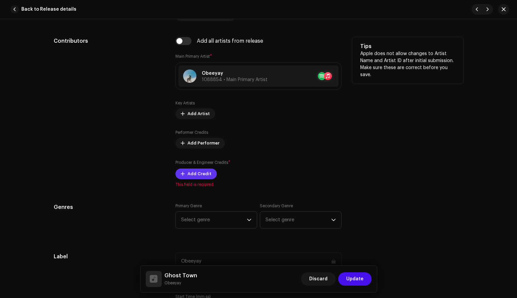
click at [200, 177] on span "Add Credit" at bounding box center [199, 173] width 24 height 13
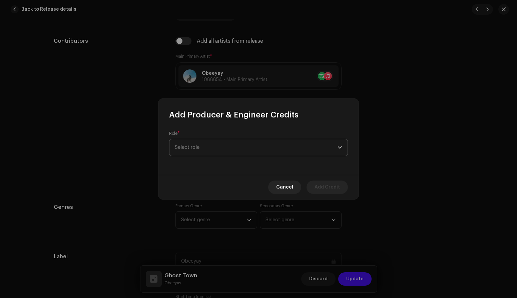
click at [221, 146] on span "Select role" at bounding box center [256, 147] width 163 height 17
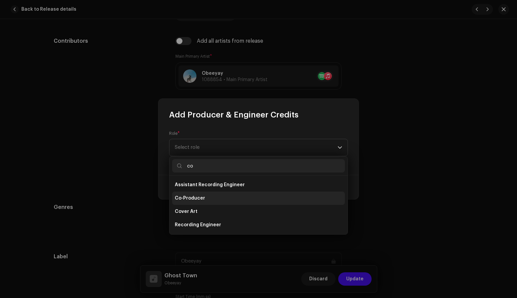
type input "co"
click at [184, 197] on span "Co-Producer" at bounding box center [190, 198] width 30 height 7
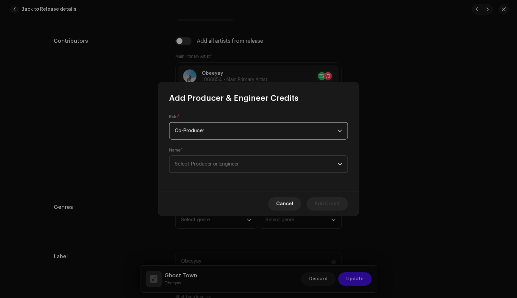
click at [216, 165] on span "Select Producer or Engineer" at bounding box center [207, 163] width 64 height 5
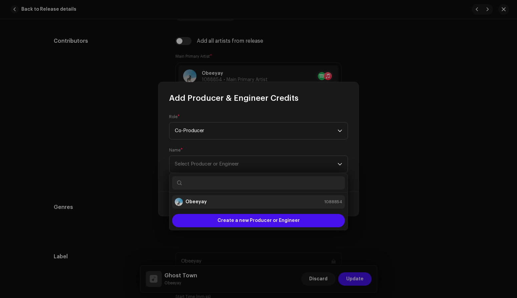
click at [198, 200] on strong "Obeeyay" at bounding box center [195, 201] width 21 height 7
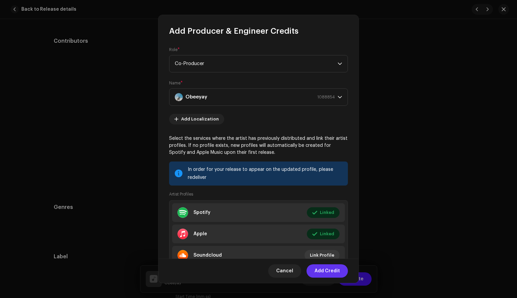
click at [325, 269] on span "Add Credit" at bounding box center [326, 270] width 25 height 13
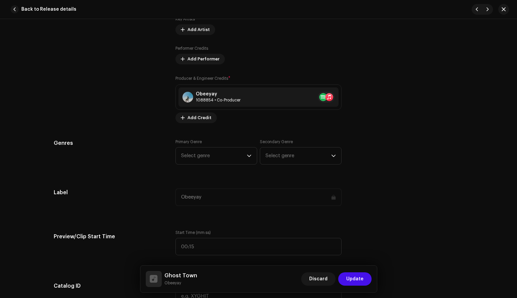
scroll to position [492, 0]
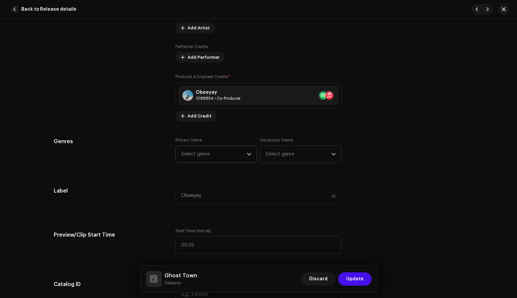
click at [227, 153] on span "Select genre" at bounding box center [214, 154] width 66 height 17
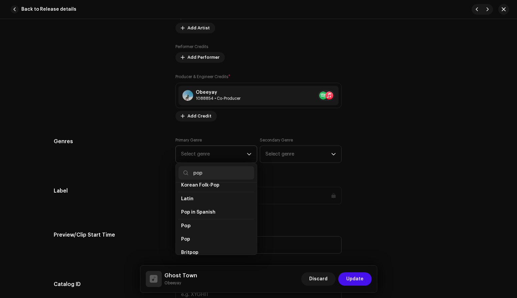
scroll to position [214, 0]
type input "pop"
click at [192, 233] on li "Pop" at bounding box center [216, 239] width 76 height 13
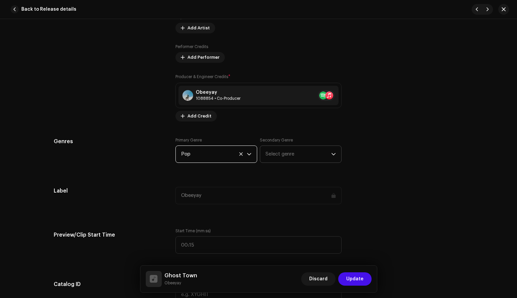
click at [288, 158] on span "Select genre" at bounding box center [298, 154] width 66 height 17
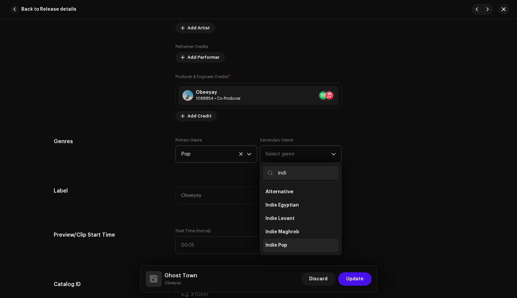
type input "indi"
click at [286, 245] on li "Indie Pop" at bounding box center [301, 244] width 76 height 13
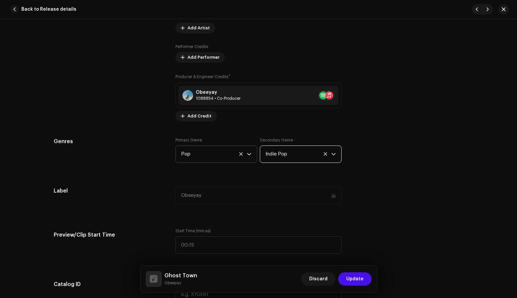
click at [387, 163] on div "Genres Primary Genre Pop Secondary Genre Indie Pop" at bounding box center [258, 153] width 409 height 33
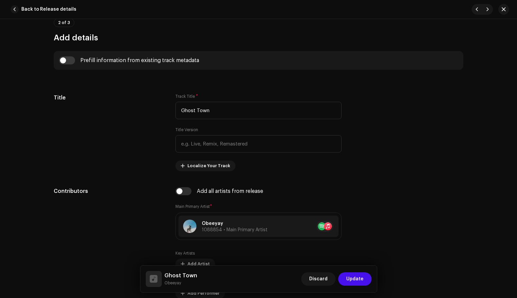
scroll to position [0, 0]
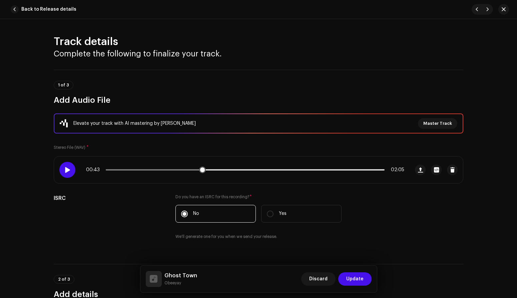
click at [68, 170] on span at bounding box center [67, 169] width 6 height 5
click at [108, 170] on span at bounding box center [154, 169] width 96 height 1
click at [121, 168] on div "00:03 02:05" at bounding box center [245, 169] width 318 height 5
click at [123, 169] on p-slider at bounding box center [245, 169] width 279 height 1
click at [137, 170] on span at bounding box center [136, 169] width 60 height 1
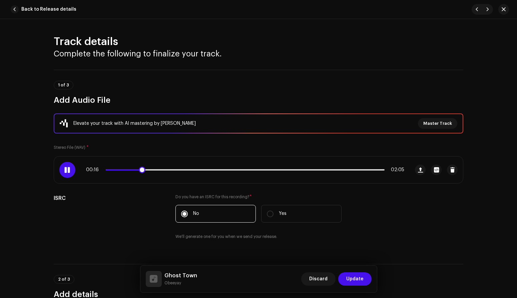
click at [132, 170] on span at bounding box center [124, 169] width 36 height 1
click at [66, 169] on span at bounding box center [67, 169] width 6 height 5
click at [133, 171] on div "00:14 02:05" at bounding box center [245, 169] width 318 height 5
click at [131, 171] on div "00:14 02:05" at bounding box center [245, 169] width 318 height 5
click at [70, 169] on div at bounding box center [67, 170] width 16 height 16
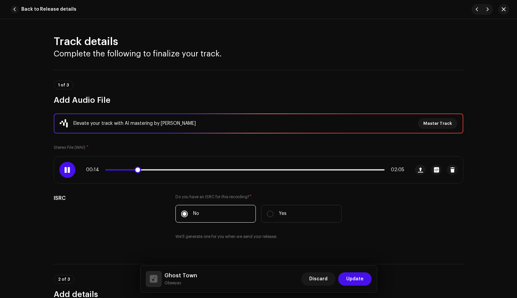
click at [130, 170] on span at bounding box center [121, 169] width 31 height 1
click at [67, 170] on span at bounding box center [67, 169] width 6 height 5
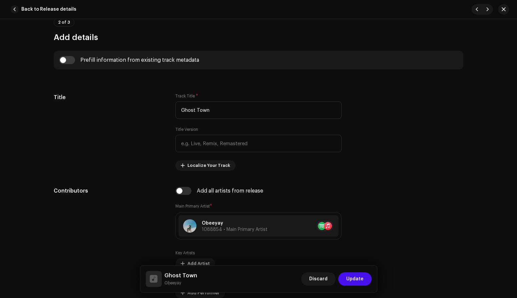
scroll to position [259, 0]
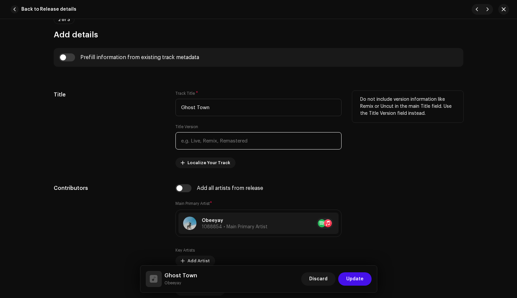
click at [218, 140] on input "text" at bounding box center [258, 140] width 166 height 17
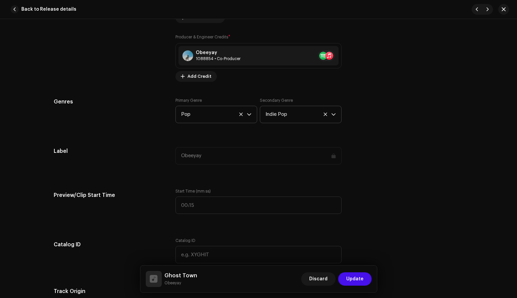
scroll to position [599, 0]
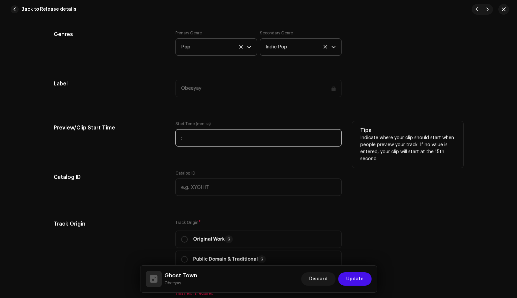
click at [195, 138] on input ":" at bounding box center [258, 137] width 166 height 17
click at [160, 150] on div "Preview/Clip Start Time" at bounding box center [109, 137] width 111 height 33
click at [199, 139] on input "00:13" at bounding box center [258, 137] width 166 height 17
type input "00:12"
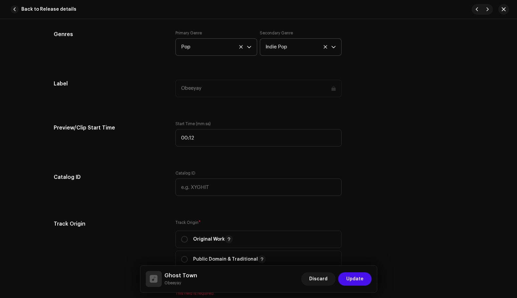
click at [156, 155] on div "Track details Complete the following to finalize your track. 1 of 3 Add Audio F…" at bounding box center [258, 165] width 431 height 1459
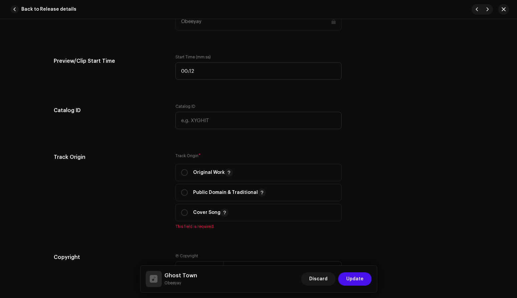
scroll to position [669, 0]
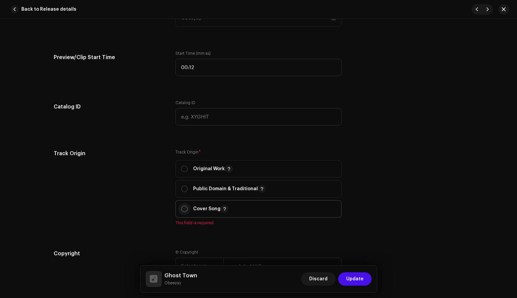
click at [186, 208] on p-radiobutton at bounding box center [184, 208] width 7 height 7
radio input "true"
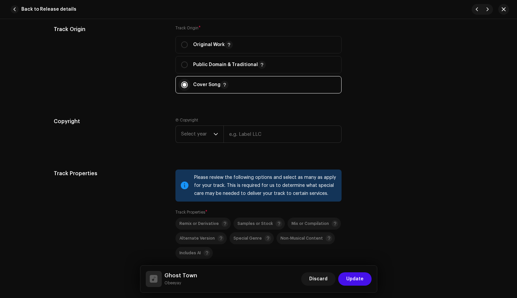
scroll to position [793, 0]
click at [209, 139] on span "Select year" at bounding box center [197, 134] width 32 height 17
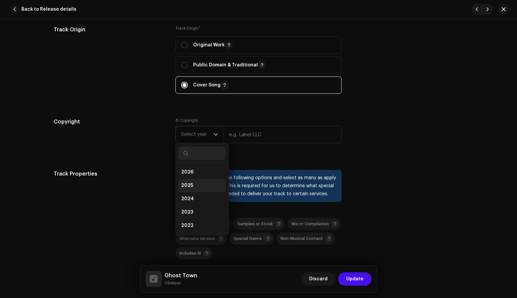
click at [193, 185] on li "2025" at bounding box center [201, 185] width 47 height 13
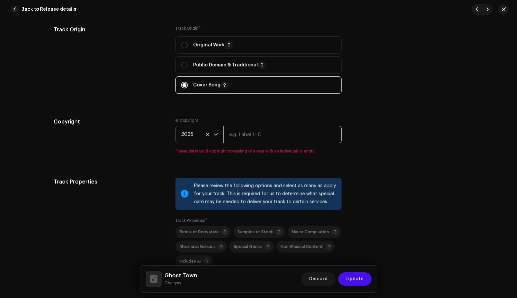
click at [269, 138] on input "text" at bounding box center [282, 134] width 118 height 17
type input "Obeeyay"
click at [146, 147] on div "Copyright" at bounding box center [109, 140] width 111 height 44
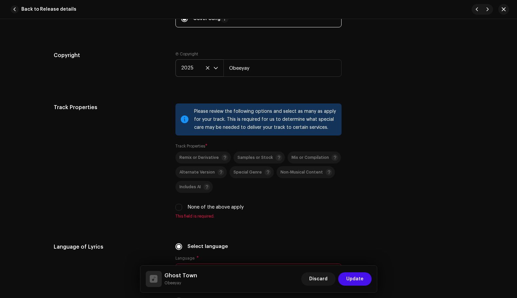
scroll to position [891, 0]
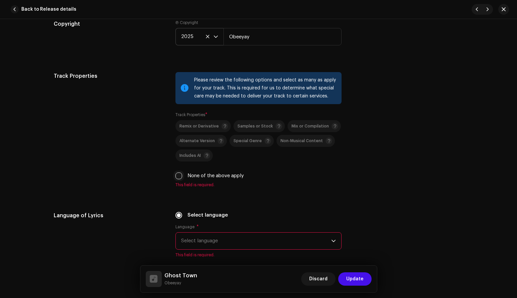
click at [176, 174] on input "None of the above apply" at bounding box center [178, 175] width 7 height 7
checkbox input "true"
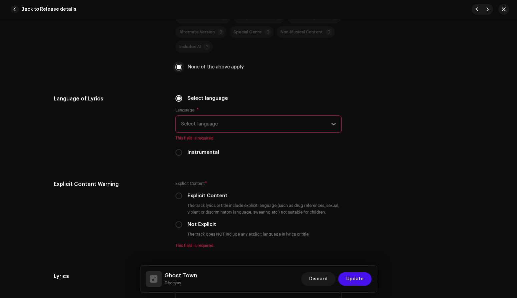
scroll to position [999, 0]
click at [223, 121] on span "Select language" at bounding box center [256, 124] width 150 height 17
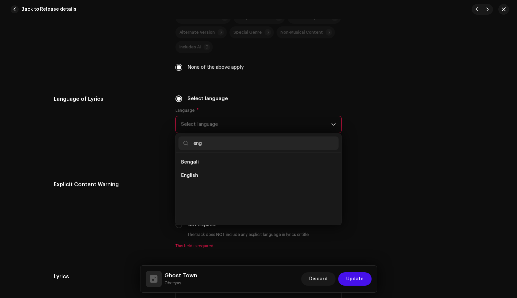
scroll to position [0, 0]
type input "englis"
click at [195, 164] on span "English" at bounding box center [189, 162] width 17 height 7
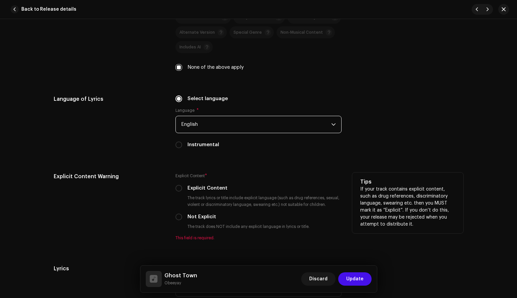
click at [181, 218] on div "Not Explicit" at bounding box center [258, 216] width 166 height 7
click at [178, 218] on input "Not Explicit" at bounding box center [178, 216] width 7 height 7
radio input "true"
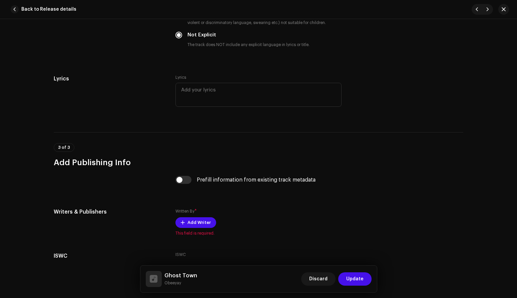
scroll to position [1230, 0]
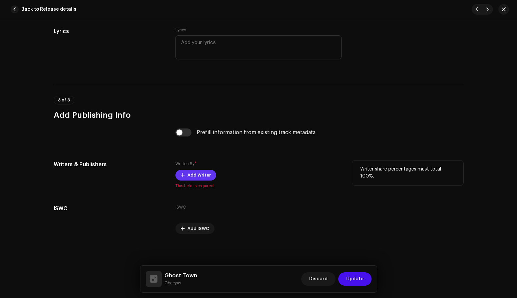
click at [191, 178] on span "Add Writer" at bounding box center [198, 174] width 23 height 13
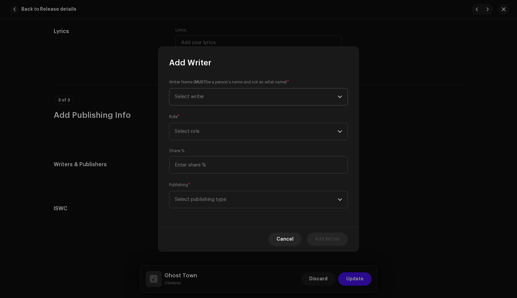
click at [219, 99] on span "Select writer" at bounding box center [256, 96] width 163 height 17
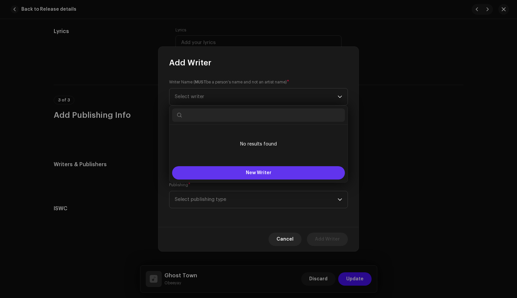
click at [258, 174] on span "New Writer" at bounding box center [259, 172] width 26 height 5
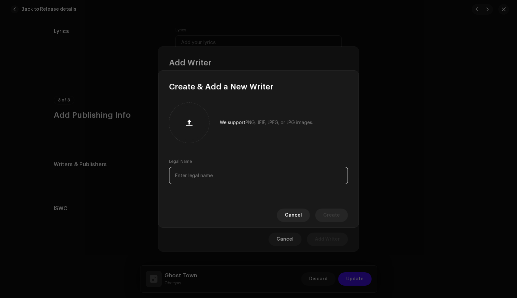
click at [209, 179] on input "text" at bounding box center [258, 175] width 179 height 17
paste input "[PERSON_NAME]"
type input "[PERSON_NAME]"
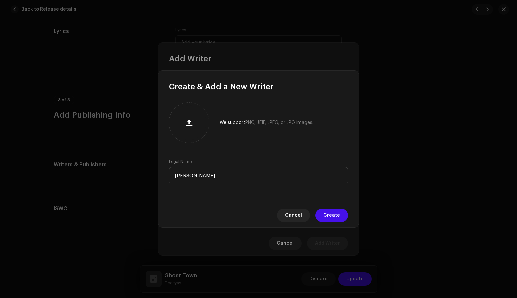
click at [329, 212] on span "Create" at bounding box center [331, 214] width 17 height 13
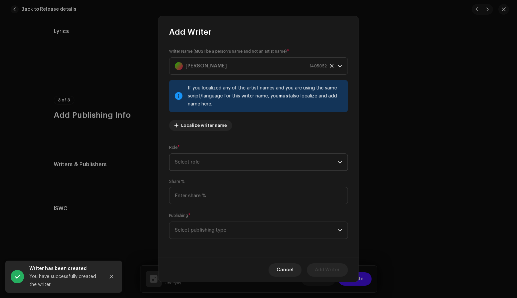
click at [228, 163] on span "Select role" at bounding box center [256, 162] width 163 height 17
click at [204, 163] on span "Select role" at bounding box center [256, 162] width 163 height 17
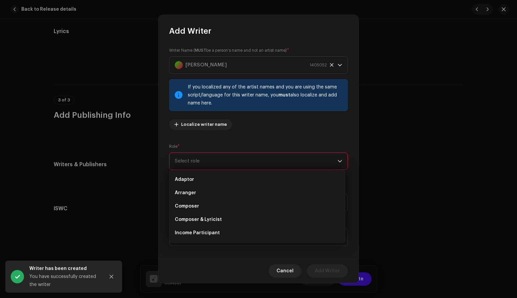
scroll to position [64, 0]
click at [204, 163] on span "Select role" at bounding box center [256, 161] width 163 height 17
click at [204, 162] on span "Select role" at bounding box center [256, 161] width 163 height 17
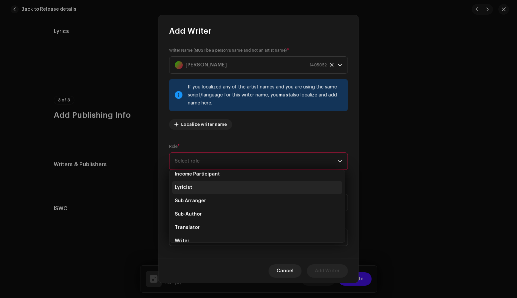
scroll to position [67, 0]
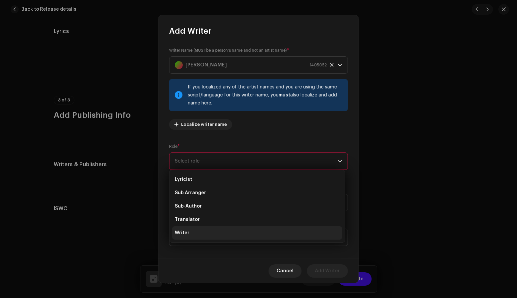
click at [192, 233] on li "Writer" at bounding box center [257, 232] width 170 height 13
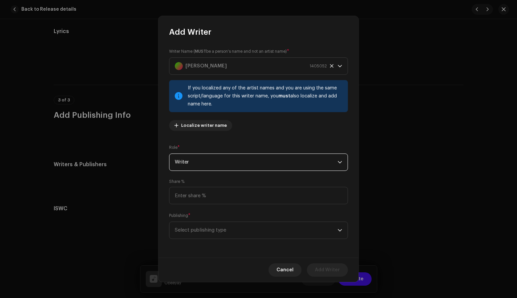
click at [195, 182] on div "Share %" at bounding box center [258, 191] width 179 height 25
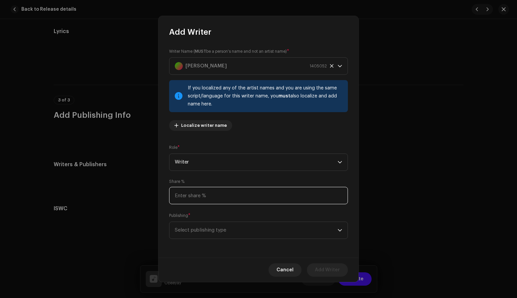
click at [210, 195] on input at bounding box center [258, 195] width 179 height 17
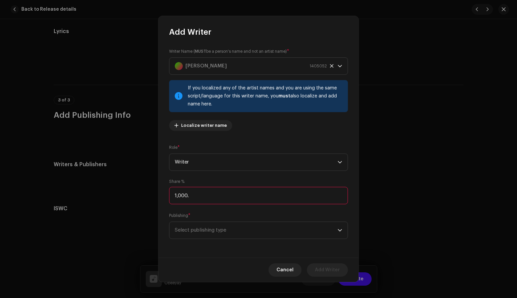
type input "100.00"
click at [165, 211] on div "Writer Name ( MUST be a person's name and not an artist name) * [PERSON_NAME] 1…" at bounding box center [258, 147] width 200 height 220
click at [214, 231] on span "Select publishing type" at bounding box center [256, 230] width 163 height 17
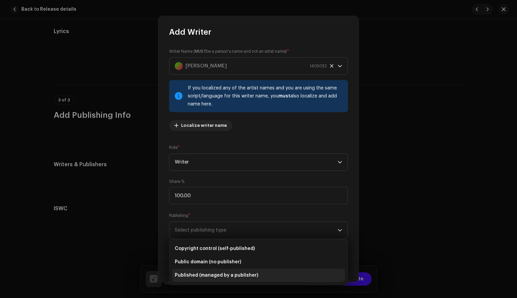
click at [233, 277] on span "Published (managed by a publisher)" at bounding box center [216, 275] width 83 height 7
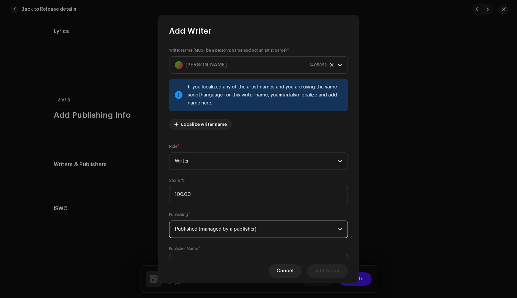
scroll to position [31, 0]
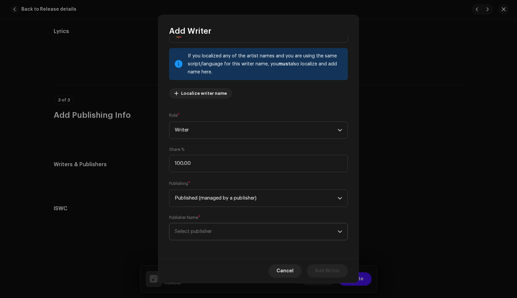
click at [237, 231] on span "Select publisher" at bounding box center [256, 231] width 163 height 17
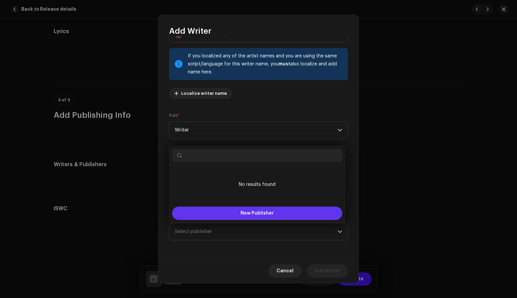
click at [239, 208] on button "New Publisher" at bounding box center [257, 212] width 170 height 13
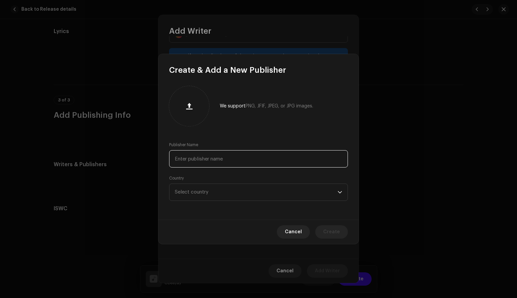
click at [209, 157] on input "text" at bounding box center [258, 158] width 179 height 17
paste input "Copyright BMG Gold Songs o/b/o Plangent Visions"
type input "Copyright BMG Gold Songs o/b/o Plangent Visions"
click at [212, 191] on span "Select country" at bounding box center [256, 192] width 163 height 17
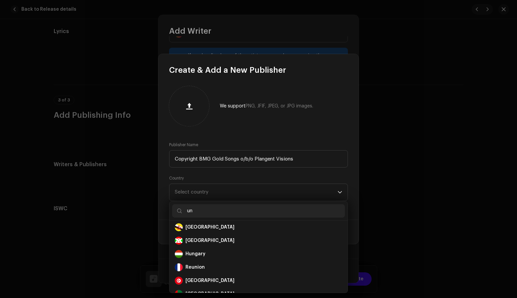
scroll to position [0, 0]
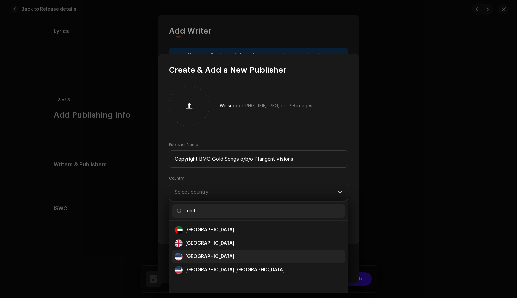
type input "unit"
click at [193, 254] on div "[GEOGRAPHIC_DATA]" at bounding box center [209, 256] width 49 height 7
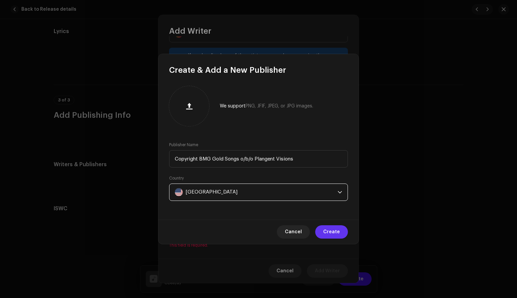
click at [333, 231] on span "Create" at bounding box center [331, 231] width 17 height 13
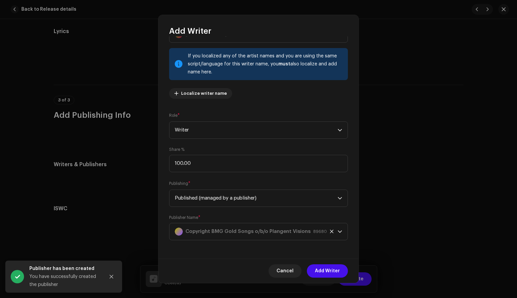
click at [336, 270] on span "Add Writer" at bounding box center [327, 270] width 25 height 13
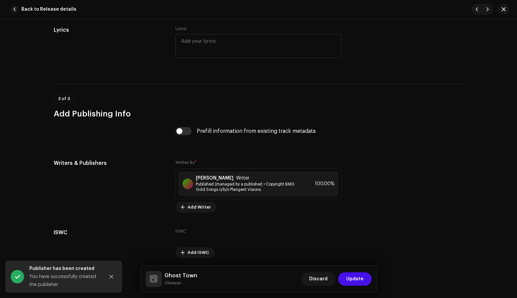
scroll to position [1255, 0]
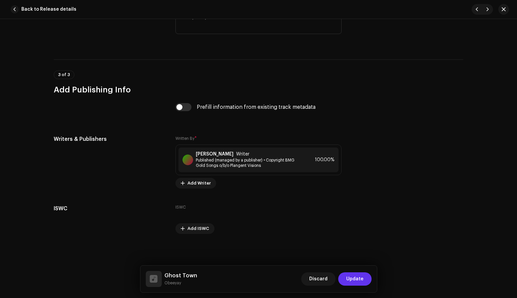
click at [350, 280] on span "Update" at bounding box center [354, 278] width 17 height 13
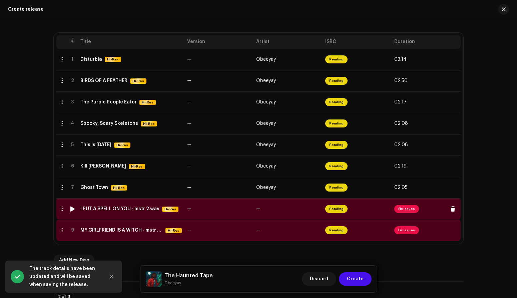
click at [112, 209] on div "I PUT A SPELL ON YOU - mstr 2.wav" at bounding box center [119, 208] width 79 height 5
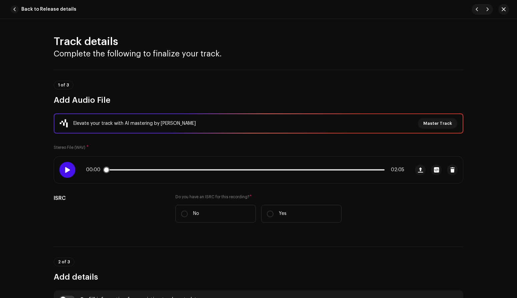
click at [66, 171] on span at bounding box center [67, 169] width 6 height 5
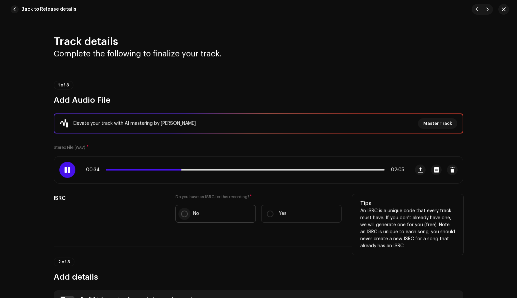
click at [183, 212] on input "No" at bounding box center [184, 213] width 7 height 7
radio input "true"
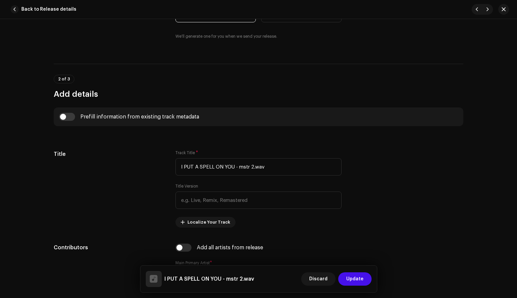
scroll to position [208, 0]
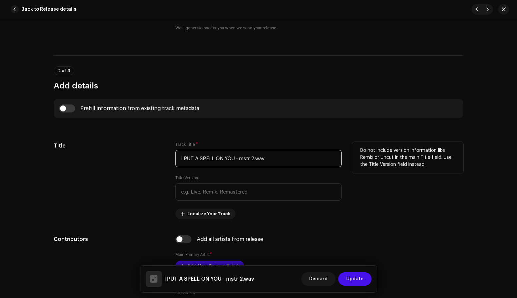
drag, startPoint x: 268, startPoint y: 158, endPoint x: 165, endPoint y: 155, distance: 102.7
click at [165, 155] on div "Title Track Title * I PUT A SPELL ON YOU - mstr 2.wav Title Version Localize Yo…" at bounding box center [258, 180] width 409 height 77
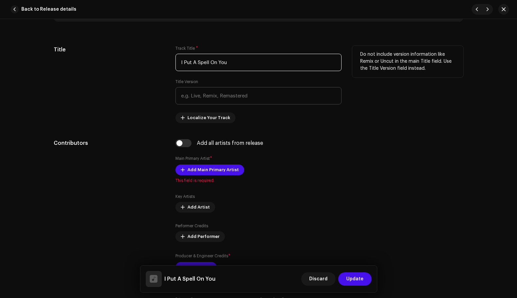
scroll to position [305, 0]
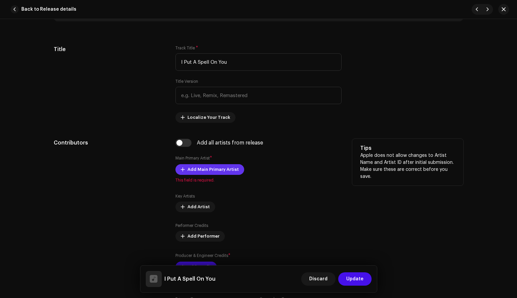
type input "I Put A Spell On You"
click at [214, 172] on span "Add Main Primary Artist" at bounding box center [212, 169] width 51 height 13
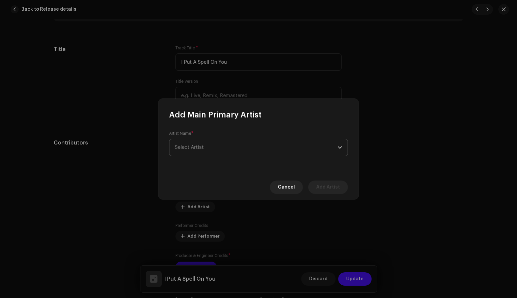
click at [209, 144] on span "Select Artist" at bounding box center [256, 147] width 163 height 17
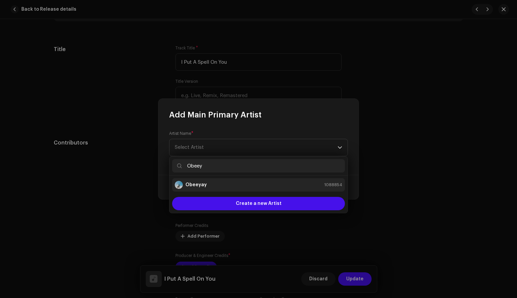
type input "Obeey"
click at [198, 185] on strong "Obeeyay" at bounding box center [195, 184] width 21 height 7
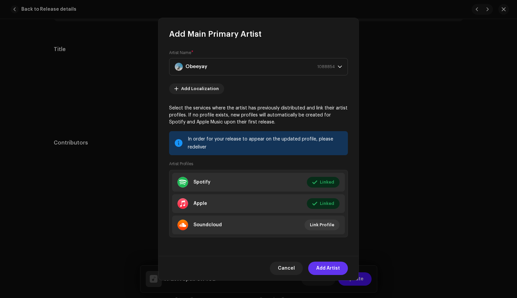
click at [324, 268] on span "Add Artist" at bounding box center [328, 267] width 24 height 13
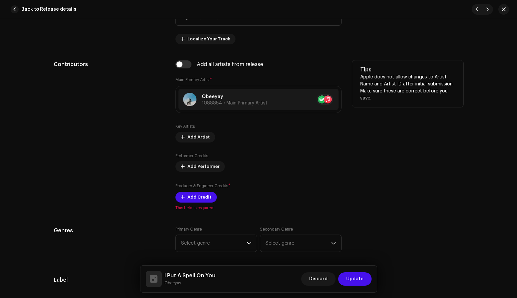
scroll to position [388, 0]
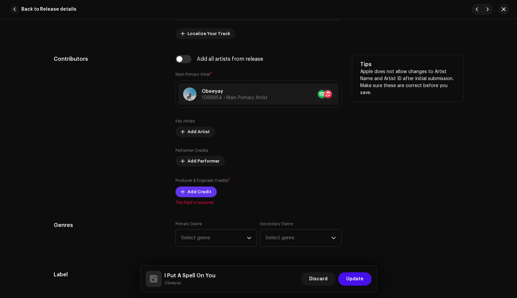
click at [202, 192] on span "Add Credit" at bounding box center [199, 191] width 24 height 13
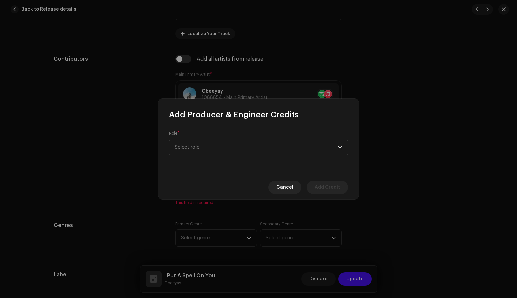
click at [242, 149] on span "Select role" at bounding box center [256, 147] width 163 height 17
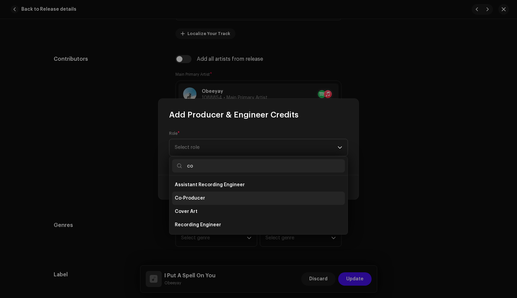
type input "co"
click at [201, 201] on span "Co-Producer" at bounding box center [190, 198] width 30 height 7
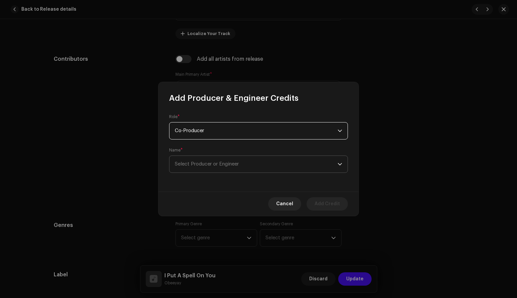
click at [245, 165] on span "Select Producer or Engineer" at bounding box center [256, 164] width 163 height 17
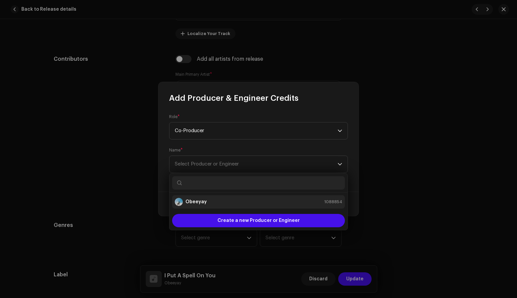
click at [216, 203] on div "Obeeyay 1088854" at bounding box center [258, 202] width 167 height 8
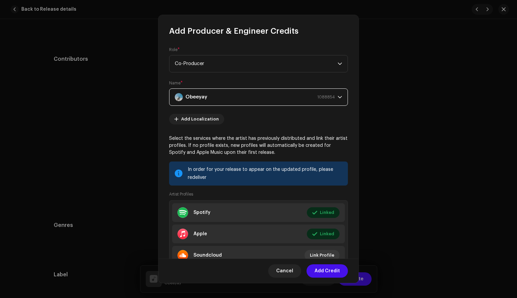
scroll to position [28, 0]
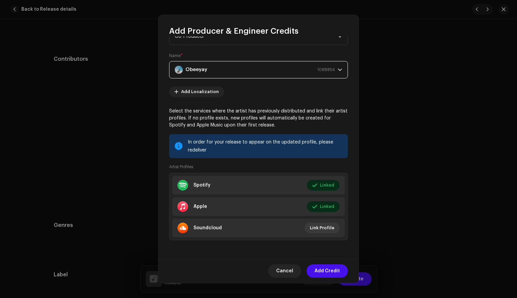
click at [322, 269] on span "Add Credit" at bounding box center [326, 270] width 25 height 13
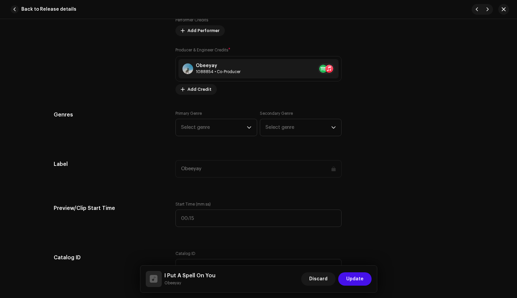
scroll to position [528, 0]
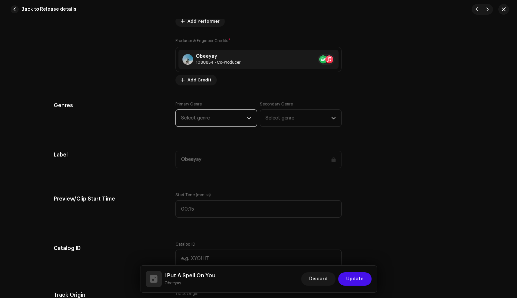
click at [239, 119] on span "Select genre" at bounding box center [214, 118] width 66 height 17
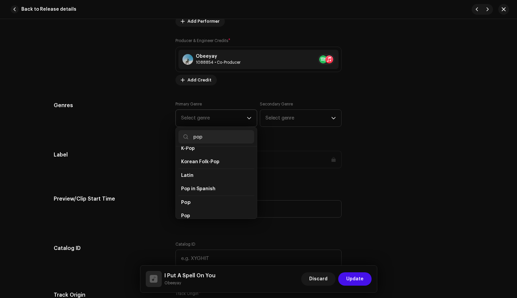
scroll to position [221, 0]
type input "pop"
click at [190, 190] on li "Pop" at bounding box center [216, 195] width 76 height 13
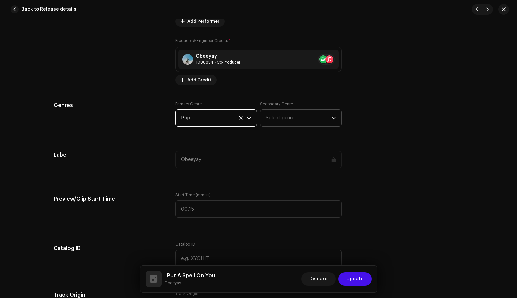
click at [291, 117] on span "Select genre" at bounding box center [298, 118] width 66 height 17
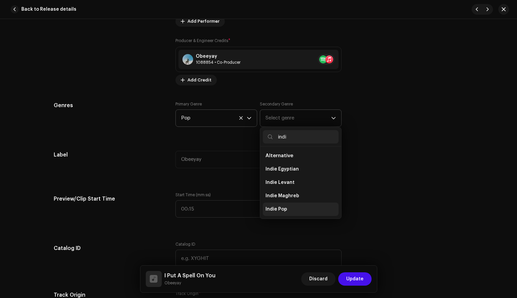
type input "indi"
click at [276, 212] on span "Indie Pop" at bounding box center [276, 209] width 22 height 7
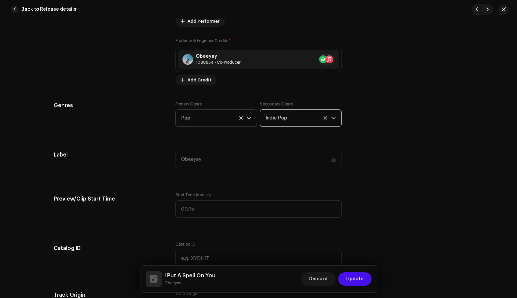
click at [223, 179] on div "Track details Complete the following to finalize your track. 1 of 3 Add Audio F…" at bounding box center [258, 236] width 431 height 1459
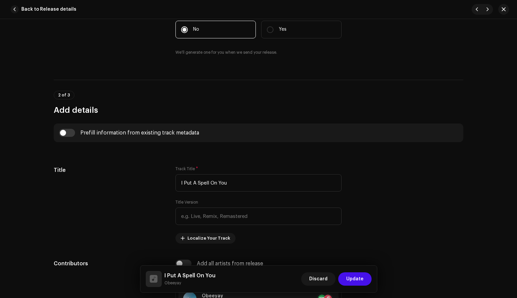
scroll to position [0, 0]
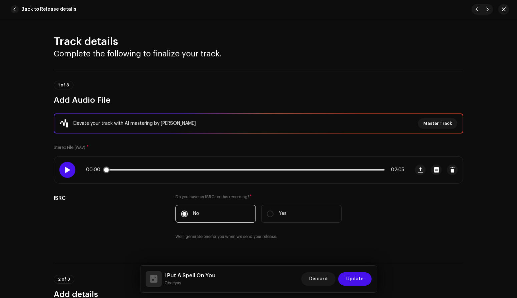
click at [66, 166] on div at bounding box center [67, 170] width 16 height 16
click at [121, 170] on div "00:02 02:05" at bounding box center [245, 169] width 318 height 5
click at [129, 169] on p-slider at bounding box center [245, 169] width 279 height 1
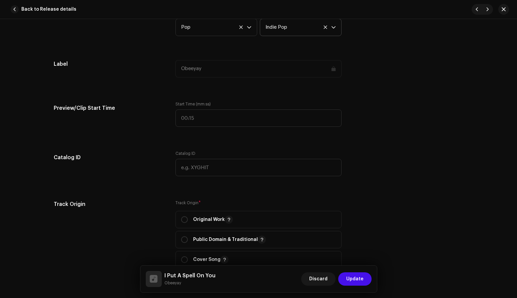
scroll to position [620, 0]
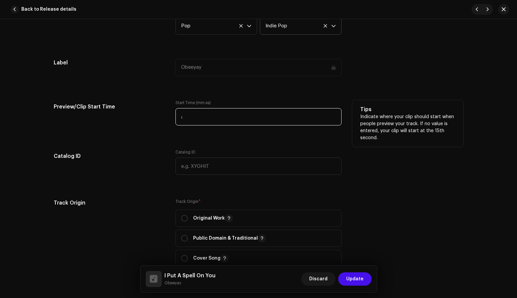
click at [184, 118] on input ":" at bounding box center [258, 116] width 166 height 17
type input "00:12"
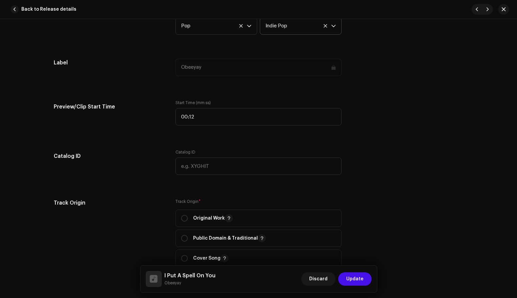
click at [154, 139] on div "Track details Complete the following to finalize your track. 1 of 3 Add Audio F…" at bounding box center [258, 144] width 431 height 1459
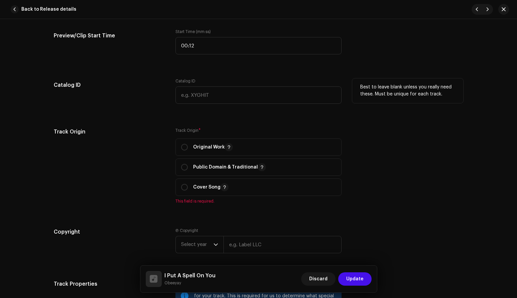
scroll to position [692, 0]
click at [182, 188] on input "radio" at bounding box center [184, 186] width 7 height 7
radio input "true"
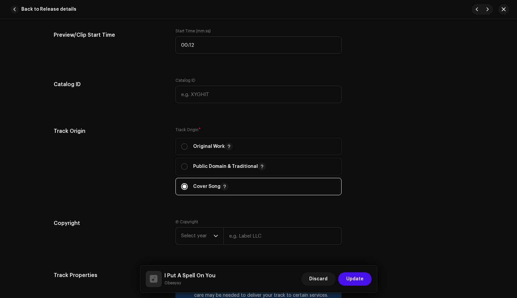
scroll to position [800, 0]
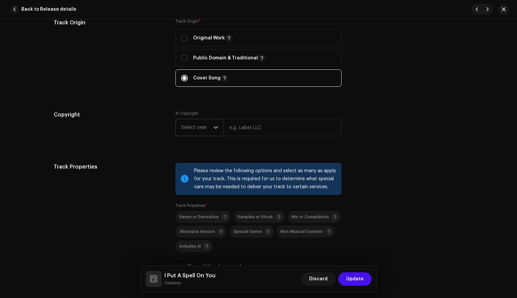
click at [199, 128] on span "Select year" at bounding box center [197, 127] width 32 height 17
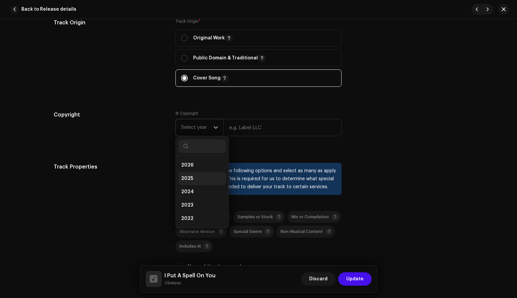
click at [183, 182] on span "2025" at bounding box center [187, 178] width 12 height 7
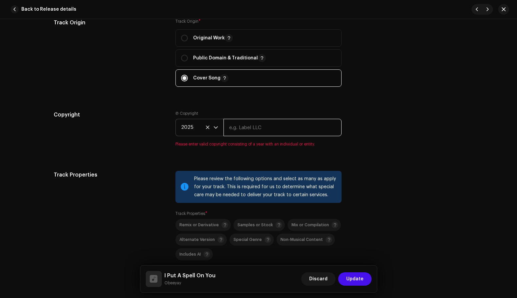
click at [269, 130] on input "text" at bounding box center [282, 127] width 118 height 17
type input "Obeeyay"
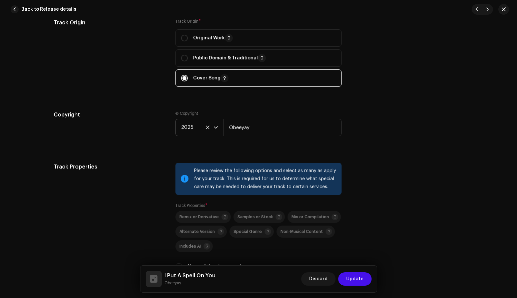
click at [408, 142] on div "Copyright Ⓟ Copyright 2025 Obeeyay" at bounding box center [258, 129] width 409 height 36
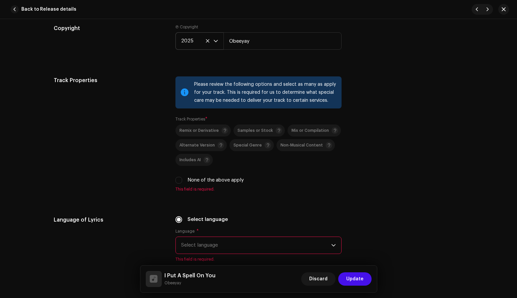
scroll to position [892, 0]
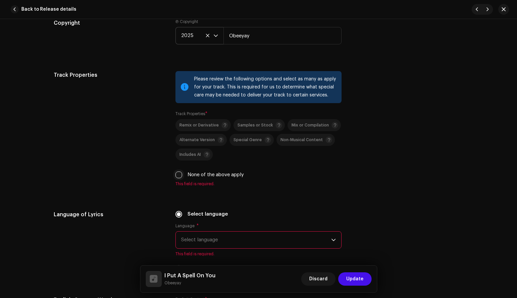
click at [176, 174] on input "None of the above apply" at bounding box center [178, 174] width 7 height 7
checkbox input "true"
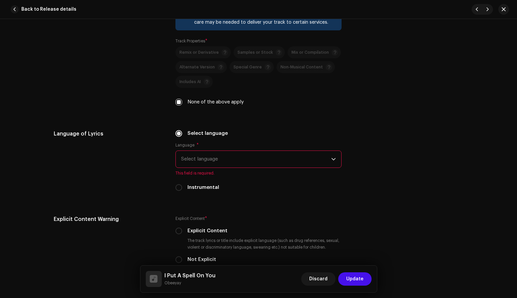
scroll to position [970, 0]
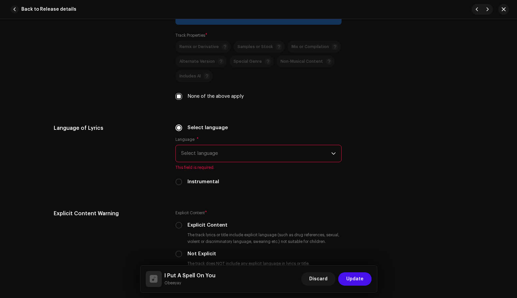
click at [222, 155] on span "Select language" at bounding box center [256, 153] width 150 height 17
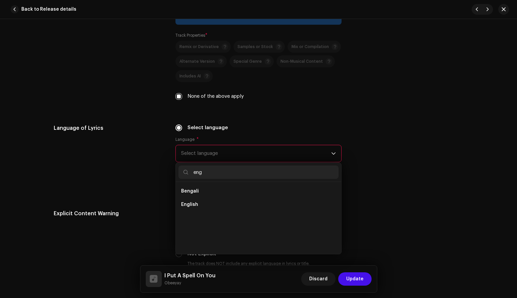
scroll to position [0, 0]
type input "engl"
click at [193, 190] on span "English" at bounding box center [189, 191] width 17 height 7
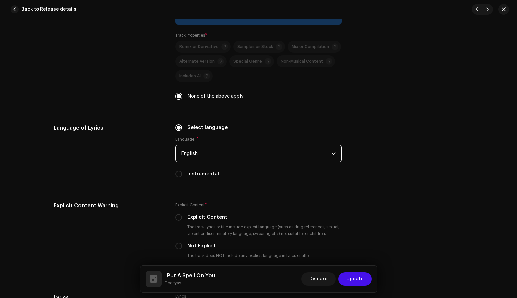
click at [140, 177] on div "Language of Lyrics" at bounding box center [109, 154] width 111 height 61
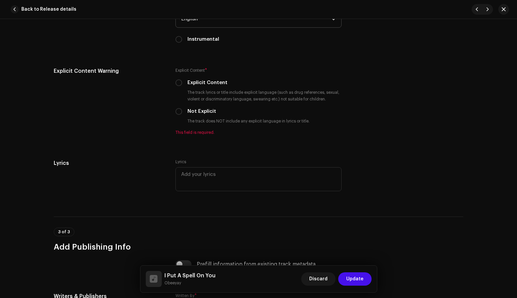
scroll to position [1104, 0]
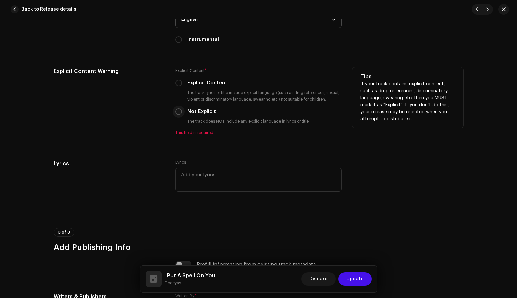
click at [178, 113] on input "Not Explicit" at bounding box center [178, 111] width 7 height 7
radio input "true"
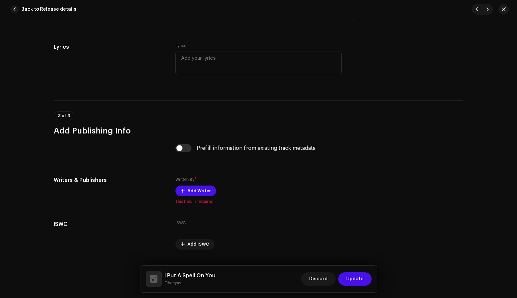
scroll to position [1230, 0]
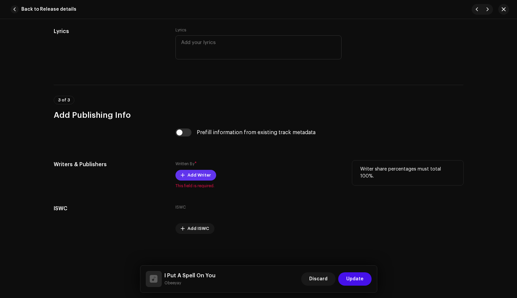
click at [193, 178] on span "Add Writer" at bounding box center [198, 174] width 23 height 13
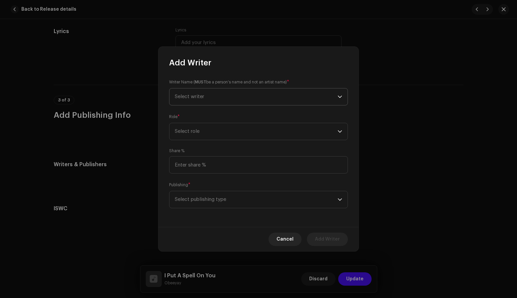
click at [246, 93] on span "Select writer" at bounding box center [256, 96] width 163 height 17
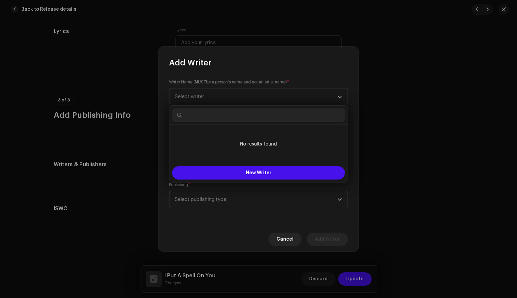
click at [280, 61] on div "Add Writer" at bounding box center [258, 57] width 200 height 21
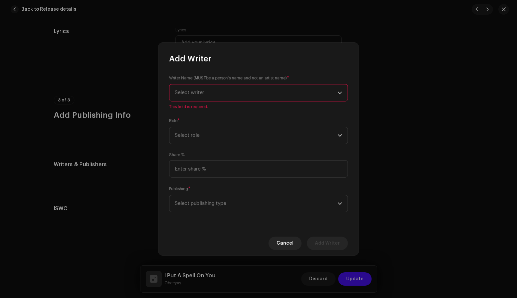
click at [268, 91] on span "Select writer" at bounding box center [256, 92] width 163 height 17
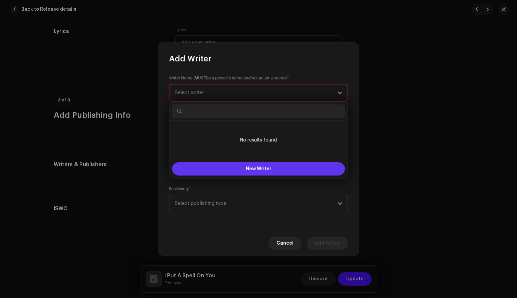
click at [254, 167] on span "New Writer" at bounding box center [259, 168] width 26 height 5
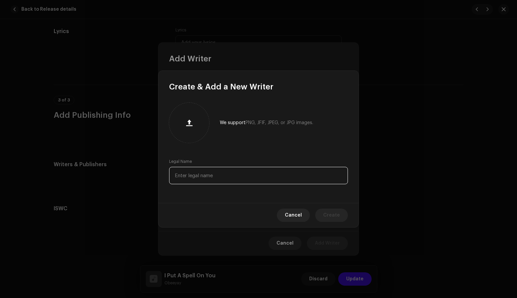
click at [182, 178] on input "text" at bounding box center [258, 175] width 179 height 17
paste input "[PERSON_NAME]"
type input "[PERSON_NAME]"
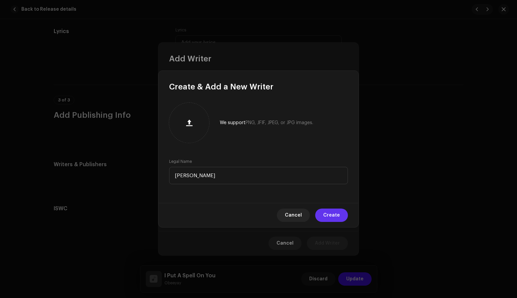
click at [330, 219] on span "Create" at bounding box center [331, 214] width 17 height 13
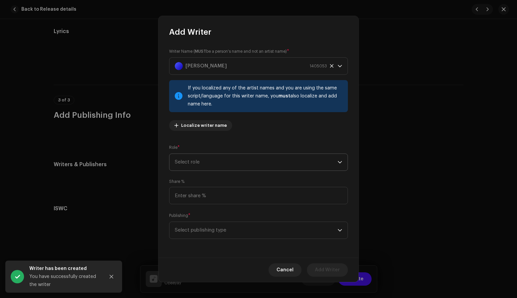
click at [232, 166] on span "Select role" at bounding box center [256, 162] width 163 height 17
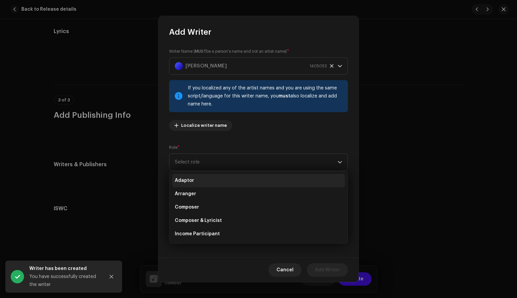
scroll to position [67, 0]
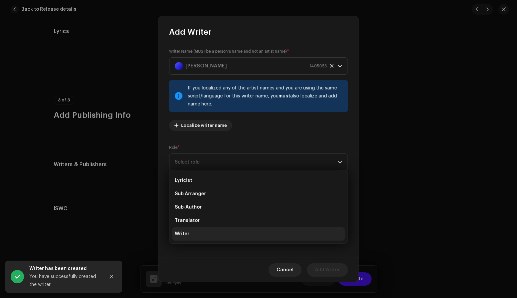
click at [188, 233] on span "Writer" at bounding box center [182, 233] width 15 height 7
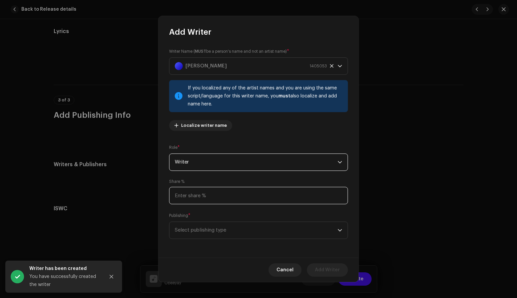
click at [215, 197] on input at bounding box center [258, 195] width 179 height 17
type input "100.00"
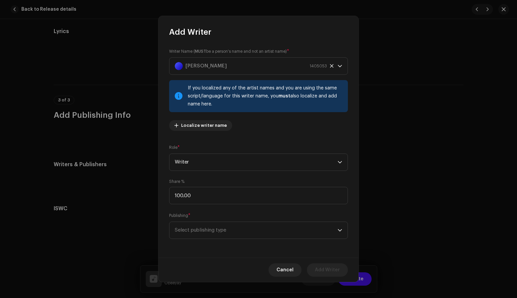
click at [162, 176] on div "Writer Name ( MUST be a person's name and not an artist name) * [PERSON_NAME] 1…" at bounding box center [258, 147] width 200 height 220
click at [227, 228] on span "Select publishing type" at bounding box center [256, 230] width 163 height 17
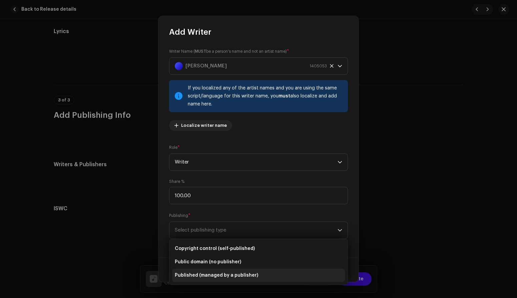
click at [218, 276] on span "Published (managed by a publisher)" at bounding box center [216, 275] width 83 height 7
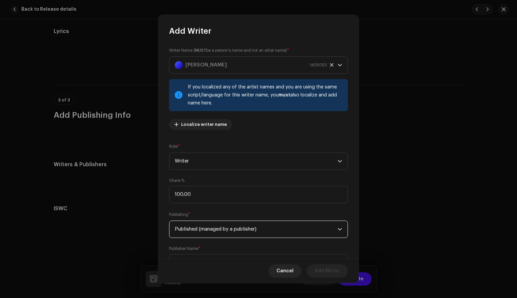
scroll to position [31, 0]
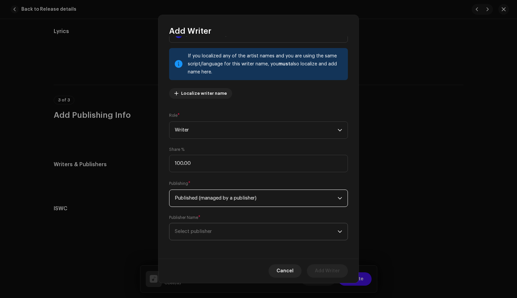
click at [219, 233] on span "Select publisher" at bounding box center [256, 231] width 163 height 17
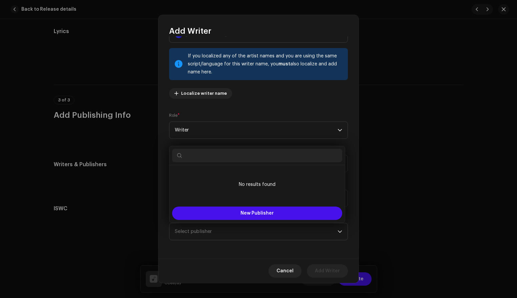
paste input "Copyright EMI Unart Catalog Inc."
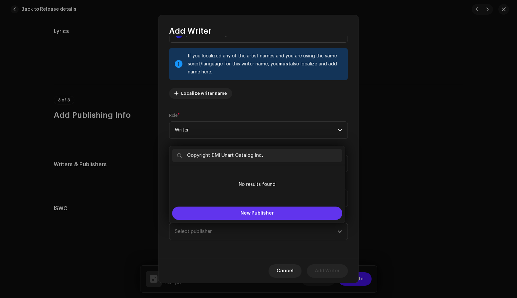
type input "Copyright EMI Unart Catalog Inc."
click at [250, 212] on span "New Publisher" at bounding box center [256, 213] width 33 height 5
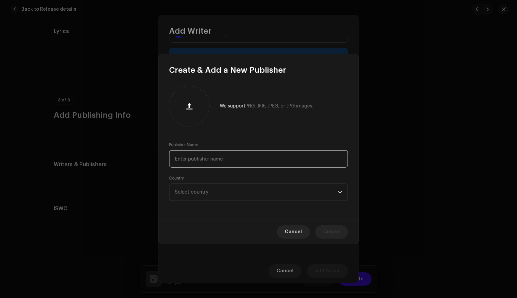
click at [212, 160] on input "text" at bounding box center [258, 158] width 179 height 17
paste input "Copyright EMI Unart Catalog Inc."
type input "Copyright EMI Unart Catalog Inc."
click at [223, 190] on span "Select country" at bounding box center [256, 192] width 163 height 17
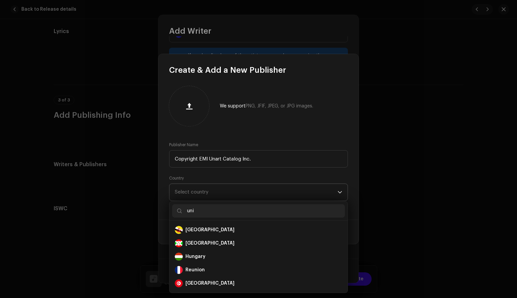
scroll to position [0, 0]
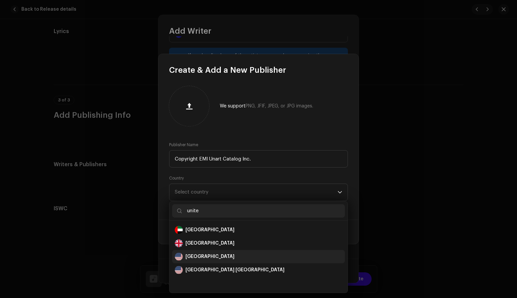
type input "unite"
click at [198, 256] on div "[GEOGRAPHIC_DATA]" at bounding box center [209, 256] width 49 height 7
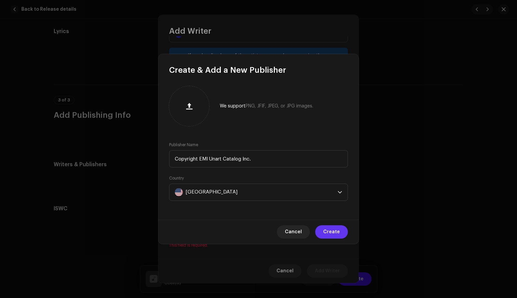
click at [329, 233] on span "Create" at bounding box center [331, 231] width 17 height 13
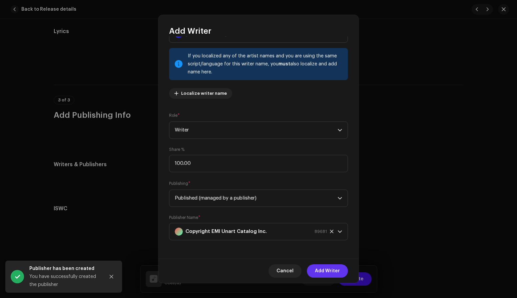
click at [324, 271] on span "Add Writer" at bounding box center [327, 270] width 25 height 13
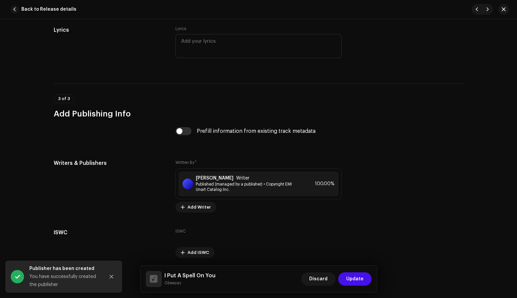
scroll to position [1255, 0]
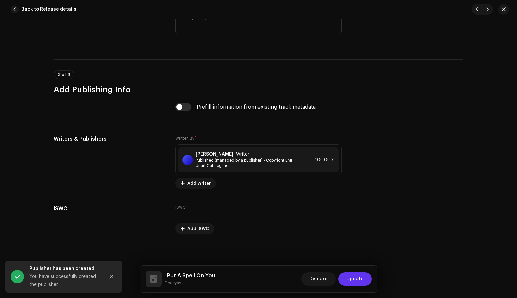
click at [357, 278] on span "Update" at bounding box center [354, 278] width 17 height 13
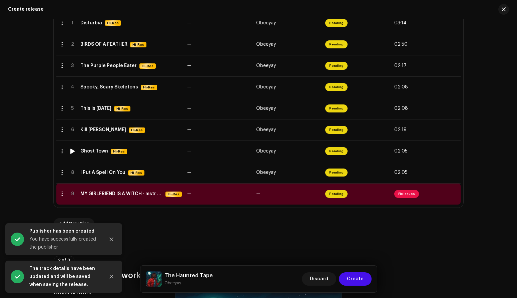
scroll to position [187, 0]
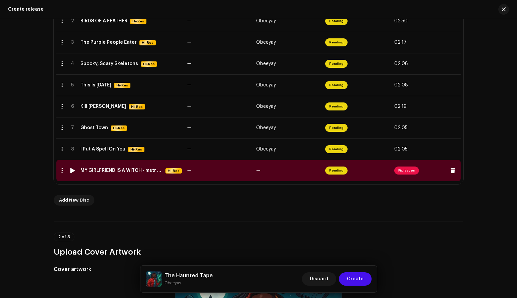
click at [99, 171] on div "MY GIRLFRIEND IS A WITCH - mstr 1.wav" at bounding box center [121, 170] width 82 height 5
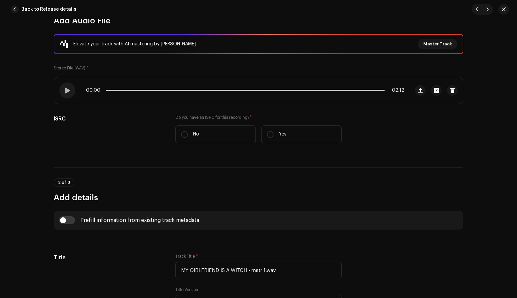
scroll to position [84, 0]
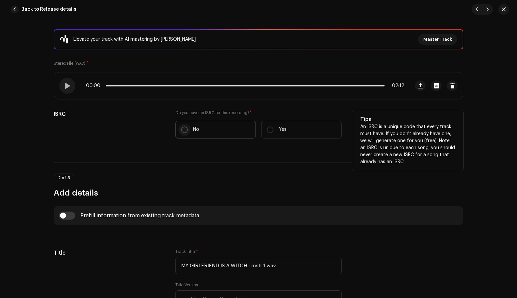
click at [183, 129] on input "No" at bounding box center [184, 129] width 7 height 7
radio input "true"
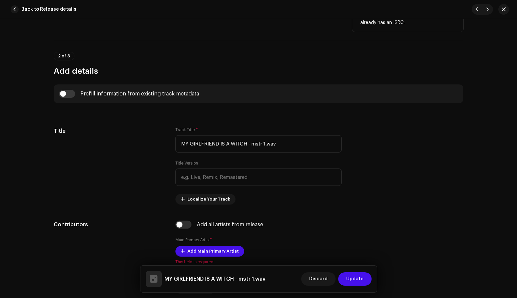
scroll to position [223, 0]
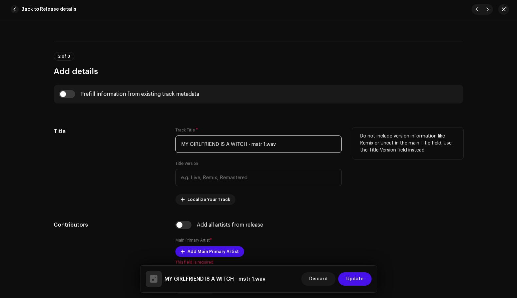
click at [276, 143] on input "MY GIRLFRIEND IS A WITCH - mstr 1.wav" at bounding box center [258, 143] width 166 height 17
drag, startPoint x: 282, startPoint y: 143, endPoint x: 173, endPoint y: 138, distance: 109.1
click at [173, 138] on div "Title Track Title * MY GIRLFRIEND IS A WITCH - mstr 1.wav Title Version Localiz…" at bounding box center [258, 165] width 409 height 77
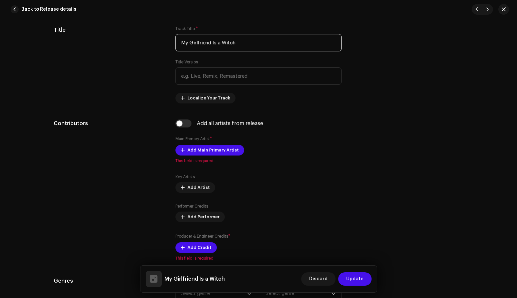
scroll to position [338, 0]
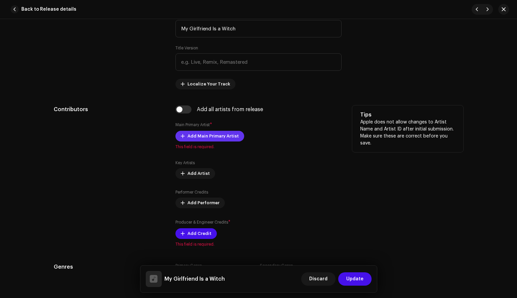
type input "My Girlfriend Is a Witch"
click at [224, 138] on span "Add Main Primary Artist" at bounding box center [212, 135] width 51 height 13
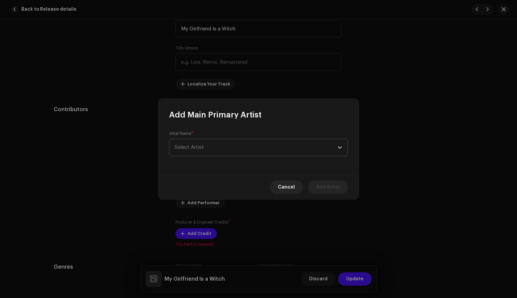
click at [209, 147] on span "Select Artist" at bounding box center [256, 147] width 163 height 17
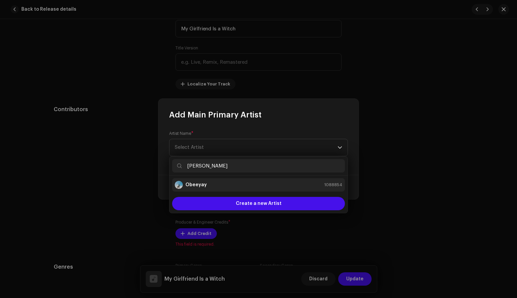
type input "[PERSON_NAME]"
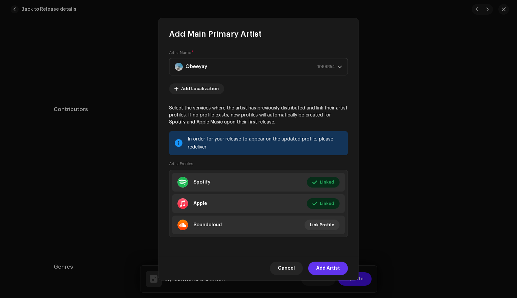
click at [329, 267] on span "Add Artist" at bounding box center [328, 267] width 24 height 13
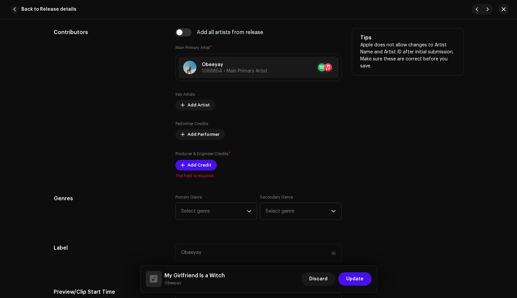
scroll to position [421, 0]
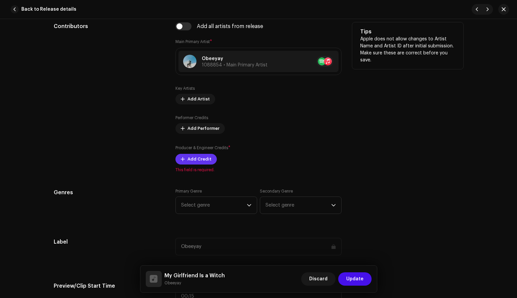
click at [206, 161] on span "Add Credit" at bounding box center [199, 158] width 24 height 13
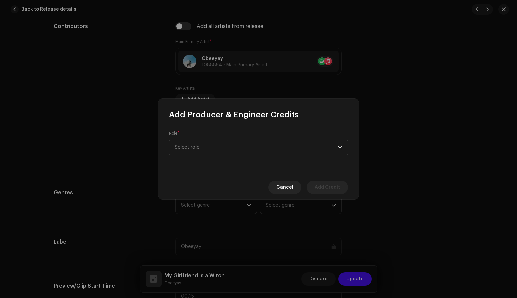
click at [207, 149] on span "Select role" at bounding box center [256, 147] width 163 height 17
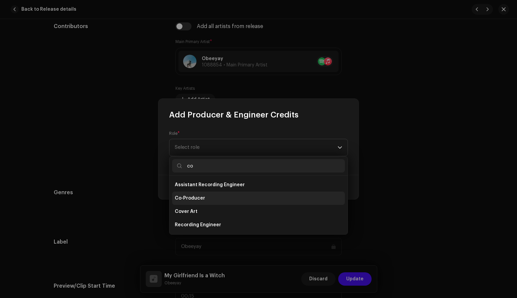
type input "co"
click at [189, 194] on li "Co-Producer" at bounding box center [258, 197] width 173 height 13
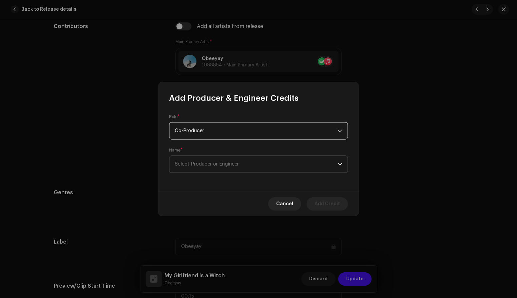
click at [232, 168] on span "Select Producer or Engineer" at bounding box center [256, 164] width 163 height 17
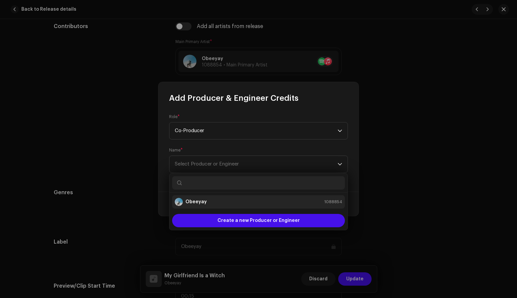
click at [209, 199] on div "Obeeyay 1088854" at bounding box center [258, 202] width 167 height 8
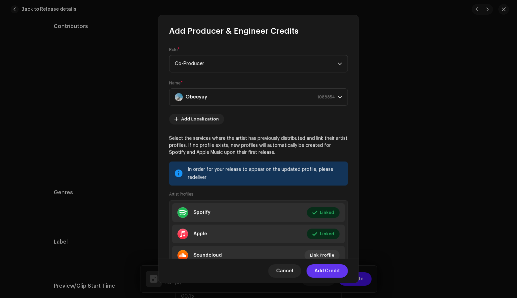
click at [327, 272] on span "Add Credit" at bounding box center [326, 270] width 25 height 13
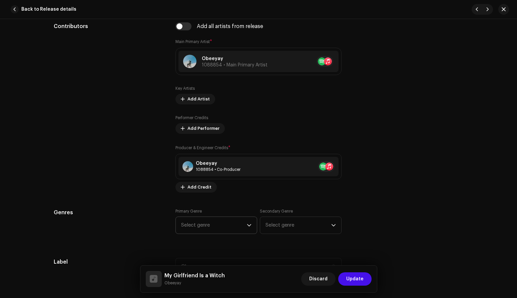
click at [222, 223] on span "Select genre" at bounding box center [214, 225] width 66 height 17
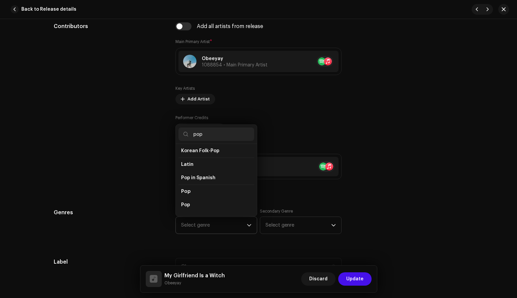
scroll to position [210, 0]
type input "pop"
click at [190, 200] on li "Pop" at bounding box center [216, 203] width 76 height 13
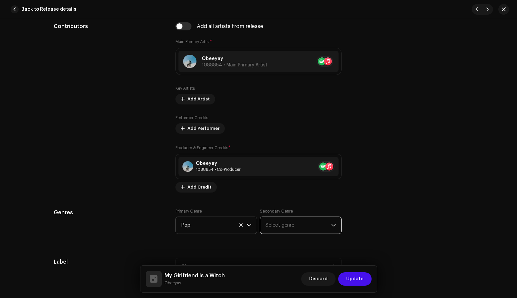
click at [286, 225] on span "Select genre" at bounding box center [298, 225] width 66 height 17
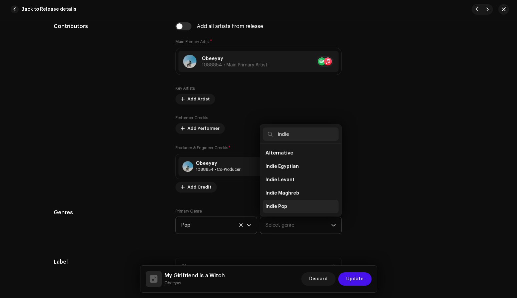
type input "indie"
click at [273, 206] on span "Indie Pop" at bounding box center [276, 206] width 22 height 7
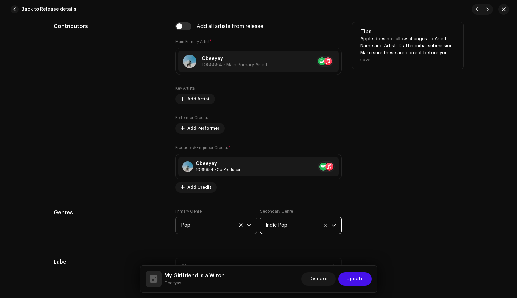
click at [392, 178] on div "Tips Apple does not allow changes to Artist Name and Artist ID after initial su…" at bounding box center [407, 107] width 111 height 170
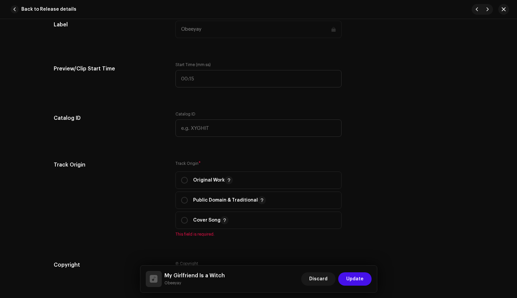
scroll to position [673, 0]
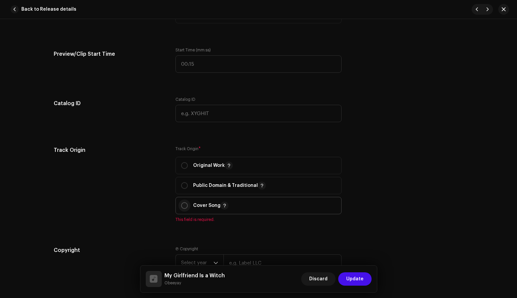
click at [185, 206] on input "radio" at bounding box center [184, 205] width 7 height 7
radio input "true"
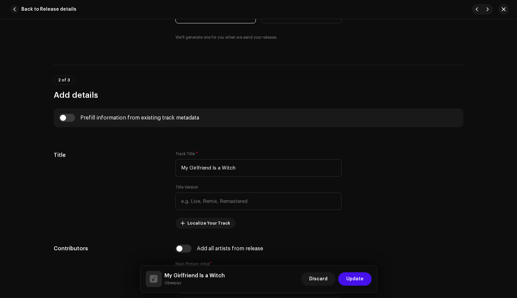
scroll to position [0, 0]
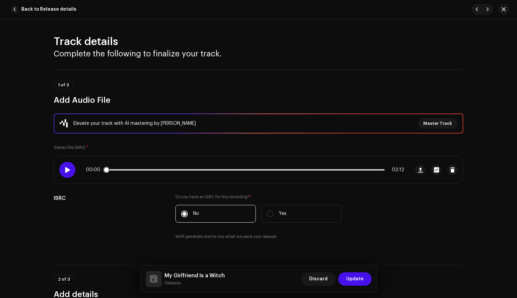
click at [68, 166] on div at bounding box center [67, 170] width 16 height 16
click at [128, 169] on p-slider at bounding box center [245, 169] width 279 height 1
click at [127, 169] on span at bounding box center [124, 169] width 36 height 1
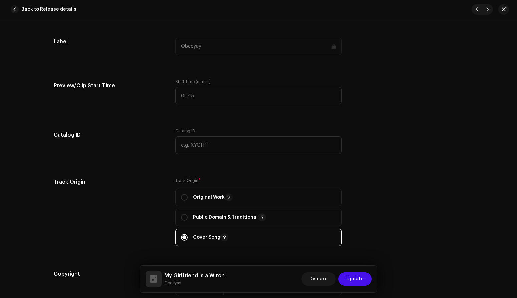
scroll to position [641, 0]
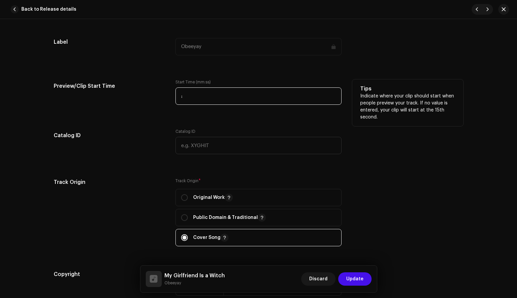
click at [210, 95] on input ":" at bounding box center [258, 95] width 166 height 17
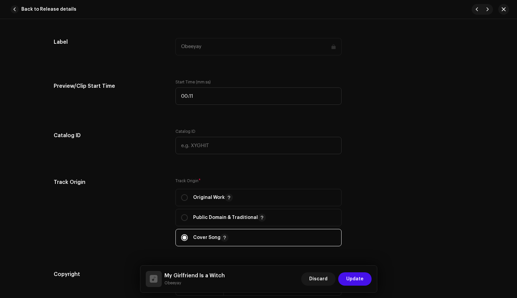
click at [160, 114] on div "Track details Complete the following to finalize your track. 1 of 3 Add Audio F…" at bounding box center [258, 119] width 431 height 1451
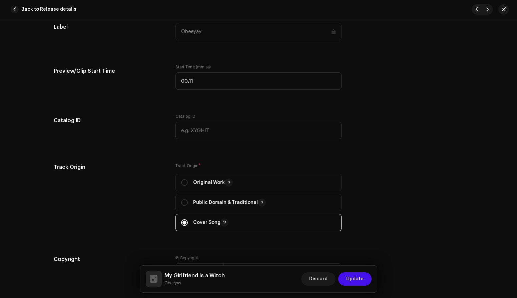
scroll to position [663, 0]
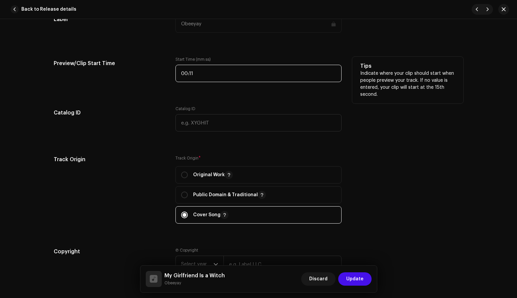
click at [197, 75] on input "00:11" at bounding box center [258, 73] width 166 height 17
type input "00:25"
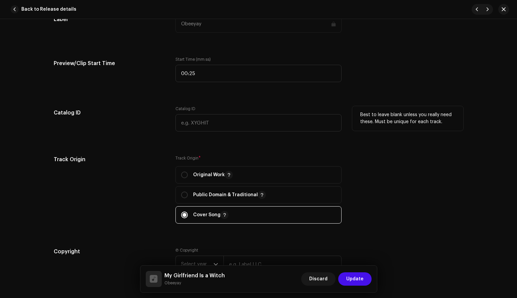
click at [130, 107] on h5 "Catalog ID" at bounding box center [109, 112] width 111 height 13
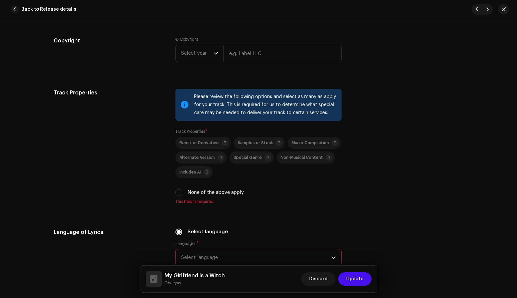
scroll to position [873, 0]
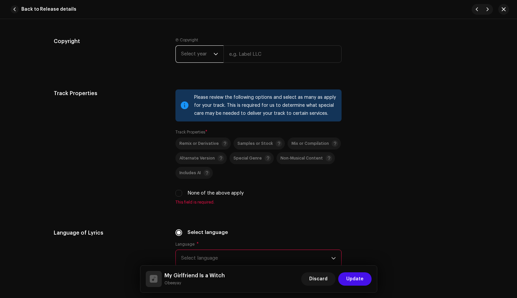
click at [210, 56] on span "Select year" at bounding box center [197, 54] width 32 height 17
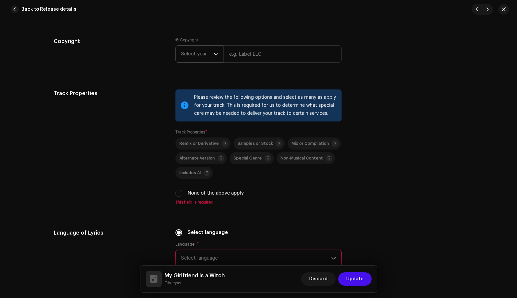
click at [213, 56] on icon "dropdown trigger" at bounding box center [215, 54] width 5 height 5
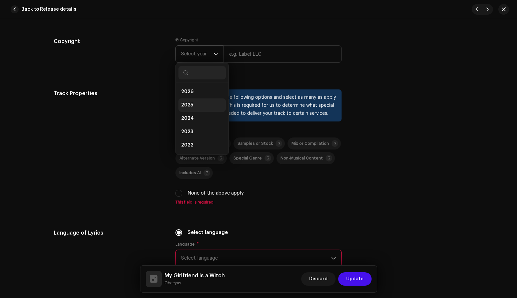
click at [194, 102] on li "2025" at bounding box center [201, 104] width 47 height 13
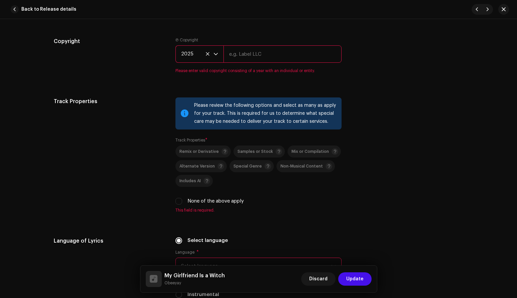
click at [252, 58] on input "text" at bounding box center [282, 53] width 118 height 17
type input "Obeeyay"
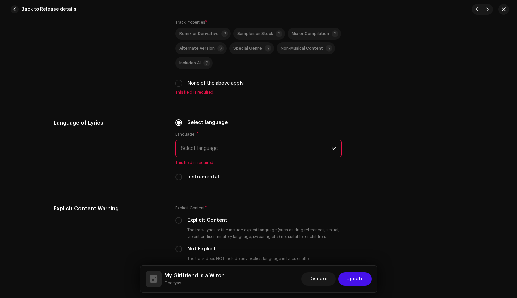
scroll to position [988, 0]
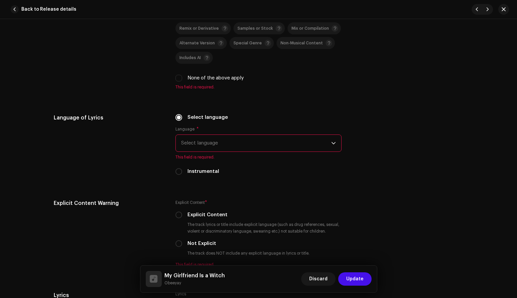
click at [226, 146] on span "Select language" at bounding box center [256, 143] width 150 height 17
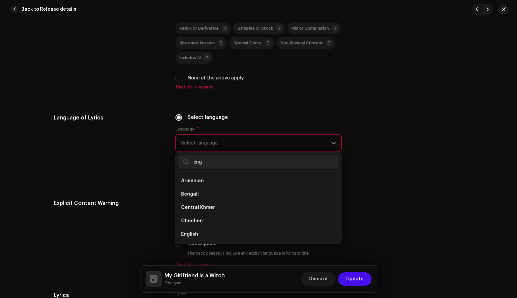
scroll to position [0, 0]
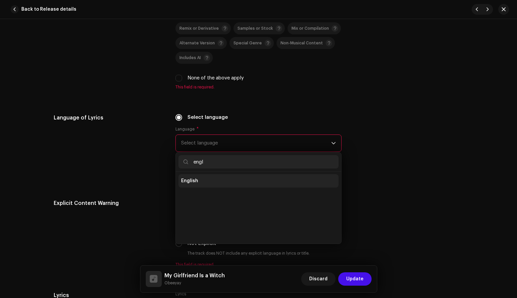
type input "engl"
click at [201, 183] on li "English" at bounding box center [258, 180] width 160 height 13
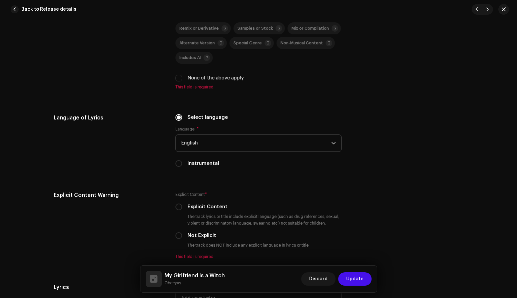
click at [149, 160] on div "Language of Lyrics" at bounding box center [109, 144] width 111 height 61
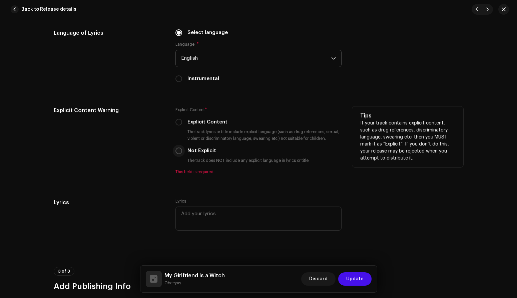
click at [178, 150] on input "Not Explicit" at bounding box center [178, 150] width 7 height 7
radio input "true"
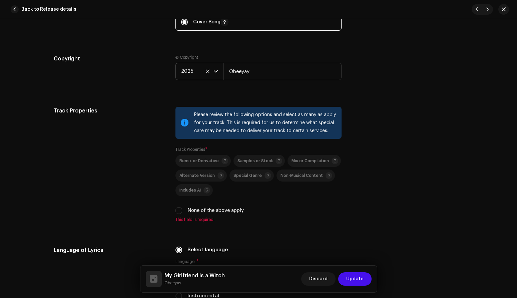
scroll to position [1238, 0]
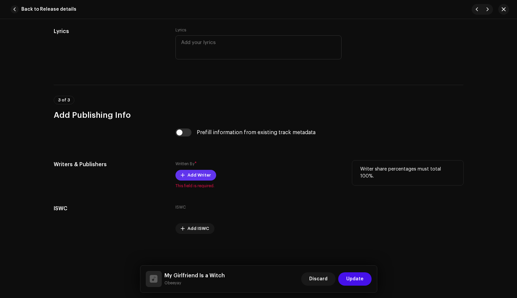
click at [192, 176] on span "Add Writer" at bounding box center [198, 174] width 23 height 13
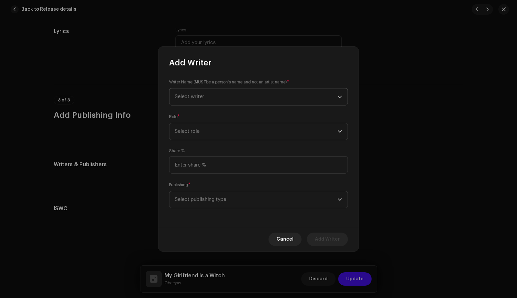
click at [227, 93] on span "Select writer" at bounding box center [256, 96] width 163 height 17
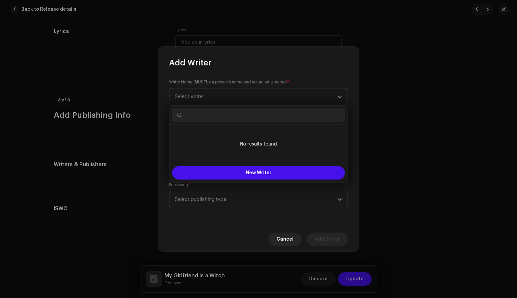
click at [162, 88] on div "Writer Name ( MUST be a person's name and not an artist name) * Select writer R…" at bounding box center [258, 147] width 200 height 159
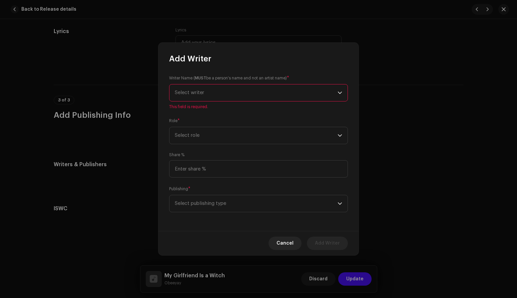
click at [215, 95] on span "Select writer" at bounding box center [256, 92] width 163 height 17
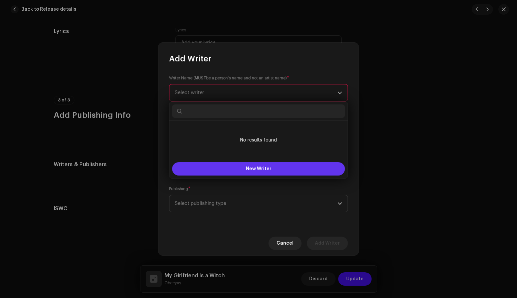
click at [224, 170] on button "New Writer" at bounding box center [258, 168] width 173 height 13
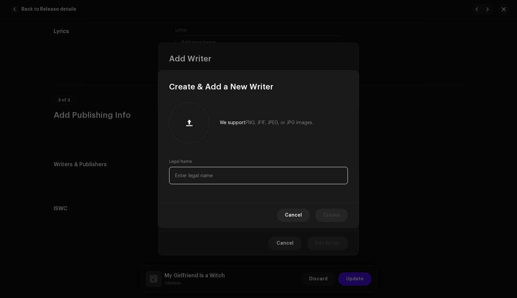
click at [202, 173] on input "text" at bounding box center [258, 175] width 179 height 17
paste input "[PERSON_NAME]"
type input "[PERSON_NAME]"
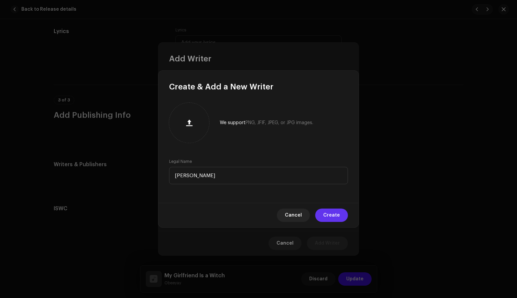
click at [335, 215] on span "Create" at bounding box center [331, 214] width 17 height 13
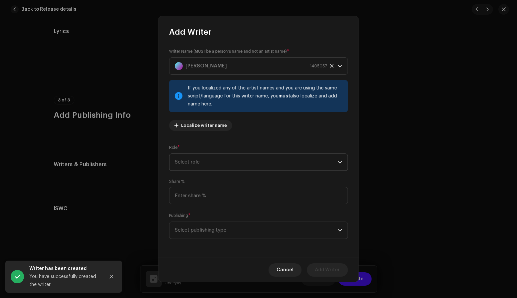
click at [232, 167] on span "Select role" at bounding box center [256, 162] width 163 height 17
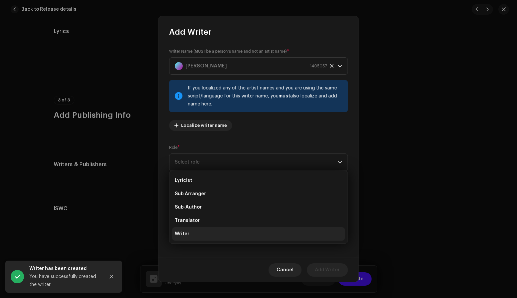
click at [187, 237] on li "Writer" at bounding box center [258, 233] width 173 height 13
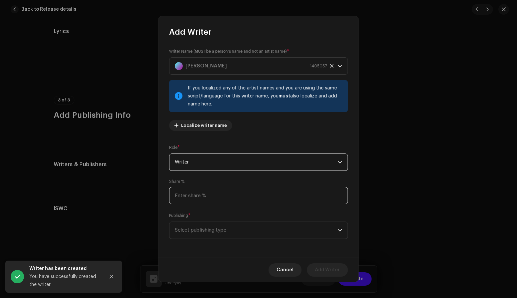
click at [209, 196] on input at bounding box center [258, 195] width 179 height 17
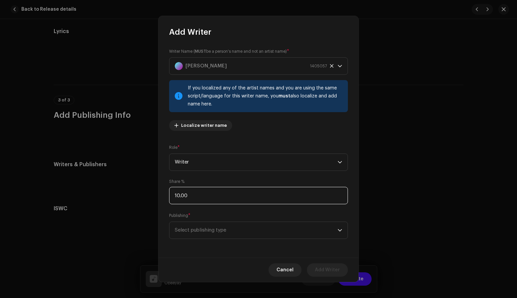
type input "100.00"
click at [165, 204] on div "Writer Name ( MUST be a person's name and not an artist name) * [PERSON_NAME] 1…" at bounding box center [258, 147] width 200 height 220
click at [213, 230] on span "Select publishing type" at bounding box center [256, 230] width 163 height 17
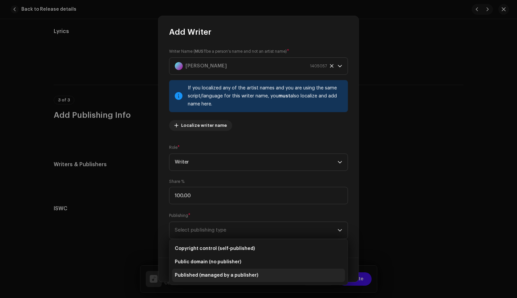
click at [204, 273] on span "Published (managed by a publisher)" at bounding box center [216, 275] width 83 height 7
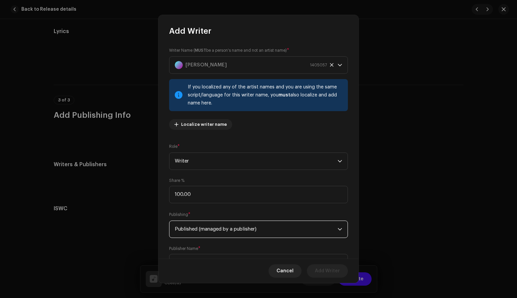
scroll to position [31, 0]
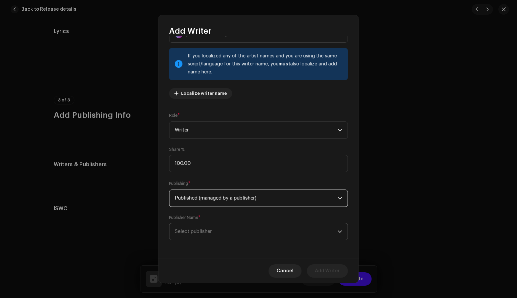
click at [233, 228] on span "Select publisher" at bounding box center [256, 231] width 163 height 17
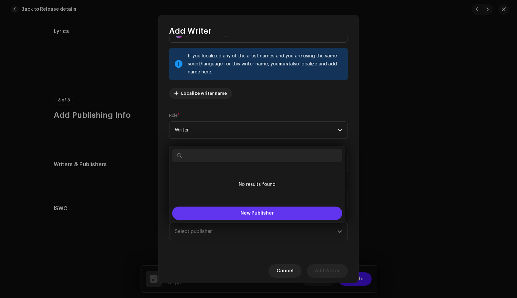
click at [277, 215] on button "New Publisher" at bounding box center [257, 212] width 170 height 13
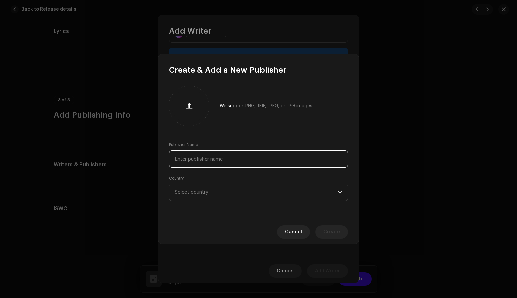
click at [218, 159] on input "text" at bounding box center [258, 158] width 179 height 17
paste input "Copyright Unichappell Music, Inc."
type input "Copyright Unichappell Music, Inc."
click at [225, 189] on span "Select country" at bounding box center [256, 192] width 163 height 17
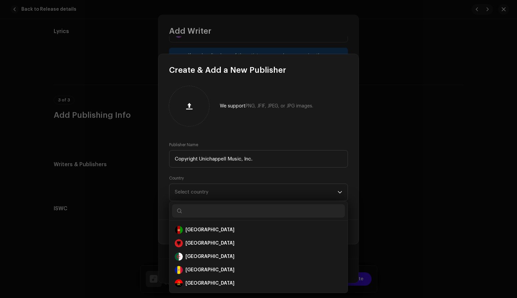
type input "i"
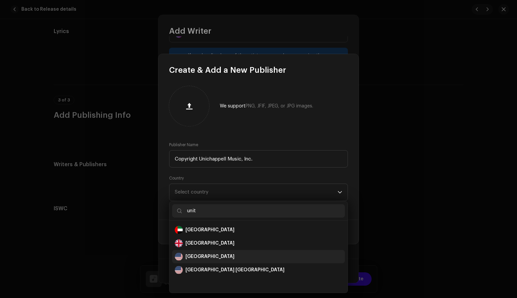
type input "unit"
click at [193, 255] on div "[GEOGRAPHIC_DATA]" at bounding box center [209, 256] width 49 height 7
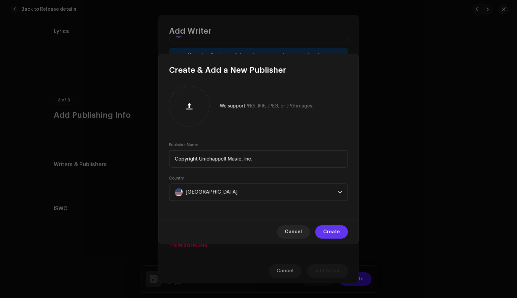
click at [338, 231] on span "Create" at bounding box center [331, 231] width 17 height 13
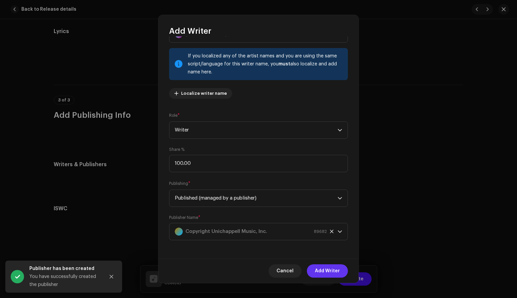
click at [328, 268] on span "Add Writer" at bounding box center [327, 270] width 25 height 13
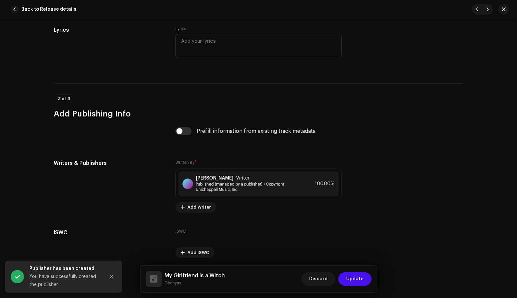
click at [354, 279] on span "Update" at bounding box center [354, 278] width 17 height 13
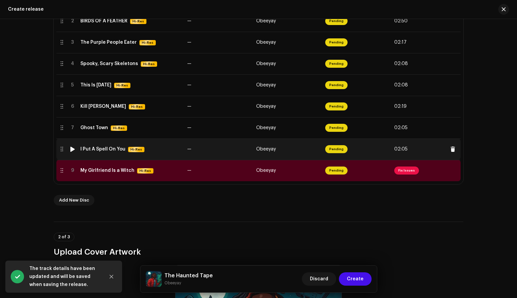
click at [130, 149] on span "Hi-Res" at bounding box center [136, 149] width 15 height 5
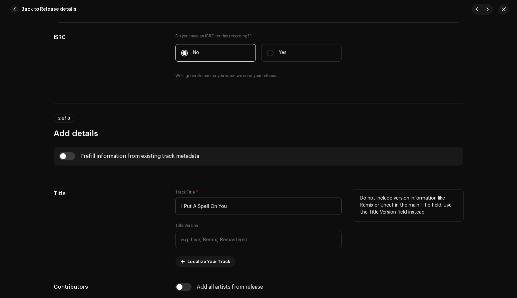
scroll to position [163, 0]
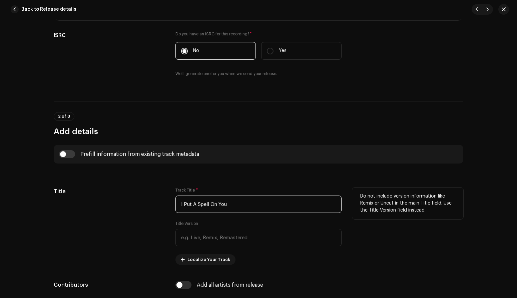
click at [195, 204] on input "I Put A Spell On You" at bounding box center [258, 203] width 166 height 17
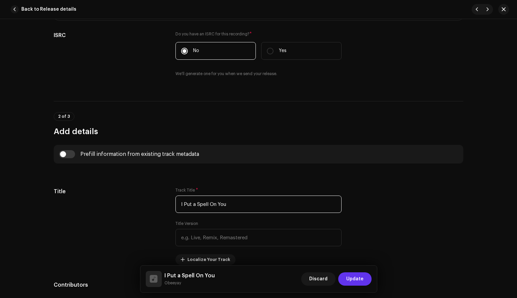
type input "I Put a Spell On You"
click at [353, 276] on span "Update" at bounding box center [354, 278] width 17 height 13
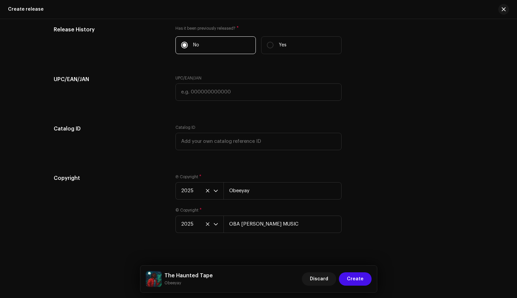
scroll to position [1186, 0]
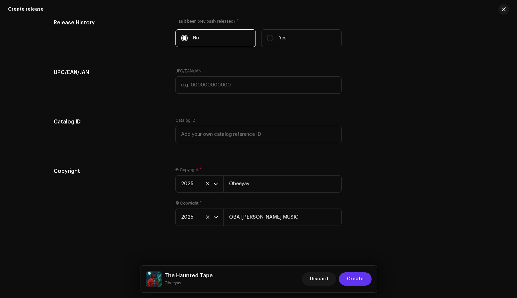
click at [356, 276] on span "Create" at bounding box center [355, 278] width 17 height 13
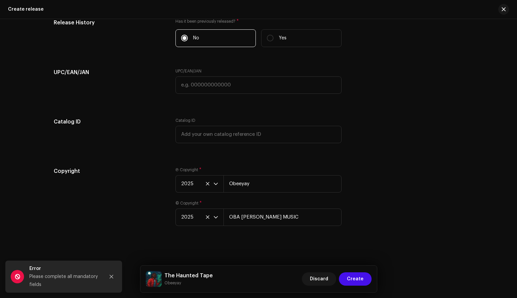
click at [123, 233] on div "Copyright" at bounding box center [109, 200] width 111 height 67
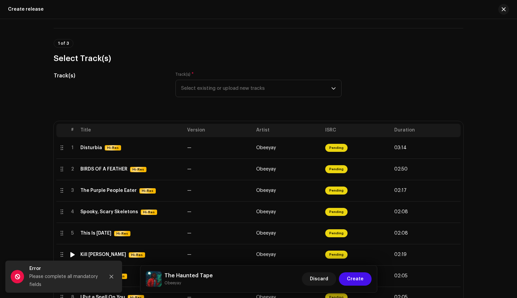
scroll to position [0, 0]
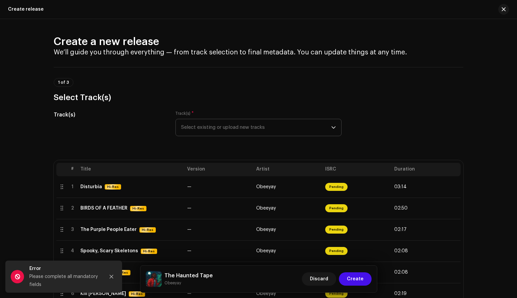
click at [226, 131] on span "Select existing or upload new tracks" at bounding box center [256, 127] width 150 height 17
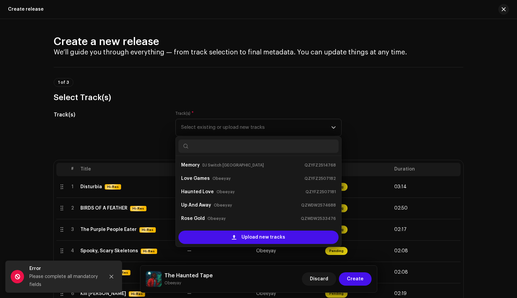
click at [148, 130] on div "Track(s)" at bounding box center [109, 127] width 111 height 33
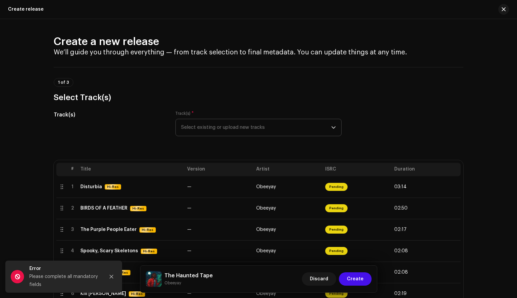
click at [232, 124] on span "Select existing or upload new tracks" at bounding box center [256, 127] width 150 height 17
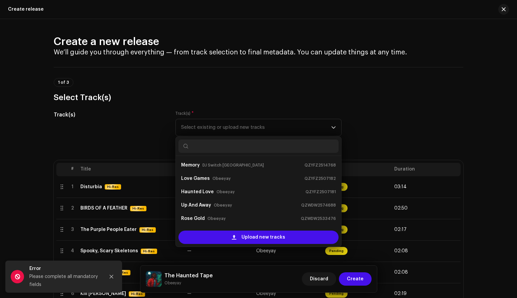
click at [150, 133] on div "Track(s)" at bounding box center [109, 127] width 111 height 33
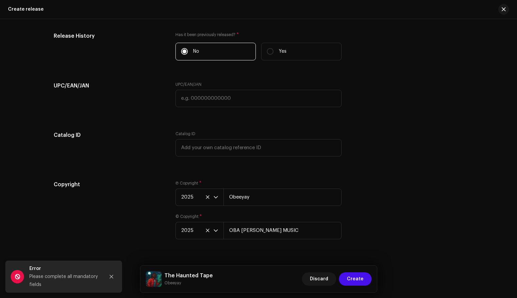
scroll to position [1186, 0]
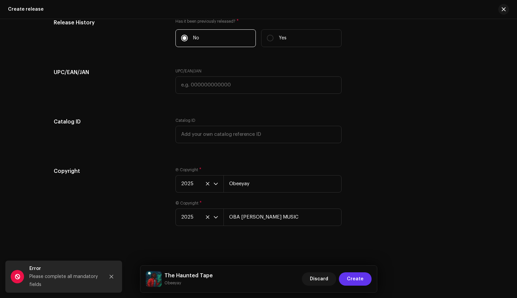
click at [356, 278] on span "Create" at bounding box center [355, 278] width 17 height 13
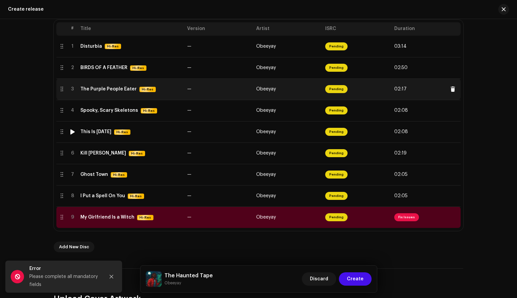
scroll to position [73, 0]
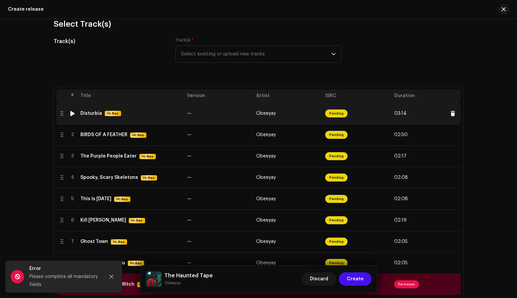
click at [102, 117] on td "Disturbia Hi-Res" at bounding box center [131, 113] width 107 height 21
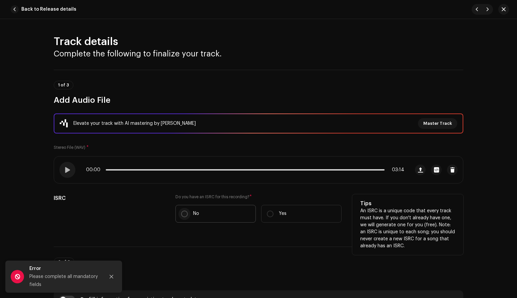
click at [181, 216] on input "No" at bounding box center [184, 213] width 7 height 7
radio input "true"
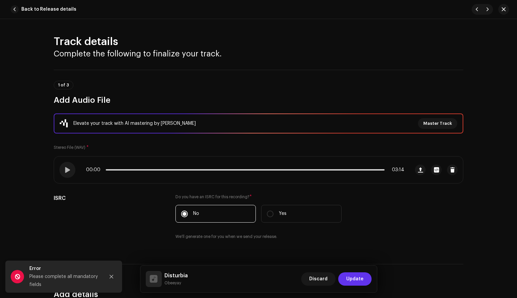
click at [348, 278] on span "Update" at bounding box center [354, 278] width 17 height 13
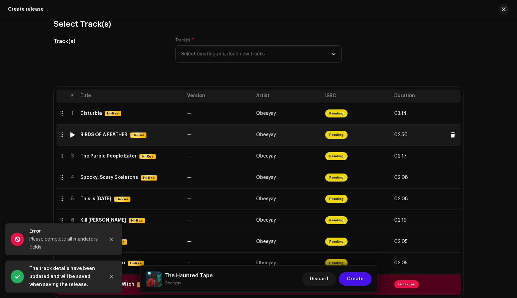
click at [104, 134] on div "BIRDS OF A FEATHER" at bounding box center [103, 134] width 47 height 5
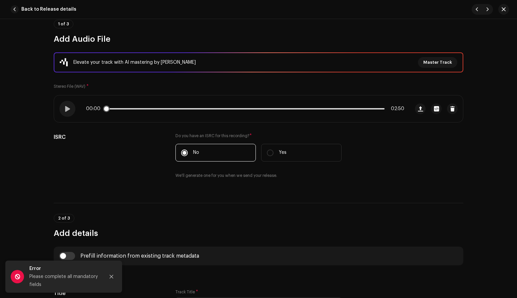
scroll to position [0, 0]
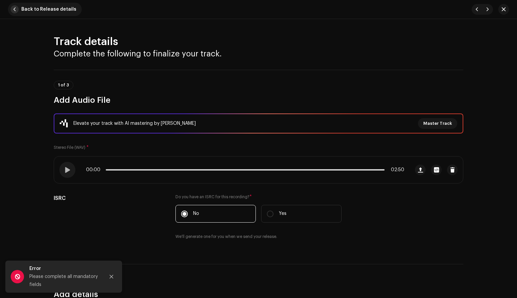
click at [14, 10] on span "button" at bounding box center [15, 9] width 8 height 8
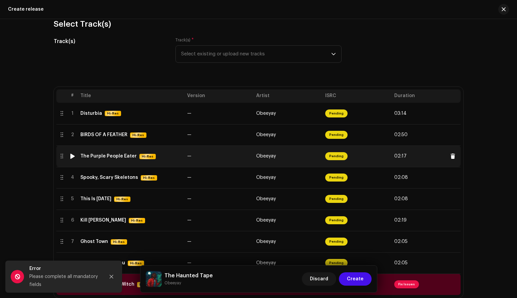
click at [104, 155] on div "The Purple People Eater" at bounding box center [108, 155] width 56 height 5
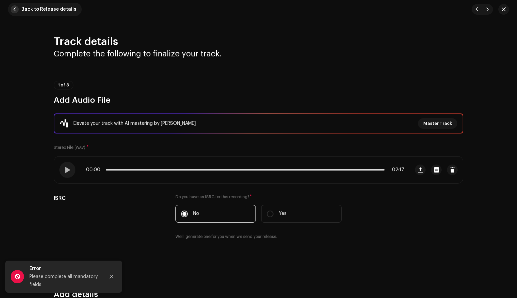
click at [14, 7] on span "button" at bounding box center [15, 9] width 8 height 8
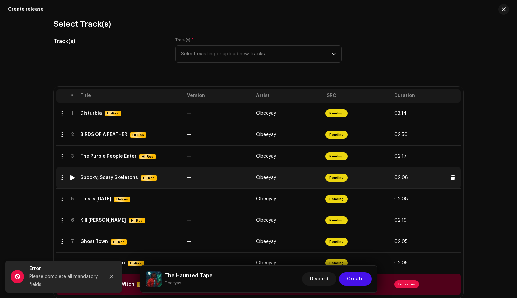
click at [114, 177] on div "Spooky, Scary Skeletons" at bounding box center [109, 177] width 58 height 5
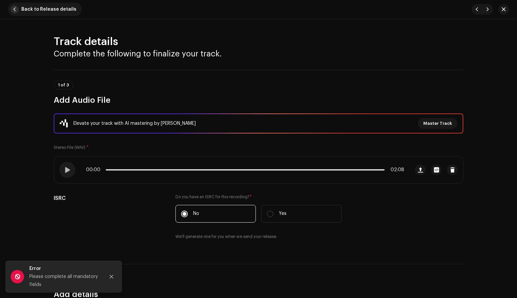
click at [15, 7] on span "button" at bounding box center [15, 9] width 8 height 8
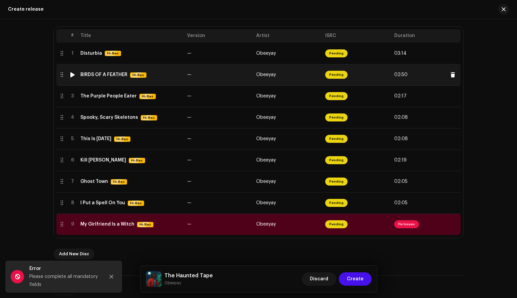
scroll to position [178, 0]
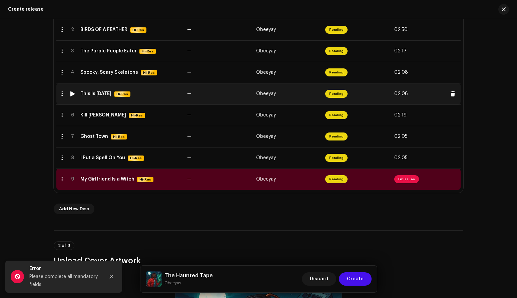
click at [99, 88] on td "This Is [DATE] Hi-Res" at bounding box center [131, 93] width 107 height 21
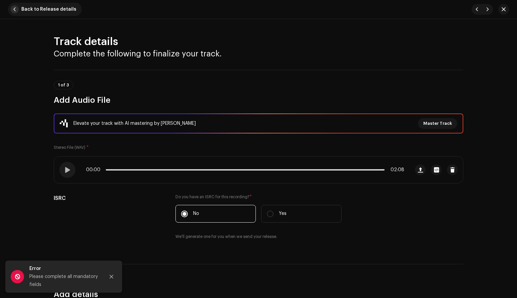
click at [17, 11] on span "button" at bounding box center [15, 9] width 8 height 8
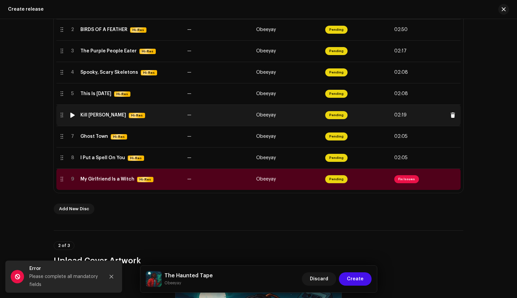
click at [95, 112] on div "Kill [PERSON_NAME] Hi-Res" at bounding box center [130, 115] width 101 height 6
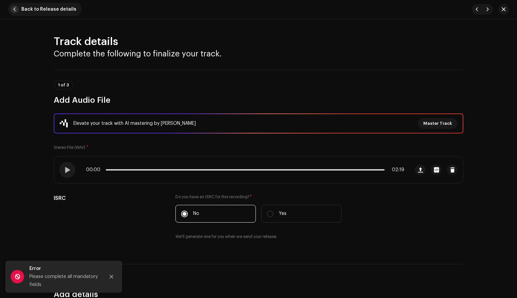
click at [17, 10] on span "button" at bounding box center [15, 9] width 8 height 8
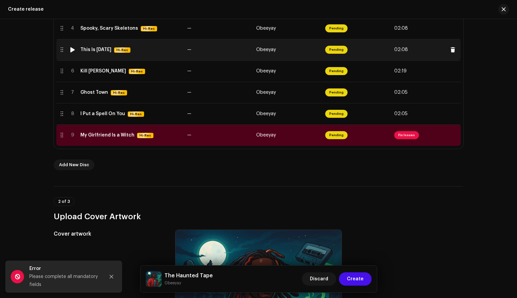
scroll to position [230, 0]
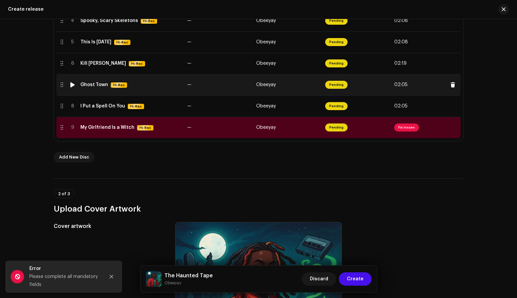
click at [91, 88] on td "Ghost Town Hi-Res" at bounding box center [131, 84] width 107 height 21
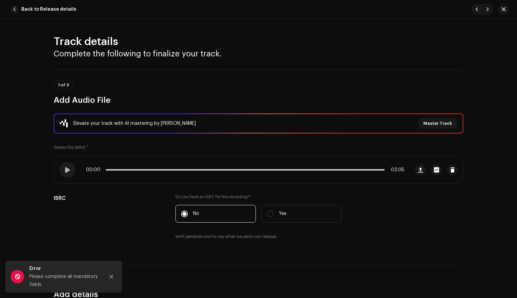
click at [15, 12] on span "button" at bounding box center [15, 9] width 8 height 8
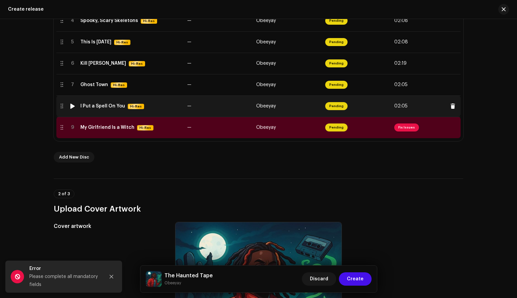
click at [91, 111] on td "I Put a Spell On You Hi-Res" at bounding box center [131, 105] width 107 height 21
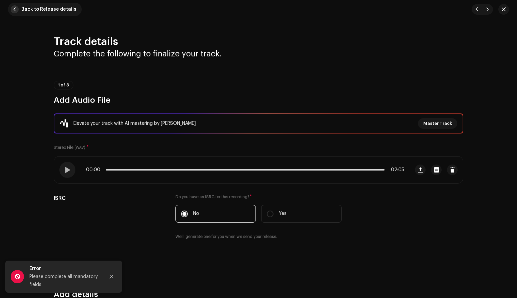
click at [13, 10] on span "button" at bounding box center [15, 9] width 8 height 8
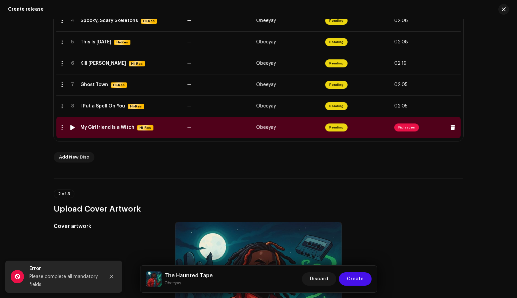
click at [108, 126] on div "My Girlfriend Is a Witch" at bounding box center [107, 127] width 54 height 5
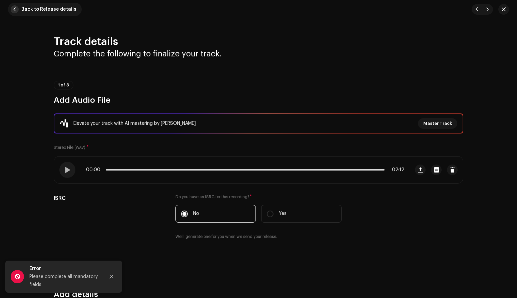
click at [10, 10] on button "Back to Release details" at bounding box center [45, 9] width 74 height 13
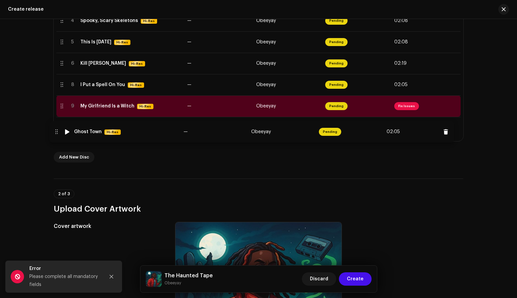
drag, startPoint x: 94, startPoint y: 86, endPoint x: 88, endPoint y: 133, distance: 47.3
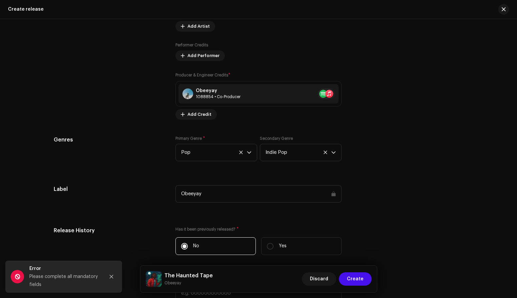
scroll to position [1186, 0]
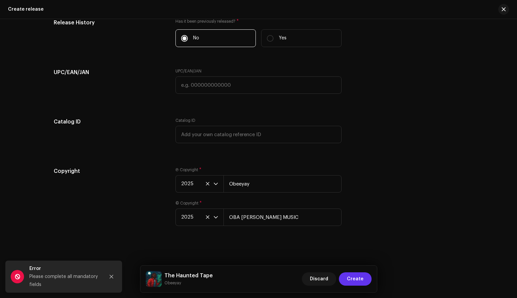
click at [360, 278] on span "Create" at bounding box center [355, 278] width 17 height 13
click at [110, 275] on icon "Close" at bounding box center [111, 276] width 5 height 5
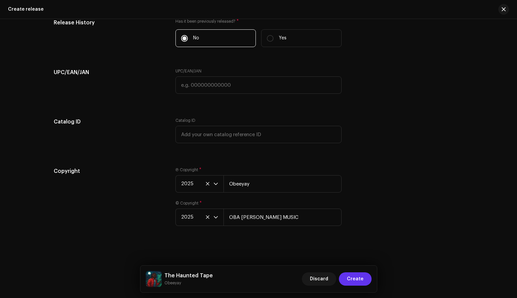
click at [356, 276] on span "Create" at bounding box center [355, 278] width 17 height 13
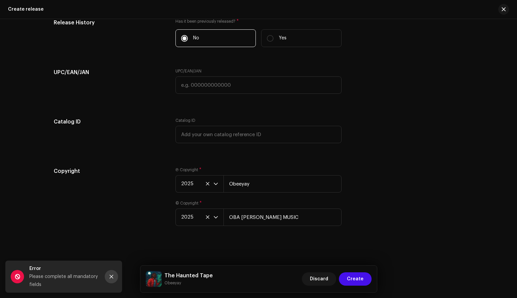
click at [112, 272] on button "Close" at bounding box center [111, 276] width 13 height 13
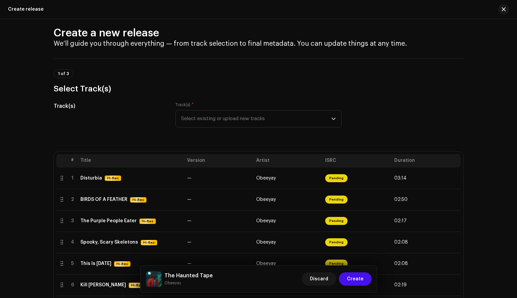
scroll to position [0, 0]
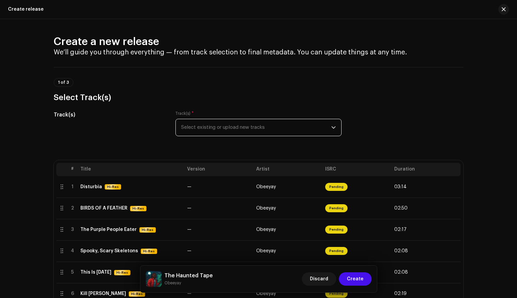
click at [230, 129] on span "Select existing or upload new tracks" at bounding box center [256, 127] width 150 height 17
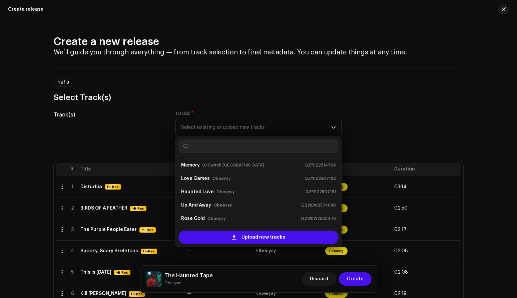
click at [135, 123] on div "Track(s)" at bounding box center [109, 127] width 111 height 33
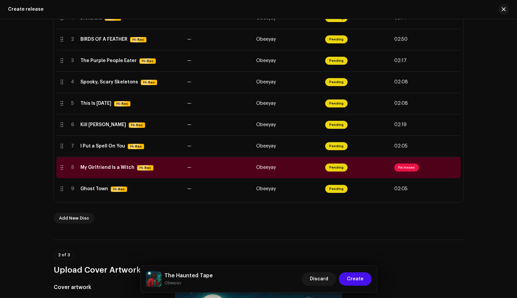
scroll to position [170, 0]
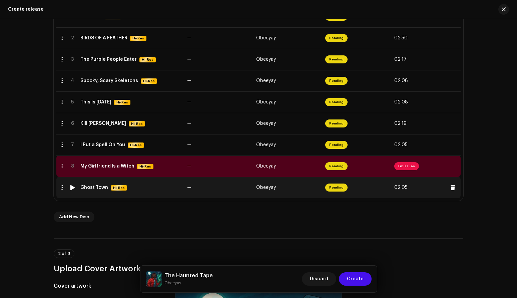
click at [145, 194] on td "Ghost Town Hi-Res" at bounding box center [131, 187] width 107 height 21
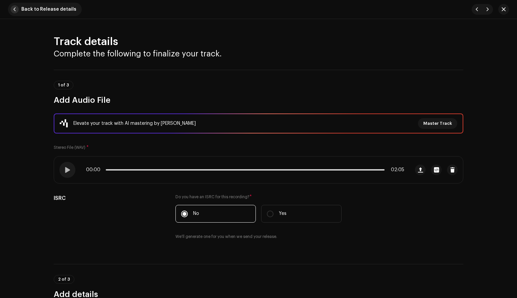
click at [14, 10] on span "button" at bounding box center [15, 9] width 8 height 8
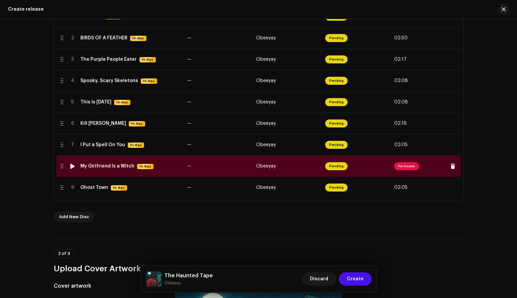
click at [112, 166] on div "My Girlfriend Is a Witch" at bounding box center [107, 165] width 54 height 5
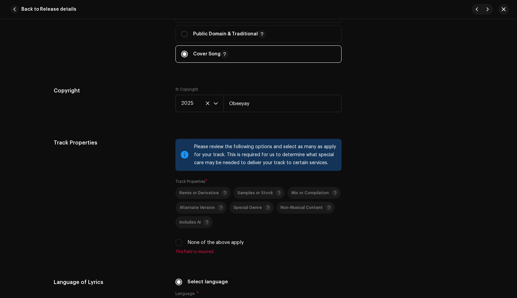
scroll to position [825, 0]
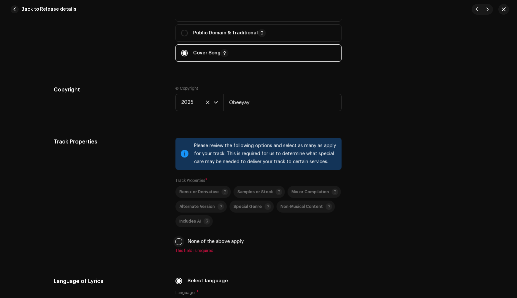
click at [178, 242] on input "None of the above apply" at bounding box center [178, 241] width 7 height 7
checkbox input "true"
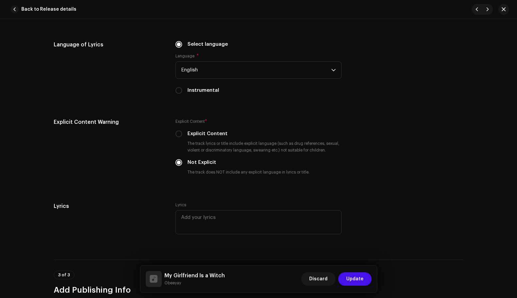
scroll to position [1255, 0]
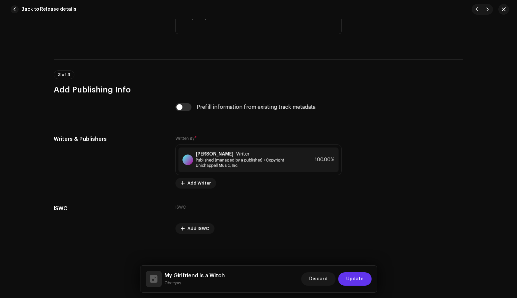
click at [352, 277] on span "Update" at bounding box center [354, 278] width 17 height 13
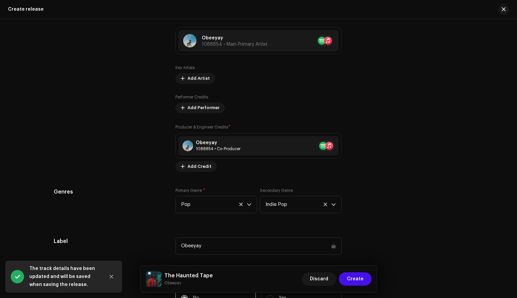
scroll to position [1186, 0]
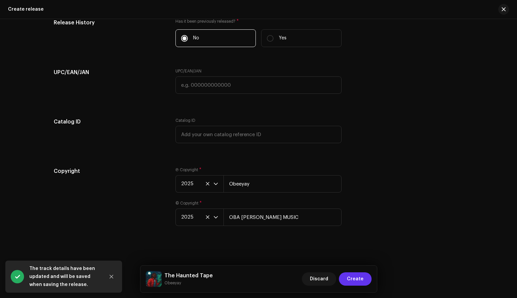
click at [352, 279] on span "Create" at bounding box center [355, 278] width 17 height 13
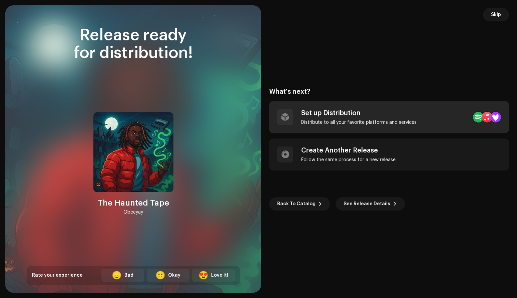
click at [381, 119] on div "Set up Distribution Distribute to all your favorite platforms and services" at bounding box center [358, 117] width 115 height 16
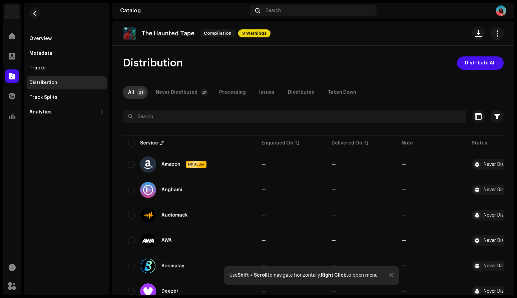
click at [132, 95] on div "All" at bounding box center [131, 92] width 6 height 13
click at [480, 61] on span "Distribute All" at bounding box center [480, 62] width 31 height 13
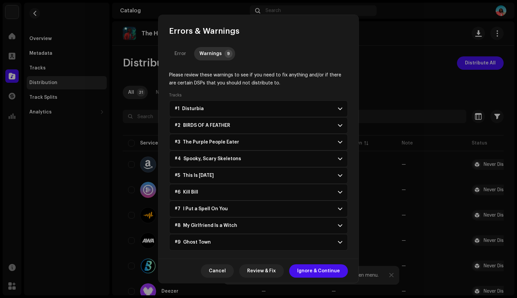
scroll to position [2, 0]
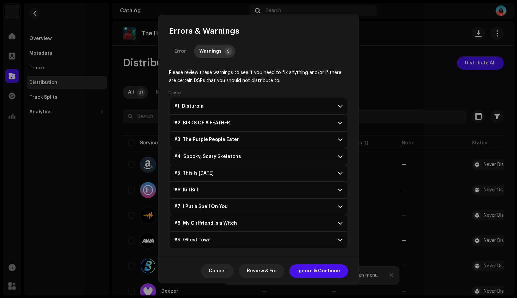
click at [338, 105] on span at bounding box center [340, 106] width 4 height 5
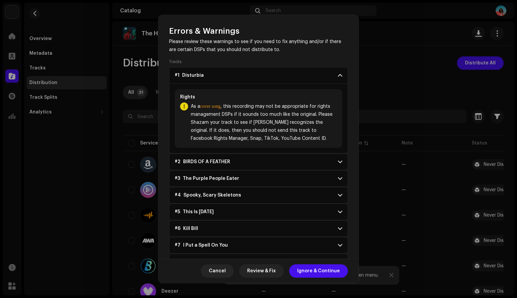
scroll to position [0, 0]
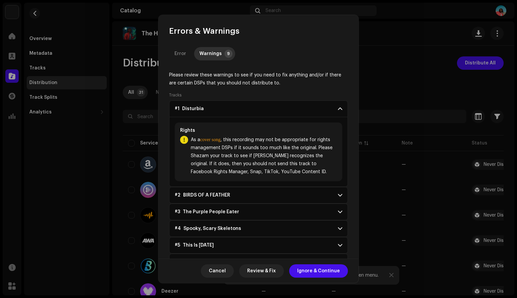
click at [338, 106] on span at bounding box center [340, 108] width 4 height 5
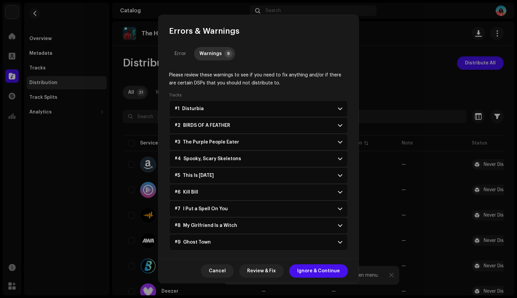
click at [338, 144] on span at bounding box center [340, 141] width 4 height 5
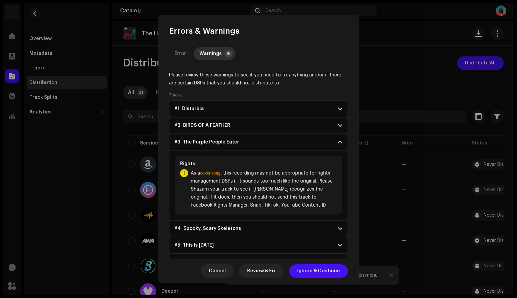
click at [338, 144] on span at bounding box center [340, 141] width 4 height 5
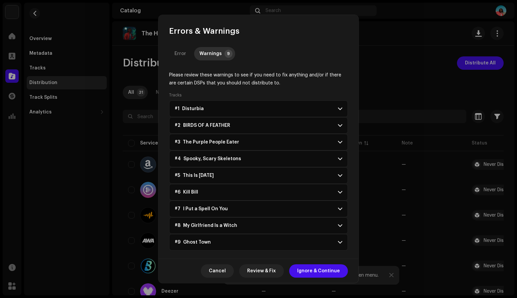
scroll to position [2, 0]
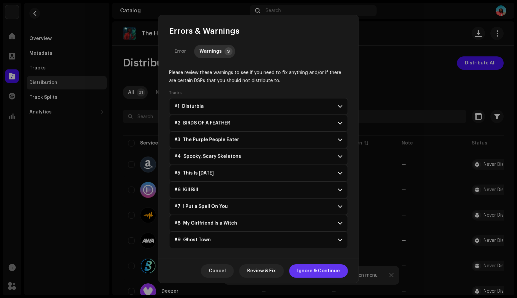
click at [314, 271] on span "Ignore & Continue" at bounding box center [318, 270] width 43 height 13
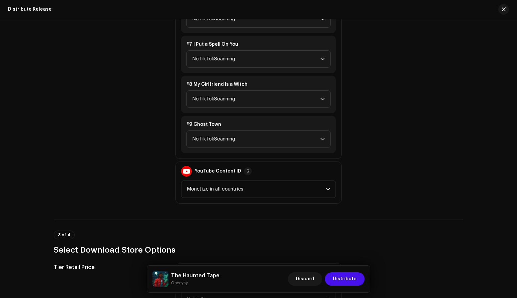
scroll to position [1080, 0]
click at [311, 137] on span "NoTikTokScanning" at bounding box center [256, 138] width 128 height 17
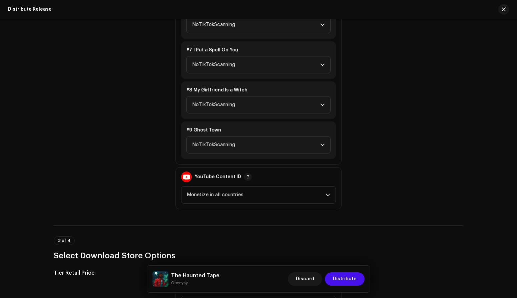
scroll to position [1073, 0]
click at [236, 102] on span "NoTikTokScanning" at bounding box center [256, 105] width 128 height 17
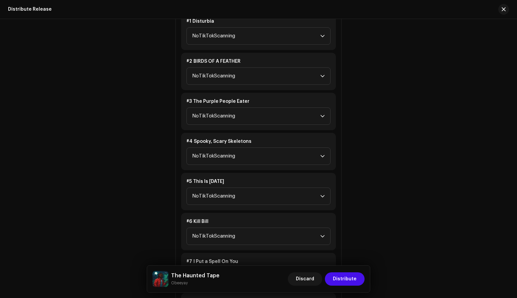
scroll to position [748, 0]
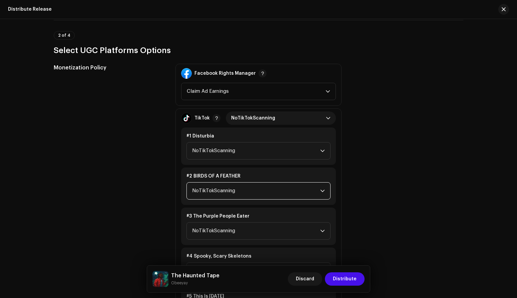
click at [303, 188] on span "NoTikTokScanning" at bounding box center [256, 190] width 128 height 17
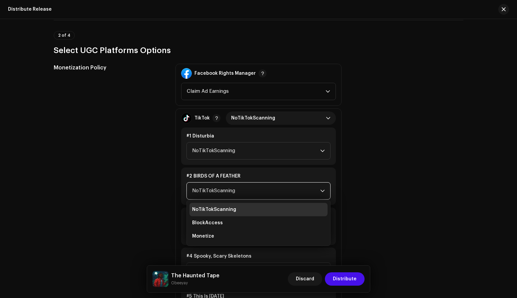
click at [359, 185] on div "Monetization Policy Facebook Rights Manager Claim Ad Earnings TikTok NoTikTokSc…" at bounding box center [258, 299] width 409 height 471
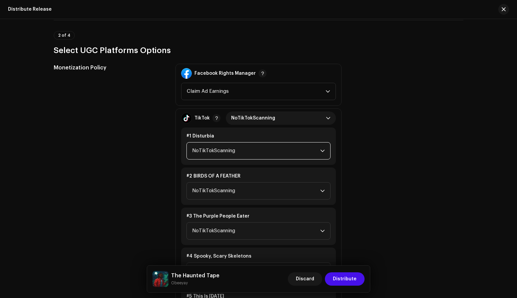
click at [314, 149] on span "NoTikTokScanning" at bounding box center [256, 150] width 128 height 17
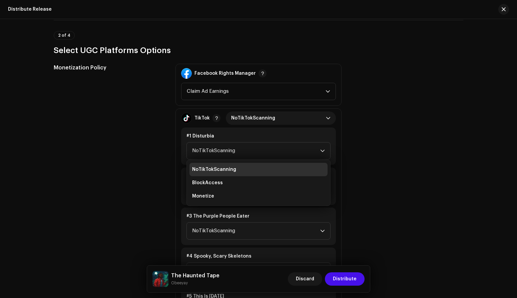
click at [369, 154] on div "Monetization Policy Facebook Rights Manager Claim Ad Earnings TikTok NoTikTokSc…" at bounding box center [258, 299] width 409 height 471
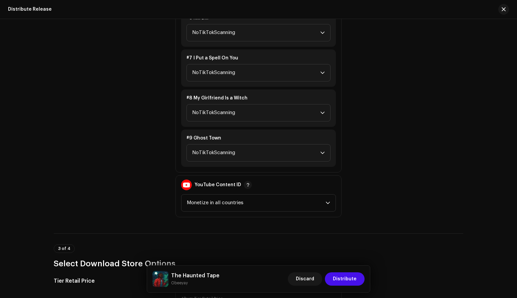
scroll to position [1079, 0]
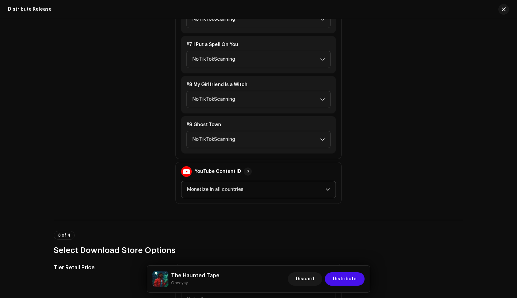
click at [325, 191] on icon "dropdown trigger" at bounding box center [327, 189] width 5 height 5
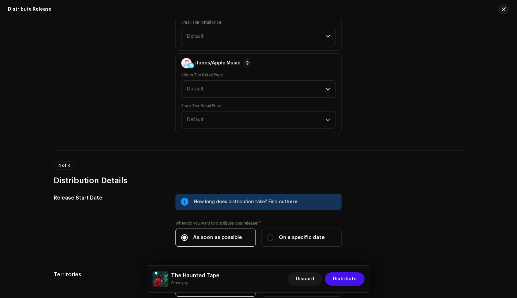
scroll to position [1445, 0]
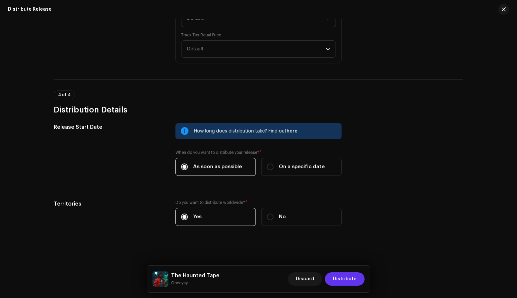
click at [335, 277] on span "Distribute" at bounding box center [345, 278] width 24 height 13
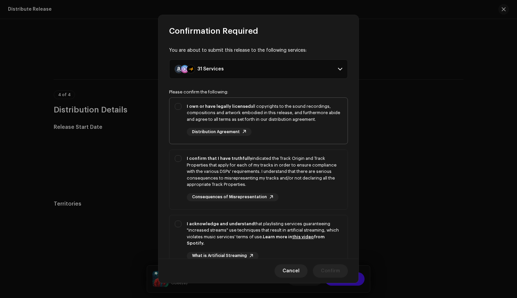
click at [176, 105] on div "I own or have legally licensed all copyrights to the sound recordings, composit…" at bounding box center [258, 120] width 178 height 44
checkbox input "true"
click at [180, 159] on div "I confirm that I have truthfully indicated the Track Origin and Track Propertie…" at bounding box center [258, 178] width 178 height 57
checkbox input "true"
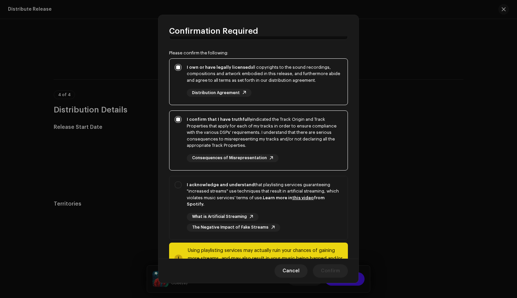
scroll to position [56, 0]
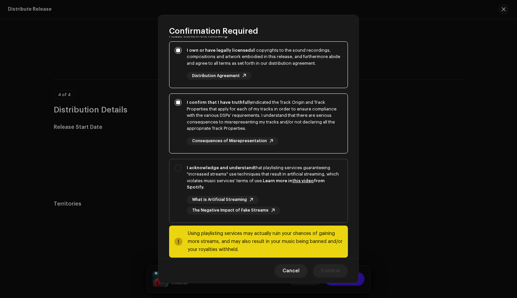
click at [176, 169] on div "I acknowledge and understand that playlisting services guaranteeing "increased …" at bounding box center [258, 189] width 178 height 61
checkbox input "true"
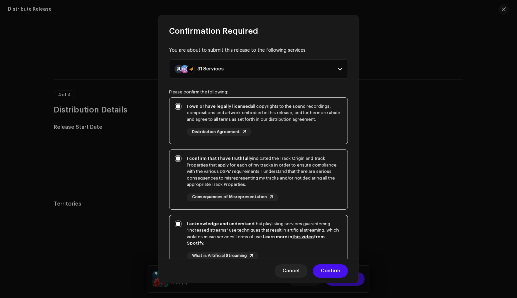
scroll to position [65, 0]
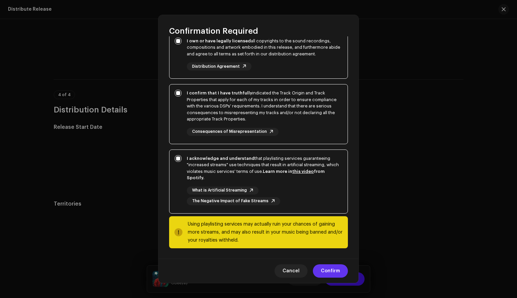
click at [325, 268] on span "Confirm" at bounding box center [330, 270] width 19 height 13
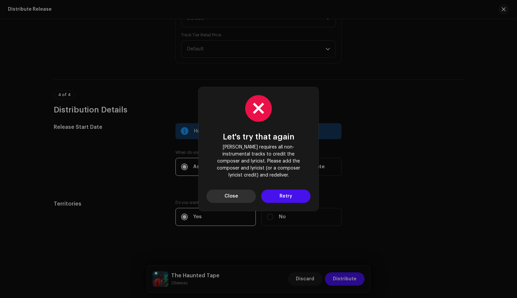
click at [225, 193] on span "Close" at bounding box center [231, 195] width 14 height 13
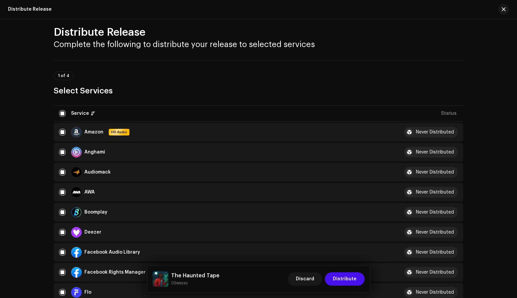
scroll to position [42, 0]
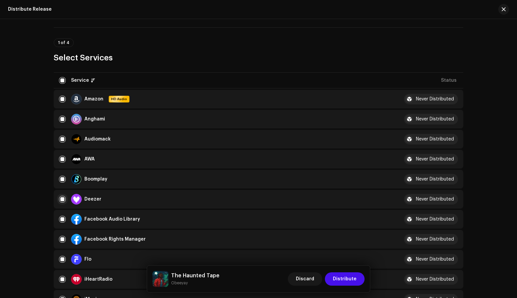
click at [62, 198] on input "checkbox" at bounding box center [62, 199] width 7 height 7
checkbox input "false"
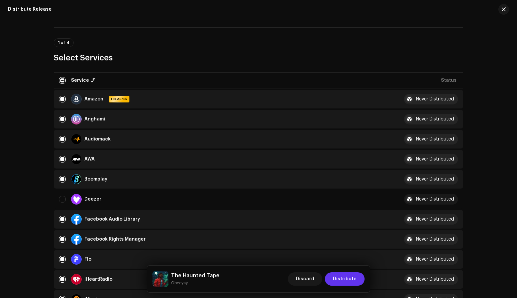
click at [342, 279] on span "Distribute" at bounding box center [345, 278] width 24 height 13
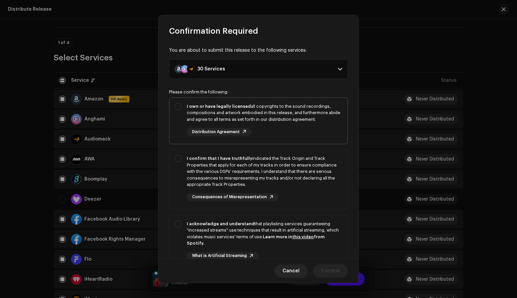
click at [180, 107] on div "I own or have legally licensed all copyrights to the sound recordings, composit…" at bounding box center [258, 120] width 178 height 44
checkbox input "true"
click at [180, 157] on div "I confirm that I have truthfully indicated the Track Origin and Track Propertie…" at bounding box center [258, 178] width 178 height 57
checkbox input "true"
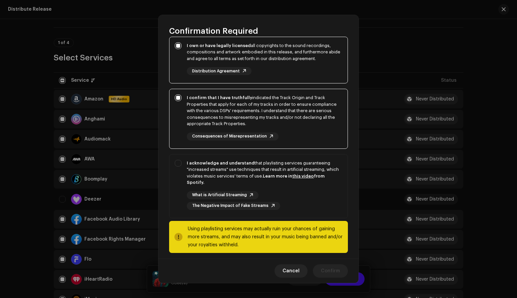
scroll to position [65, 0]
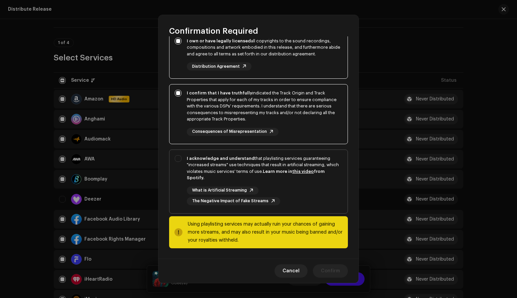
click at [177, 159] on div "I acknowledge and understand that playlisting services guaranteeing "increased …" at bounding box center [258, 180] width 178 height 61
checkbox input "true"
click at [335, 266] on span "Confirm" at bounding box center [330, 270] width 19 height 13
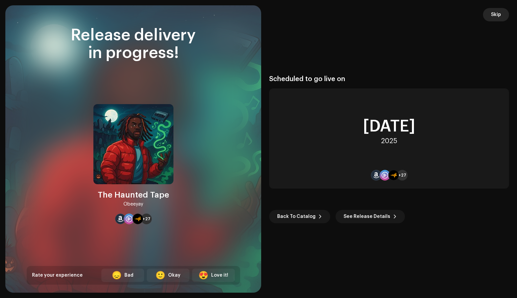
click at [500, 13] on span "Skip" at bounding box center [496, 14] width 10 height 13
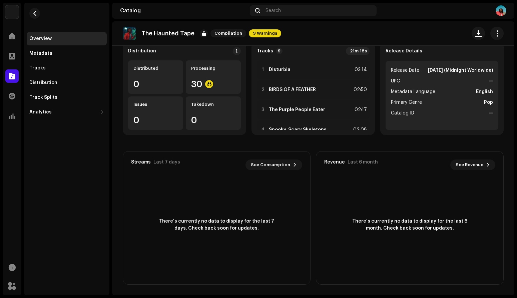
click at [53, 37] on div "Overview" at bounding box center [66, 38] width 75 height 5
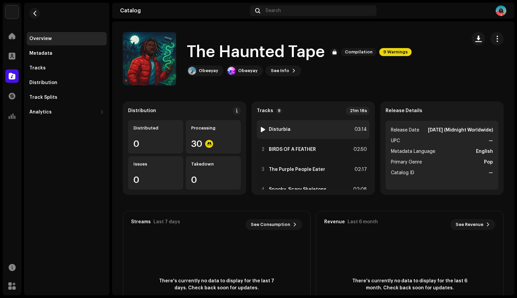
click at [299, 131] on div "1 Disturbia 03:14" at bounding box center [313, 129] width 113 height 19
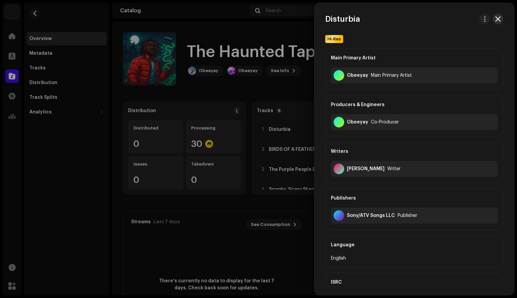
click at [499, 17] on button "button" at bounding box center [497, 19] width 11 height 11
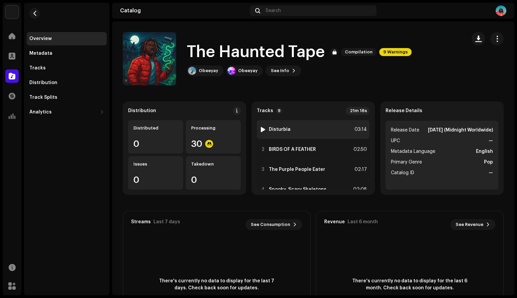
click at [289, 129] on div "1 Disturbia 03:14" at bounding box center [313, 129] width 113 height 19
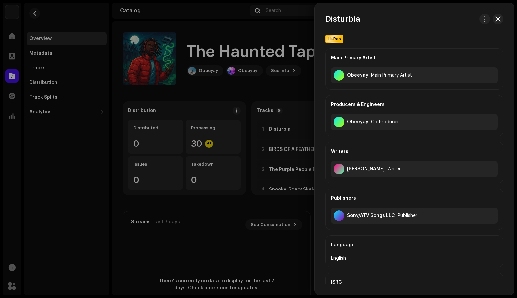
click at [289, 55] on div at bounding box center [258, 149] width 517 height 298
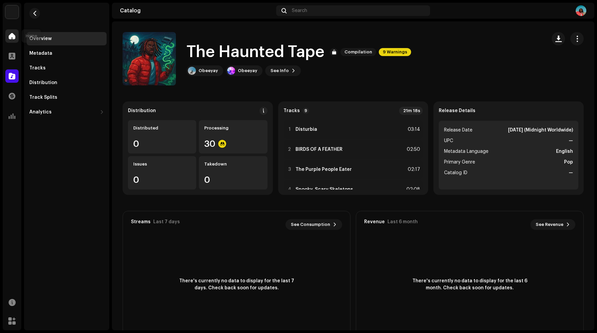
click at [12, 38] on span at bounding box center [12, 35] width 7 height 5
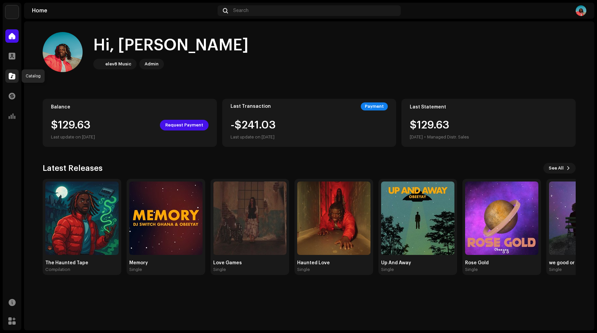
click at [13, 80] on div at bounding box center [11, 75] width 13 height 13
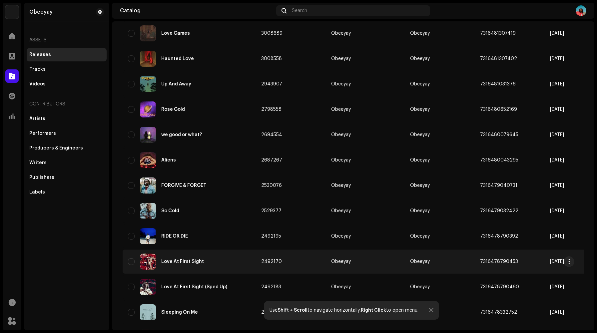
scroll to position [276, 0]
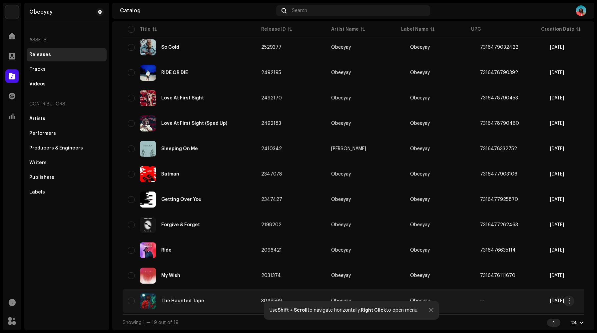
click at [196, 302] on div "The Haunted Tape" at bounding box center [189, 301] width 123 height 16
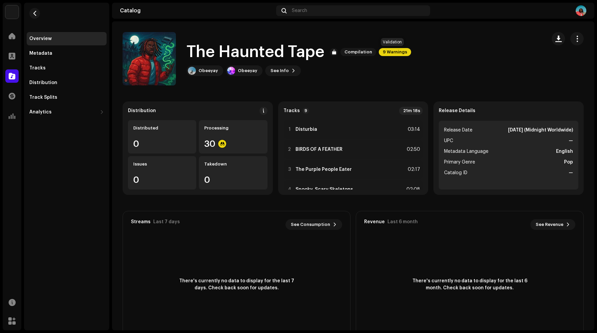
click at [393, 49] on span "9 Warnings" at bounding box center [395, 52] width 32 height 8
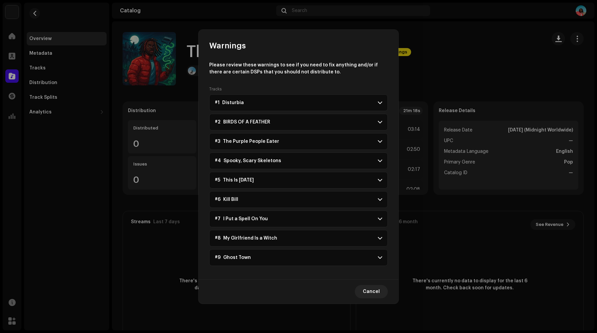
click at [350, 101] on p-accordion-header "#1 Disturbia" at bounding box center [298, 102] width 179 height 17
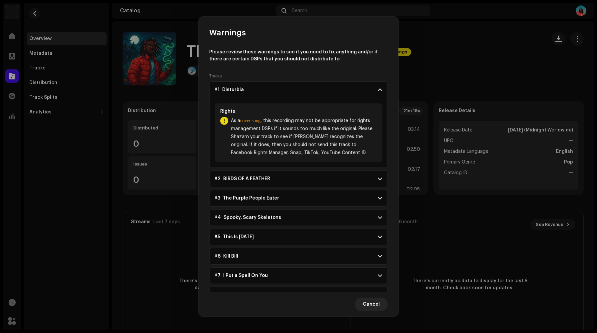
click at [320, 178] on p-accordion-header "#2 BIRDS OF A FEATHER" at bounding box center [298, 178] width 179 height 17
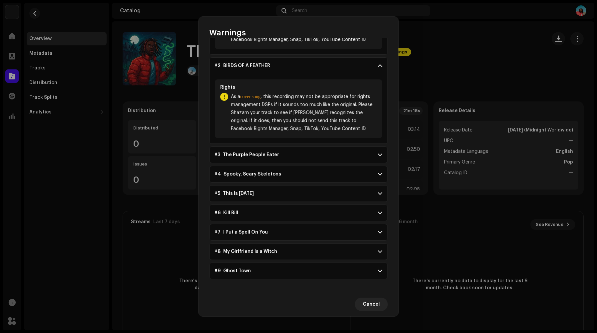
scroll to position [114, 0]
click at [320, 151] on p-accordion-header "#3 The Purple People Eater" at bounding box center [298, 154] width 179 height 17
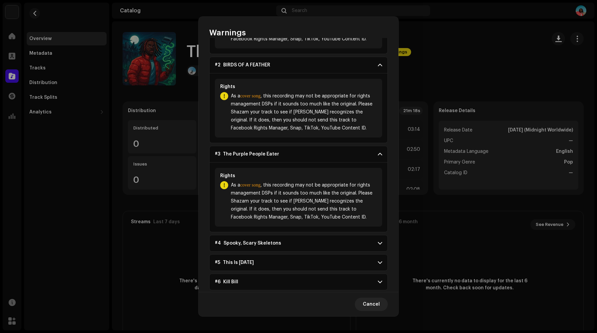
scroll to position [183, 0]
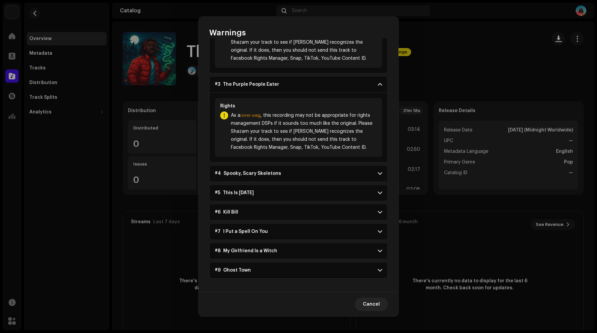
click at [293, 172] on p-accordion-header "#4 Spooky, Scary Skeletons" at bounding box center [298, 173] width 179 height 17
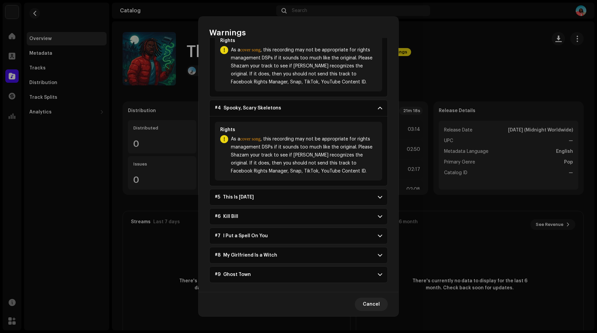
scroll to position [253, 0]
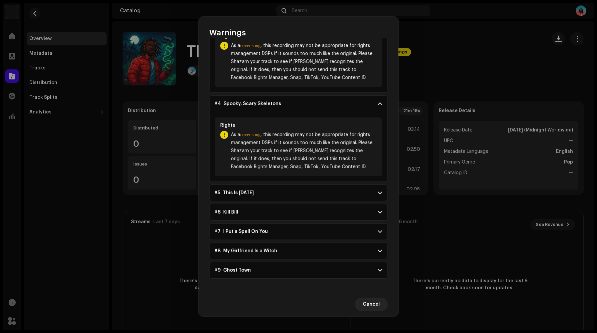
click at [320, 193] on p-accordion-header "#5 This Is [DATE]" at bounding box center [298, 192] width 179 height 17
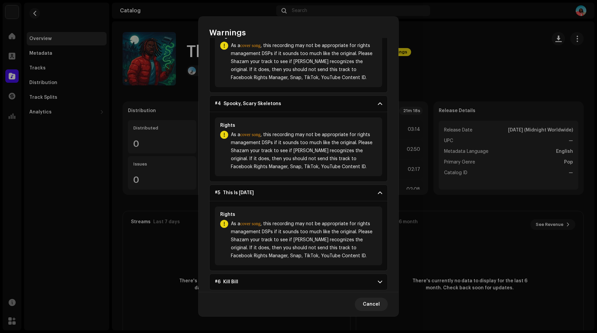
scroll to position [323, 0]
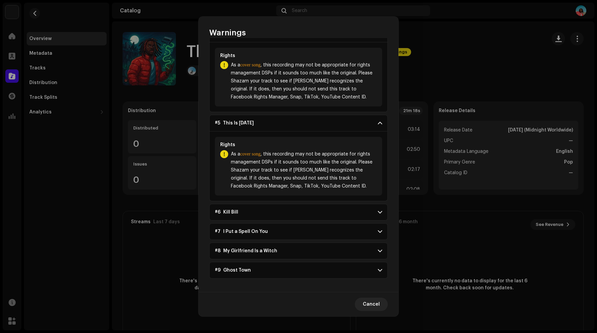
click at [328, 213] on p-accordion-header "#6 Kill Bill" at bounding box center [298, 212] width 179 height 17
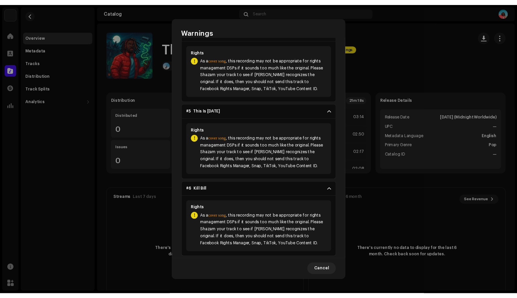
scroll to position [392, 0]
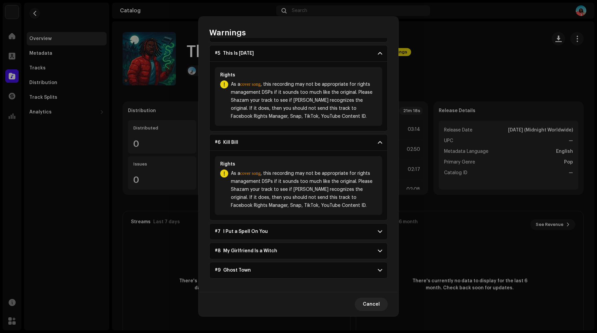
click at [330, 231] on p-accordion-header "#7 I Put a Spell On You" at bounding box center [298, 231] width 179 height 17
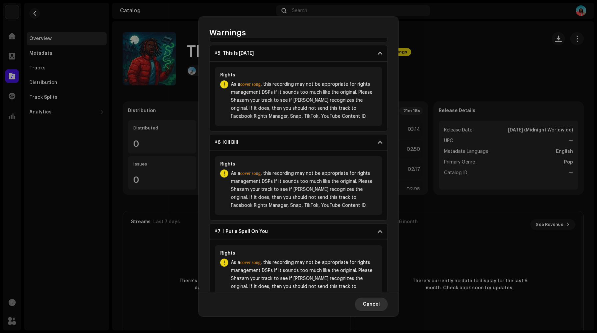
click at [371, 305] on span "Cancel" at bounding box center [371, 303] width 17 height 13
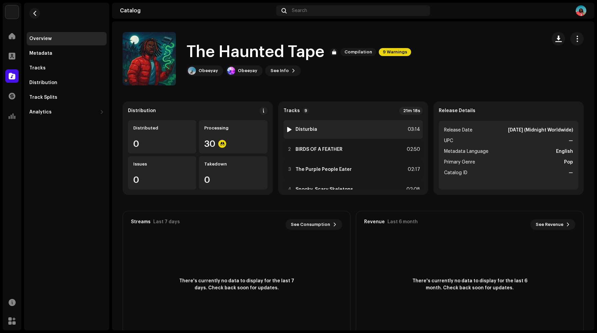
click at [288, 129] on div at bounding box center [289, 129] width 5 height 5
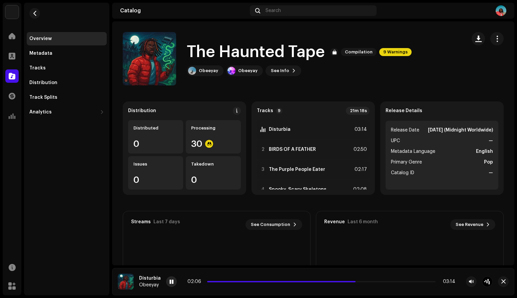
click at [170, 282] on span at bounding box center [171, 281] width 4 height 5
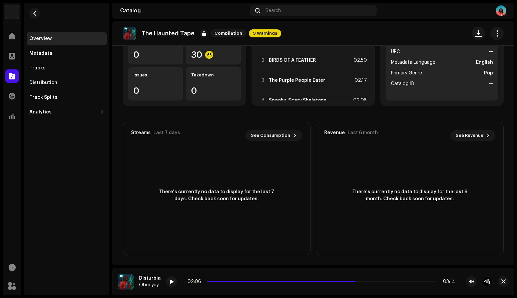
scroll to position [0, 0]
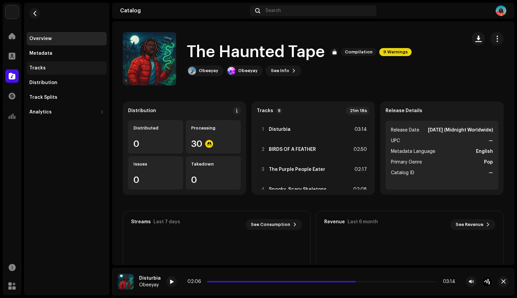
click at [46, 67] on div "Tracks" at bounding box center [66, 67] width 75 height 5
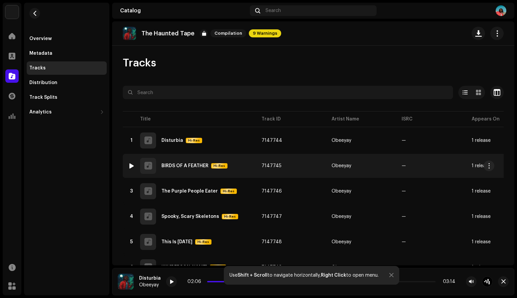
click at [130, 166] on div at bounding box center [131, 165] width 5 height 5
click at [131, 165] on div at bounding box center [131, 165] width 5 height 5
click at [131, 164] on div at bounding box center [131, 165] width 5 height 5
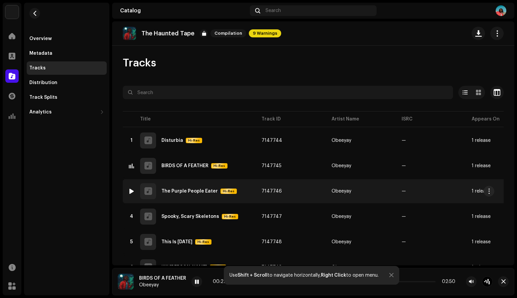
click at [131, 189] on div at bounding box center [131, 190] width 5 height 5
